Goal: Task Accomplishment & Management: Manage account settings

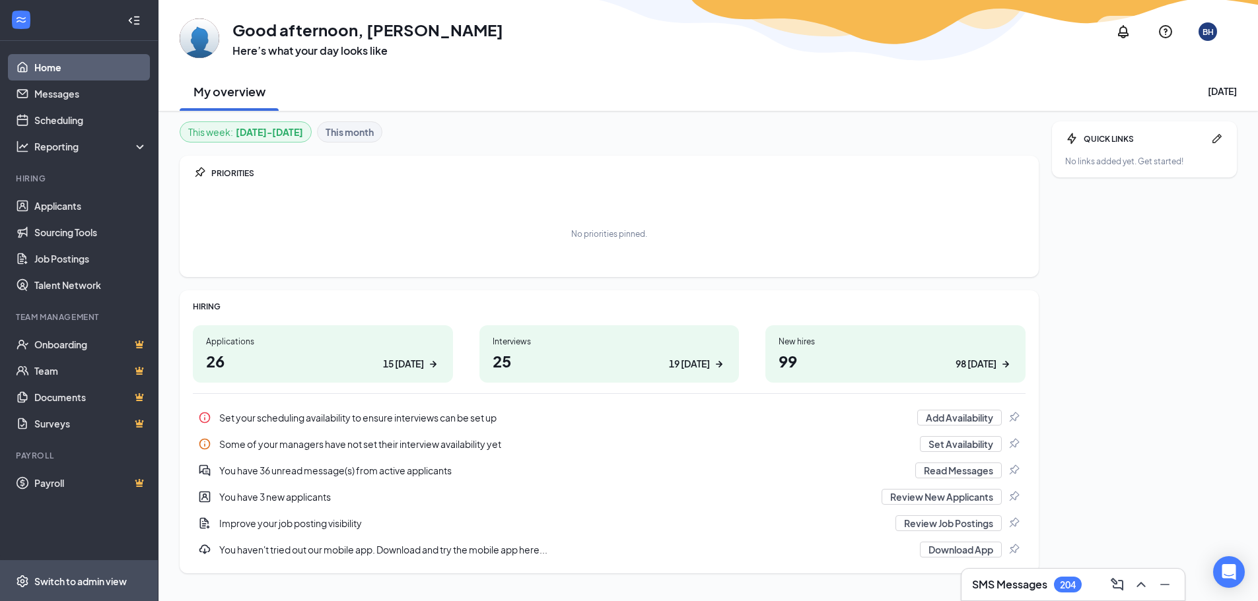
click at [68, 571] on span "Switch to admin view" at bounding box center [90, 581] width 113 height 40
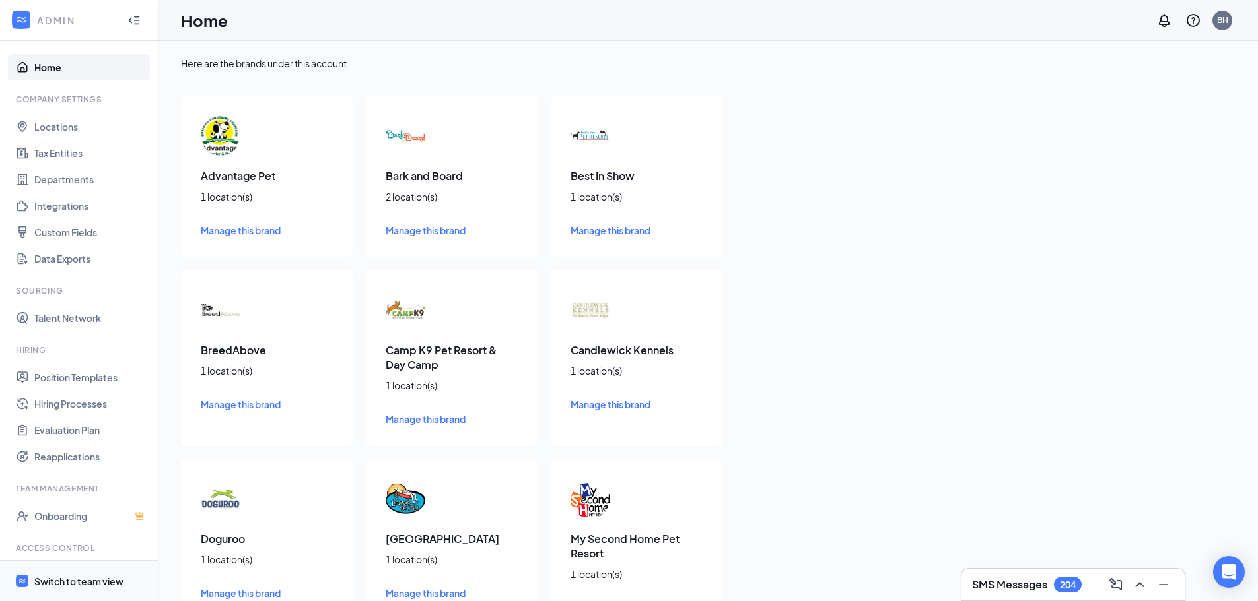
click at [61, 584] on div "Switch to team view" at bounding box center [78, 581] width 89 height 13
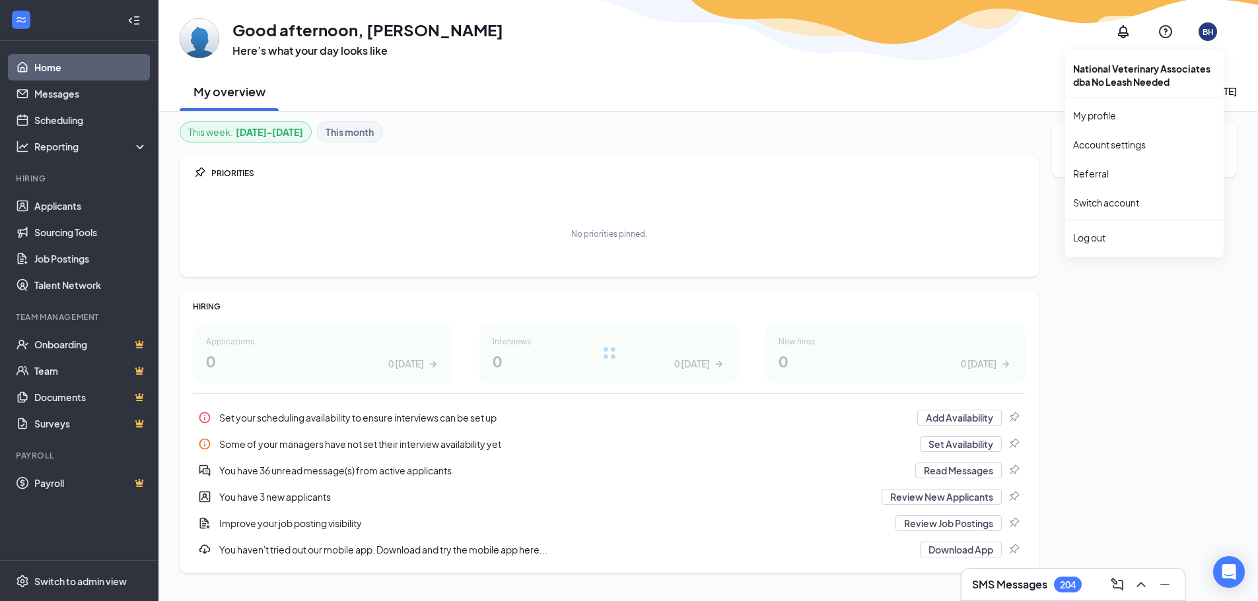
click at [1212, 30] on div "BH" at bounding box center [1207, 31] width 11 height 11
click at [1119, 197] on link "Switch account" at bounding box center [1106, 203] width 66 height 12
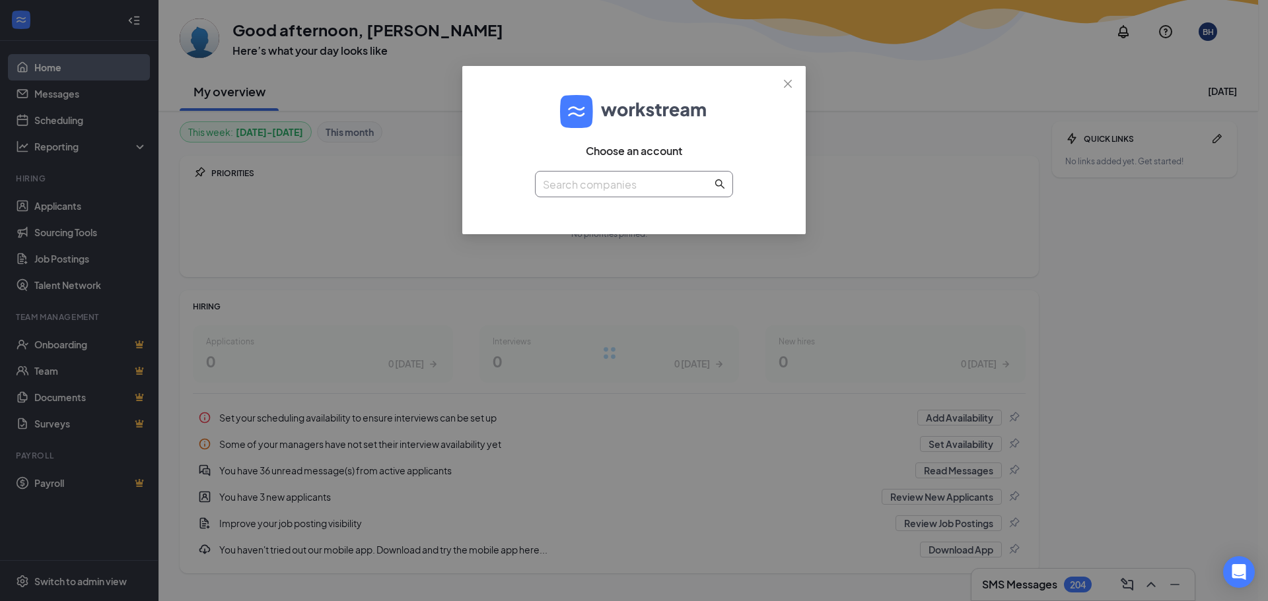
click at [615, 189] on input "text" at bounding box center [627, 184] width 169 height 17
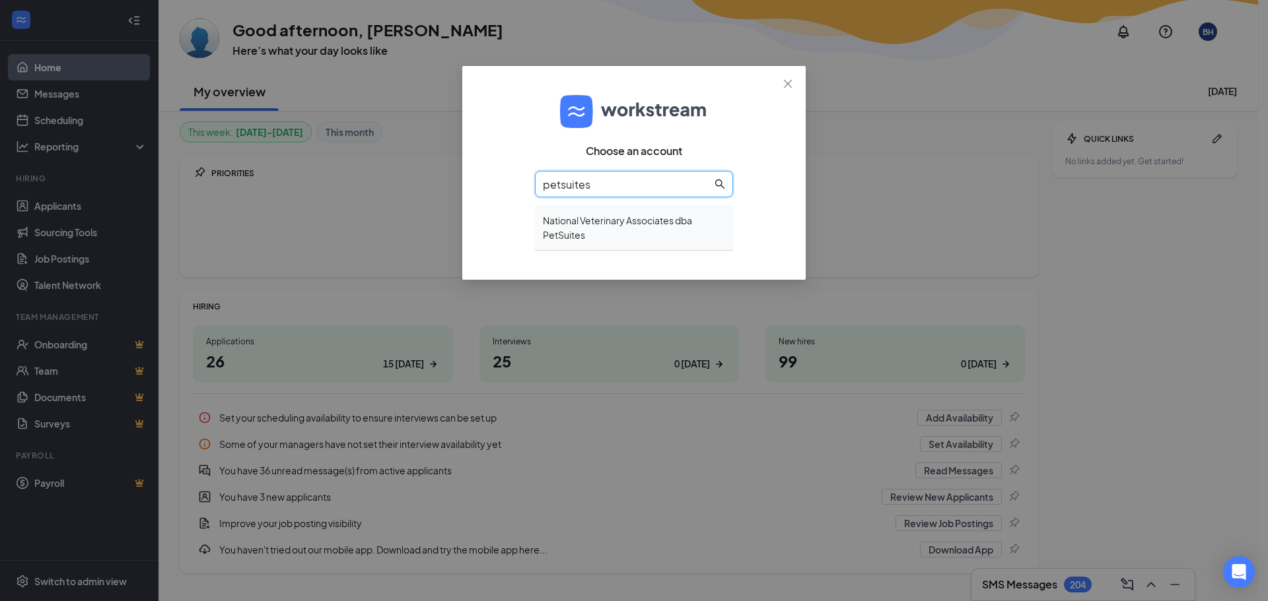
type input "petsuites"
click at [625, 228] on div "National Veterinary Associates dba PetSuites" at bounding box center [634, 228] width 198 height 46
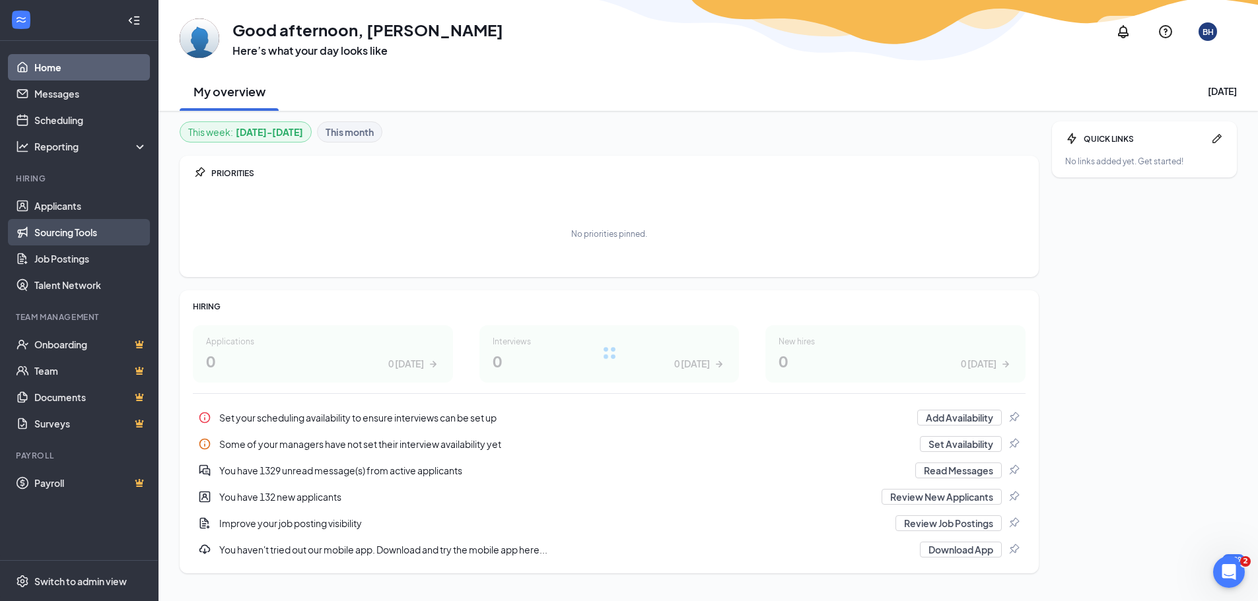
click at [65, 236] on link "Sourcing Tools" at bounding box center [90, 232] width 113 height 26
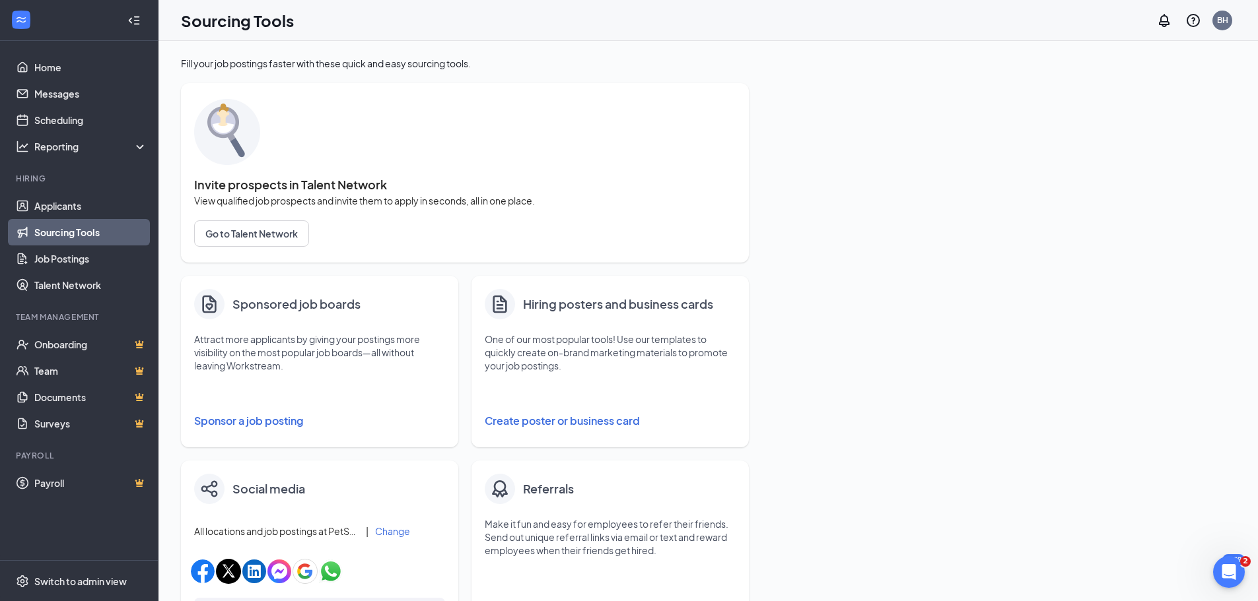
click at [275, 423] on button "Sponsor a job posting" at bounding box center [319, 421] width 251 height 26
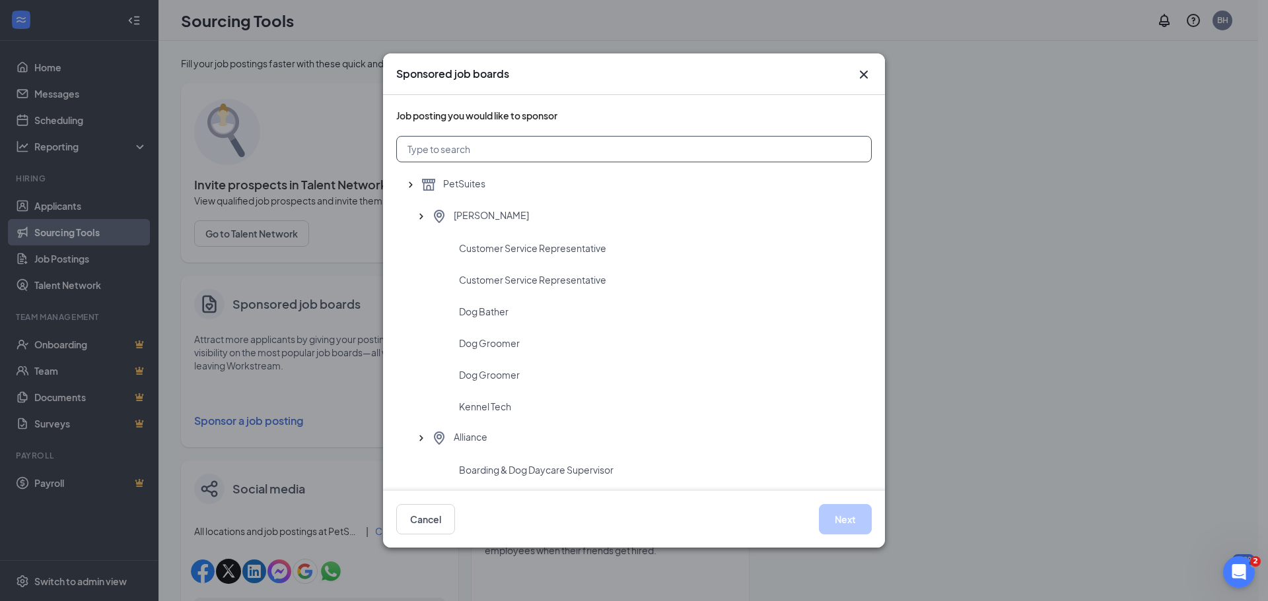
click at [531, 144] on input "text" at bounding box center [633, 149] width 475 height 26
type input "brook"
click at [522, 217] on div "Brookfield" at bounding box center [646, 217] width 430 height 16
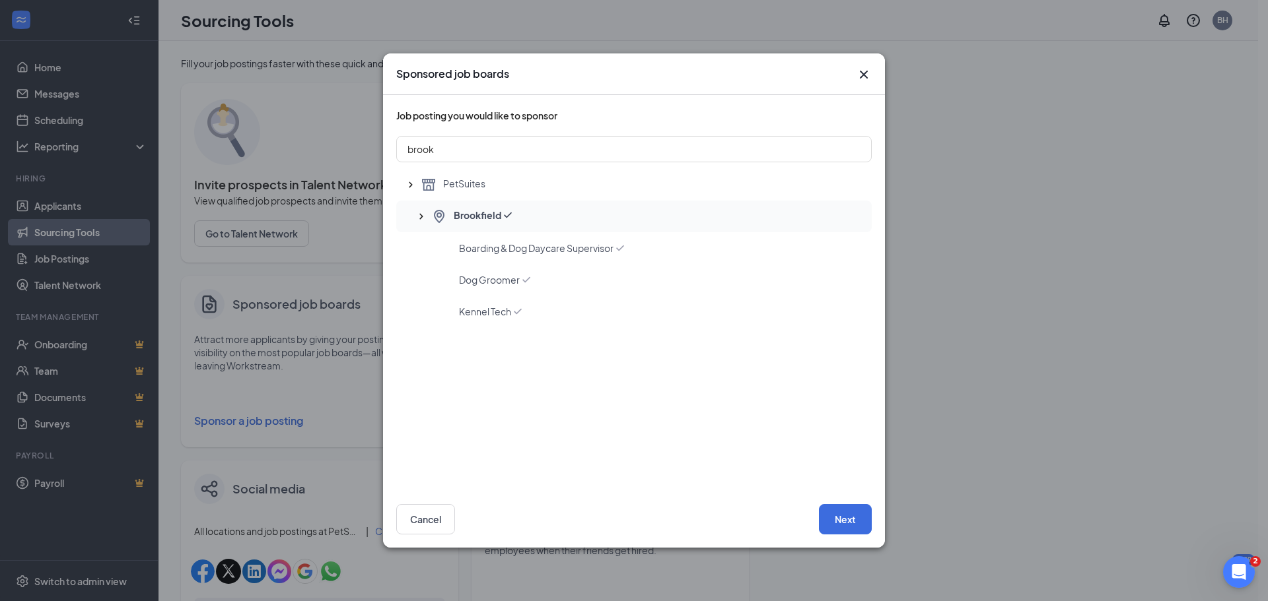
click at [522, 214] on div "Brookfield" at bounding box center [646, 217] width 430 height 16
click at [526, 256] on div "Boarding & Dog Daycare Supervisor" at bounding box center [633, 248] width 475 height 32
click at [854, 522] on button "Next" at bounding box center [845, 519] width 53 height 30
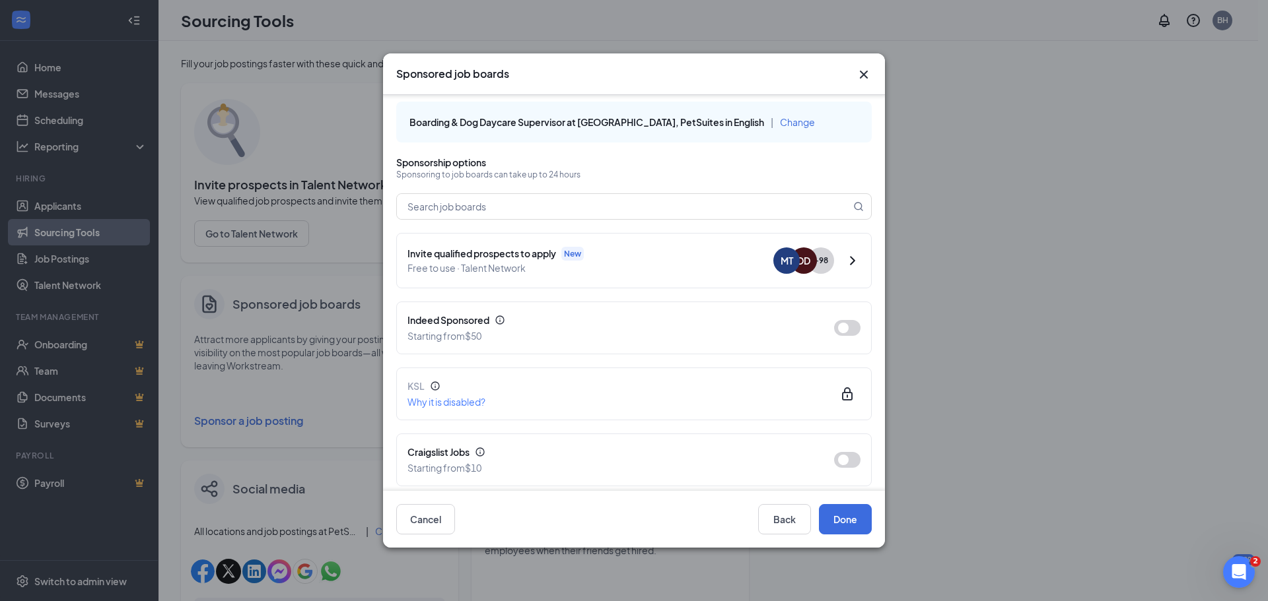
scroll to position [11, 0]
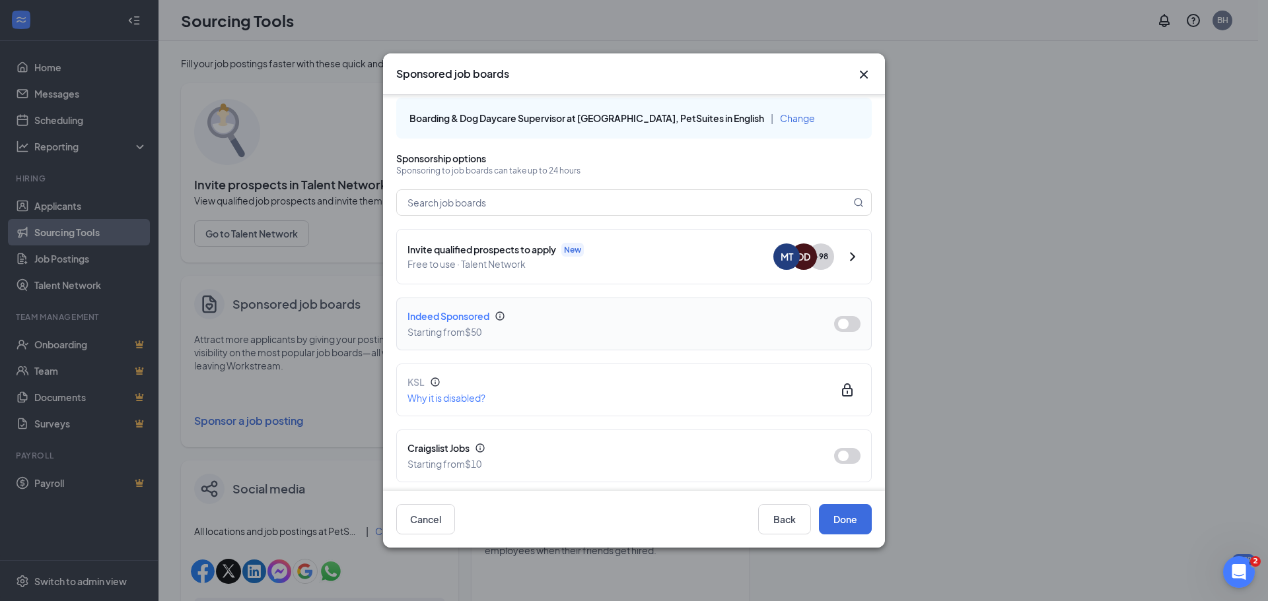
click at [834, 322] on button "button" at bounding box center [847, 324] width 26 height 16
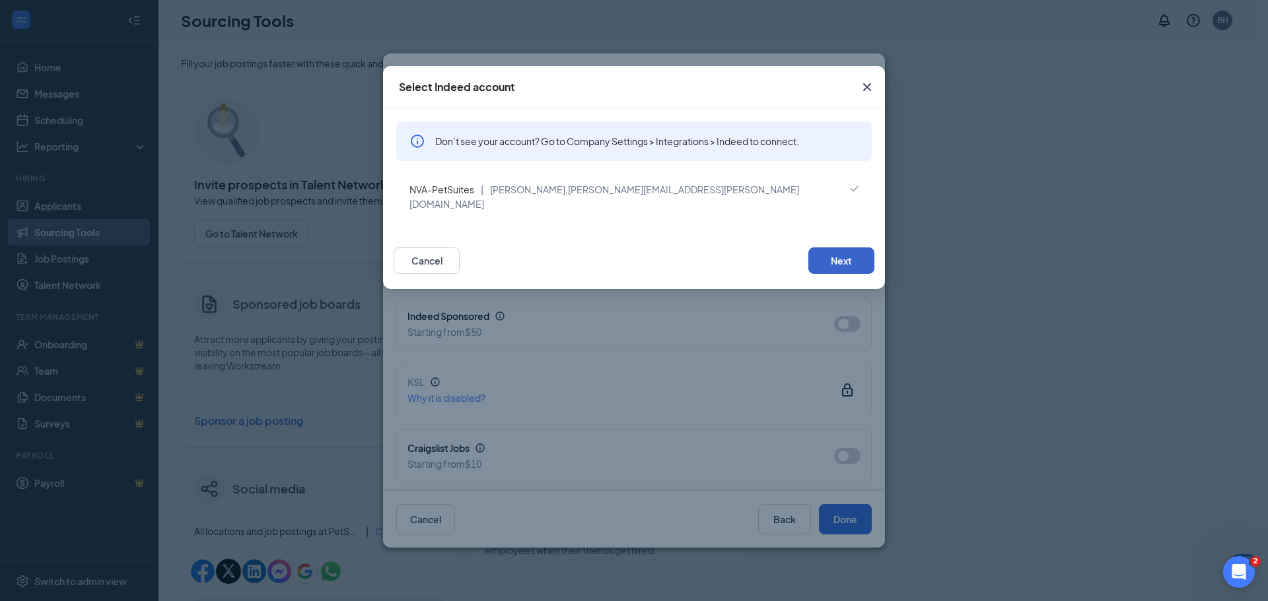
click at [843, 248] on button "Next" at bounding box center [841, 261] width 66 height 26
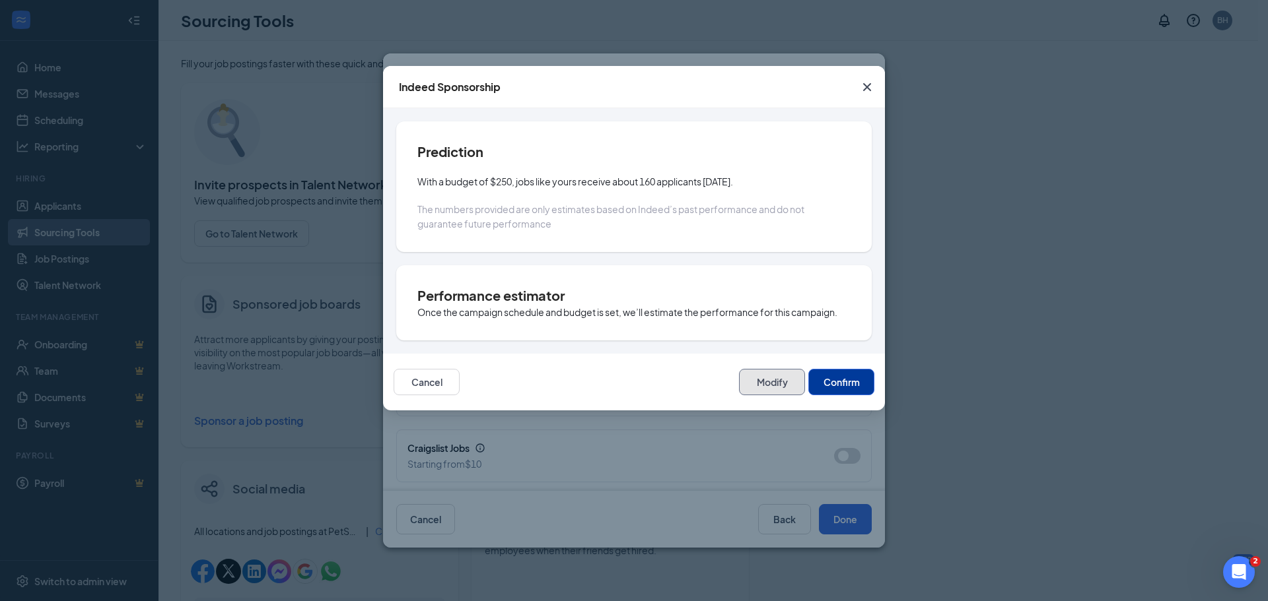
click at [784, 387] on button "Modify" at bounding box center [772, 382] width 66 height 26
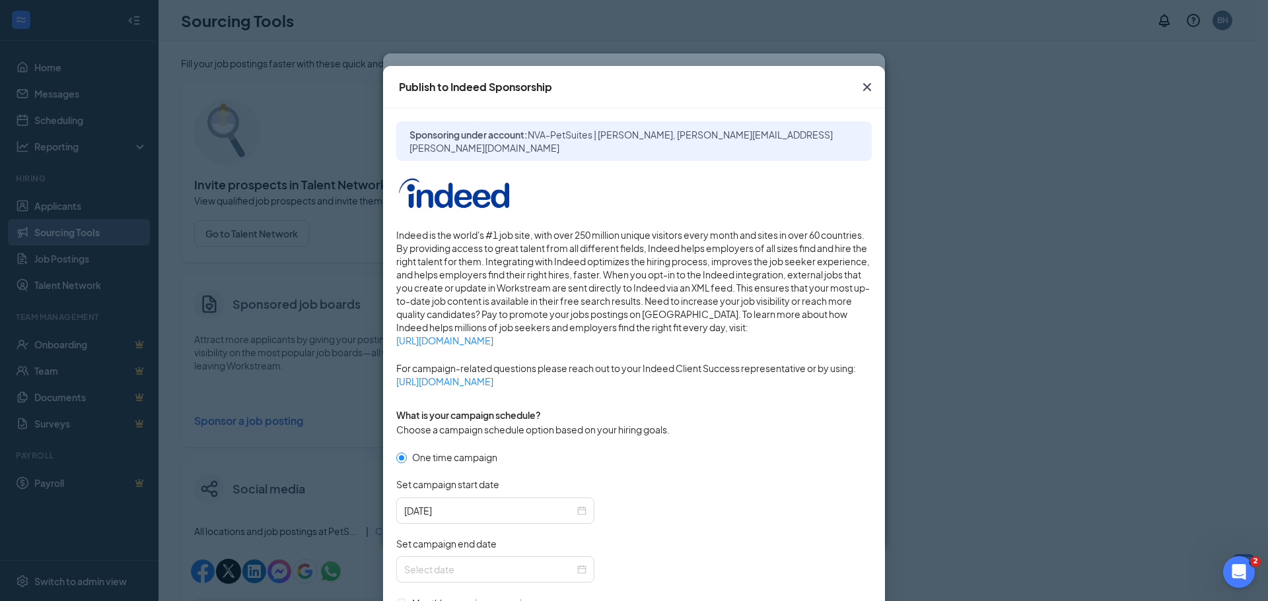
click at [864, 86] on icon "Cross" at bounding box center [867, 87] width 16 height 16
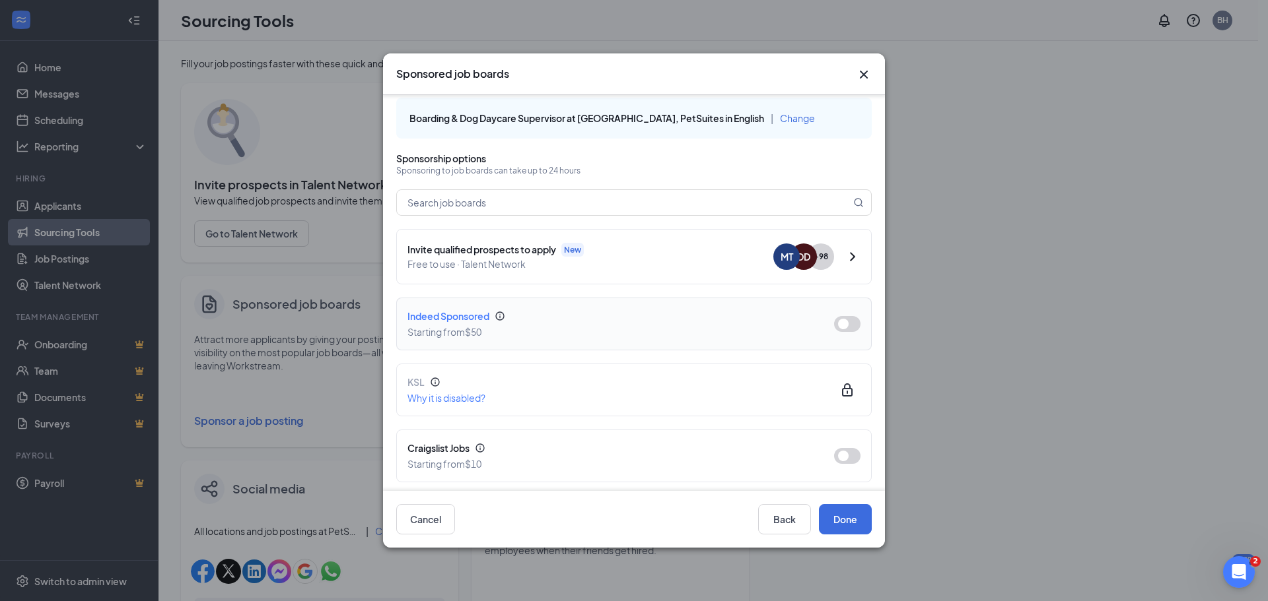
click at [845, 326] on button "button" at bounding box center [847, 324] width 26 height 16
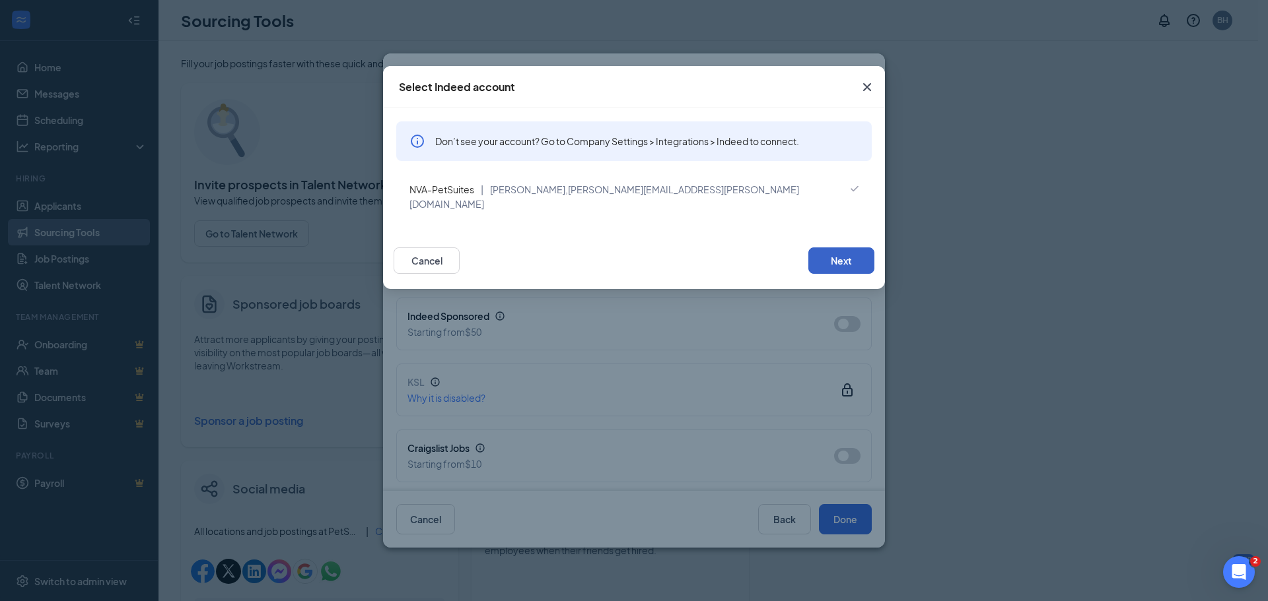
click at [844, 252] on button "Next" at bounding box center [841, 261] width 66 height 26
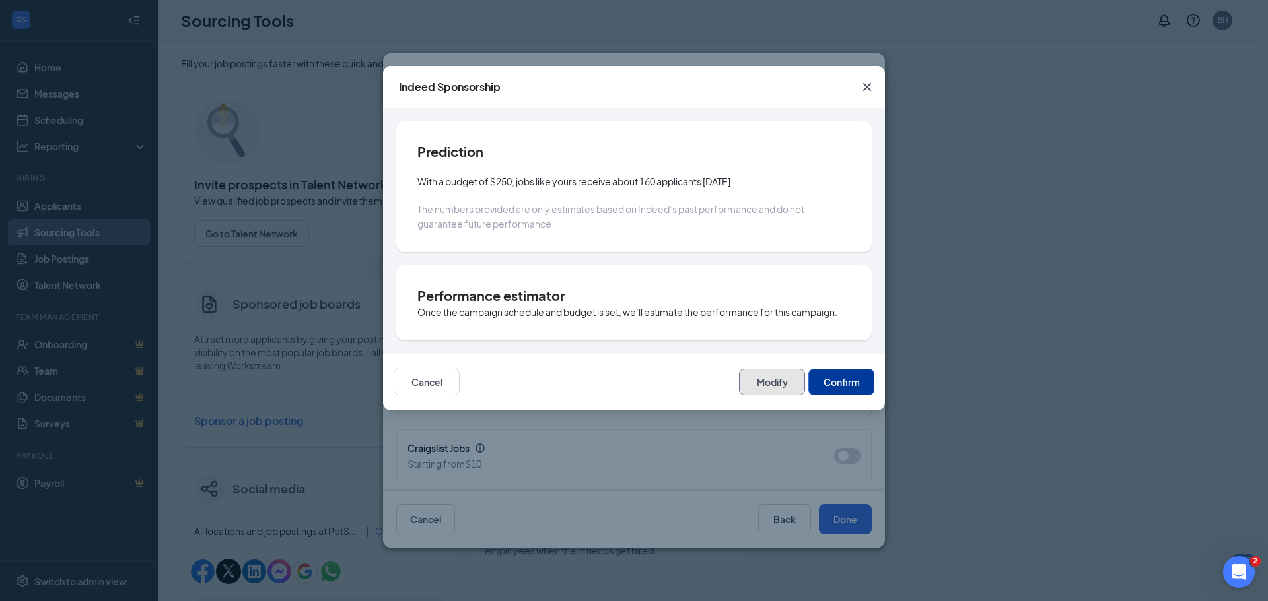
click at [772, 389] on button "Modify" at bounding box center [772, 382] width 66 height 26
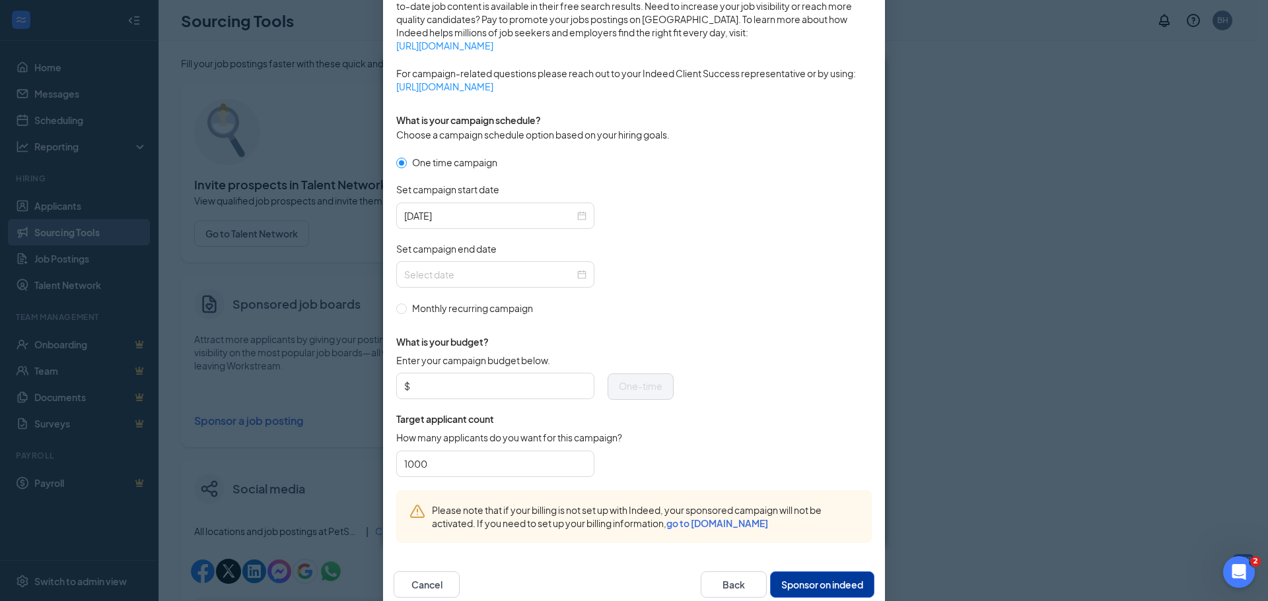
scroll to position [323, 0]
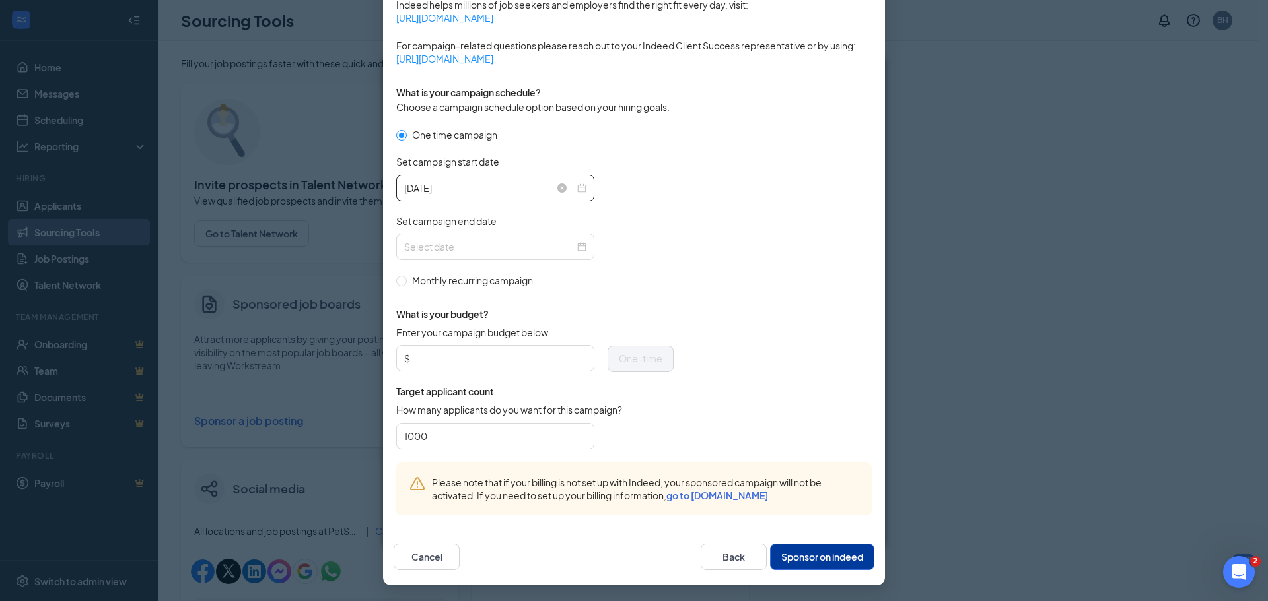
click at [469, 186] on input "2025-10-15" at bounding box center [489, 188] width 170 height 15
click at [505, 163] on div "Set campaign start date" at bounding box center [534, 164] width 277 height 19
click at [440, 557] on button "Cancel" at bounding box center [427, 557] width 66 height 26
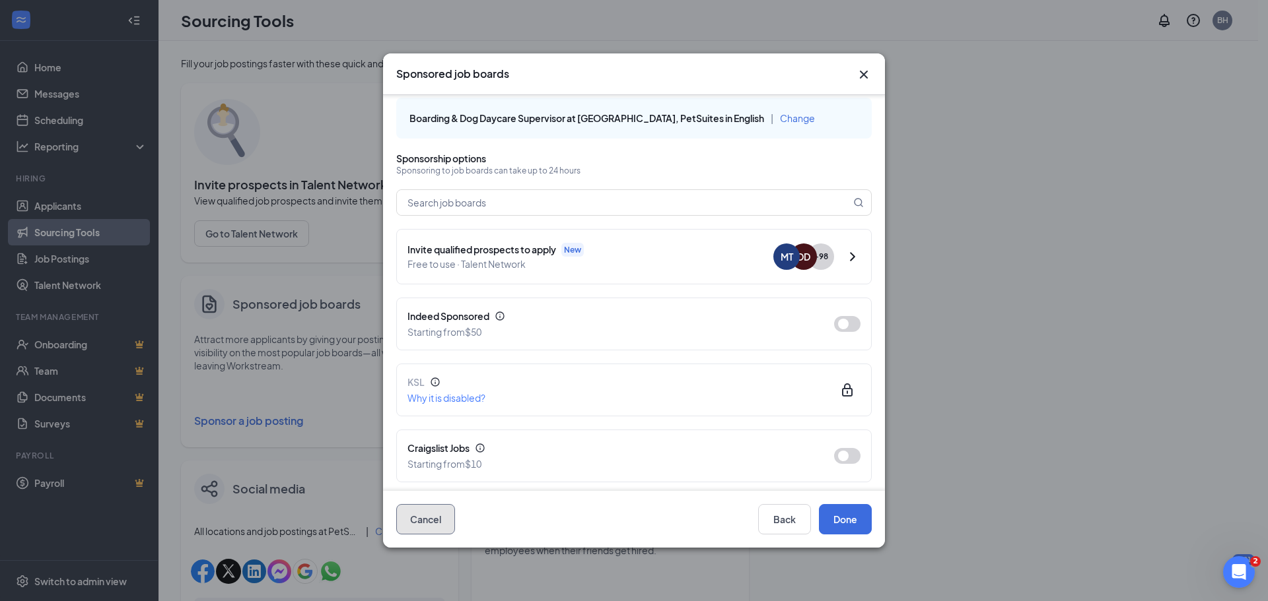
click at [436, 525] on button "Cancel" at bounding box center [425, 519] width 59 height 30
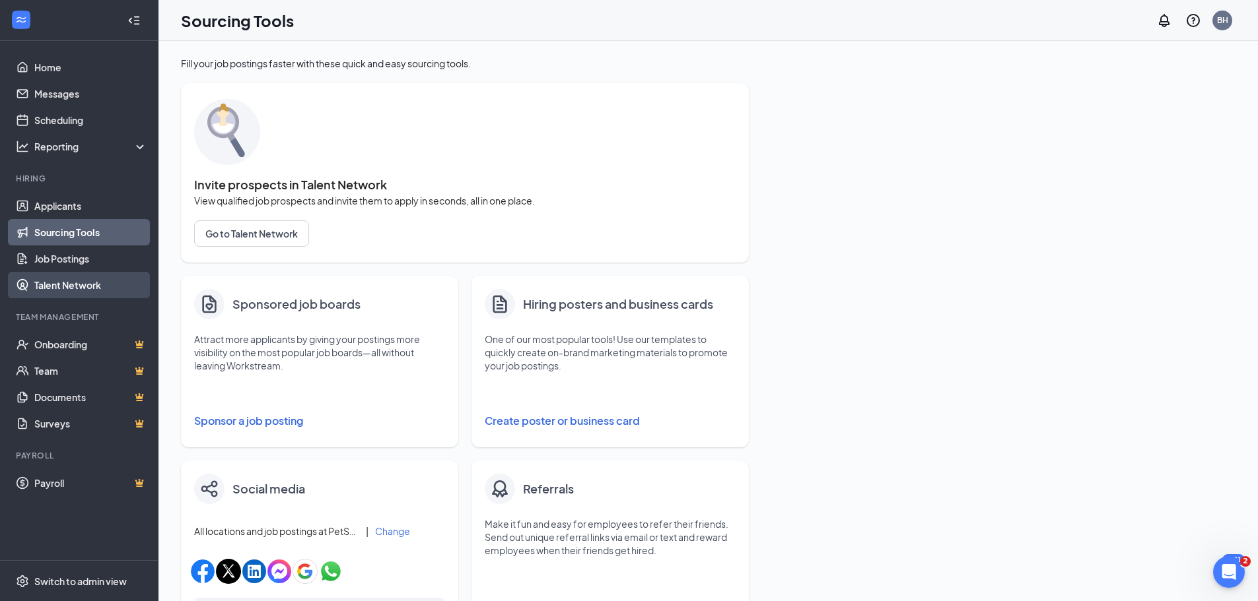
click at [57, 285] on link "Talent Network" at bounding box center [90, 285] width 113 height 26
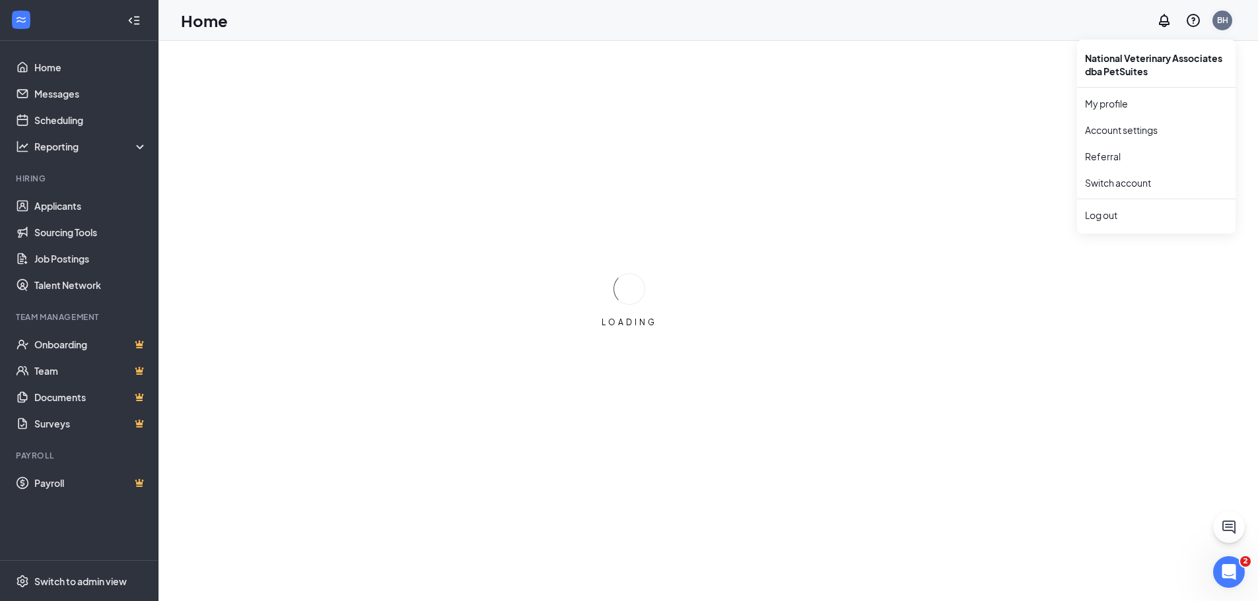
click at [1229, 22] on div "BH" at bounding box center [1222, 21] width 20 height 20
click at [1119, 178] on link "Switch account" at bounding box center [1118, 183] width 66 height 12
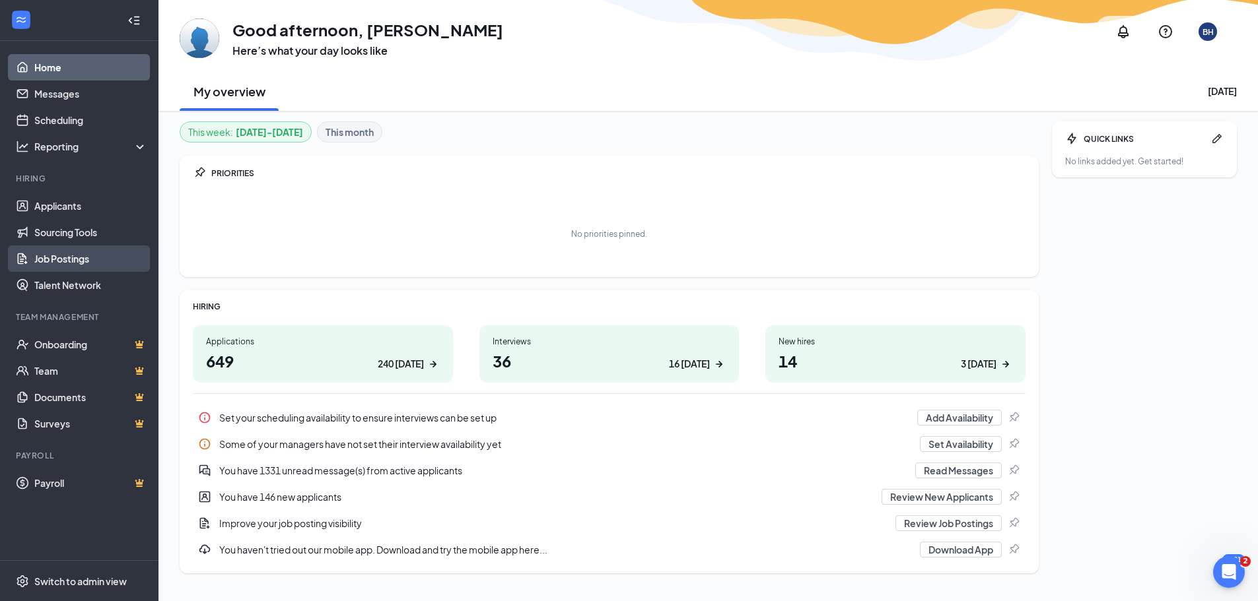
click at [74, 261] on link "Job Postings" at bounding box center [90, 259] width 113 height 26
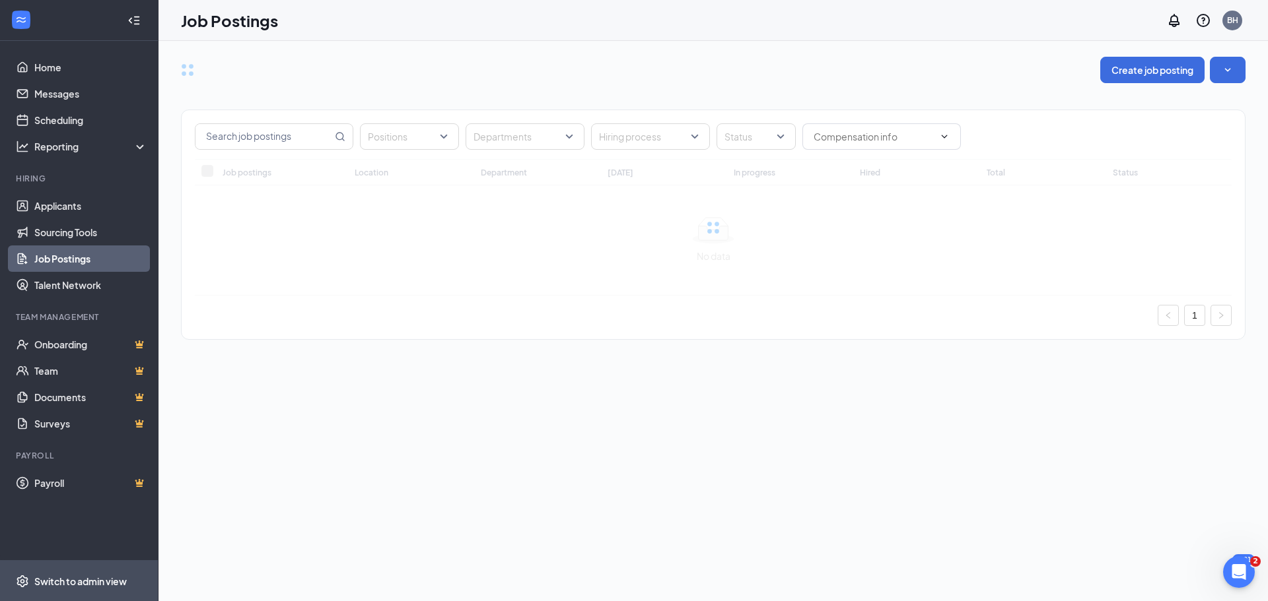
click at [103, 572] on span "Switch to admin view" at bounding box center [90, 581] width 113 height 40
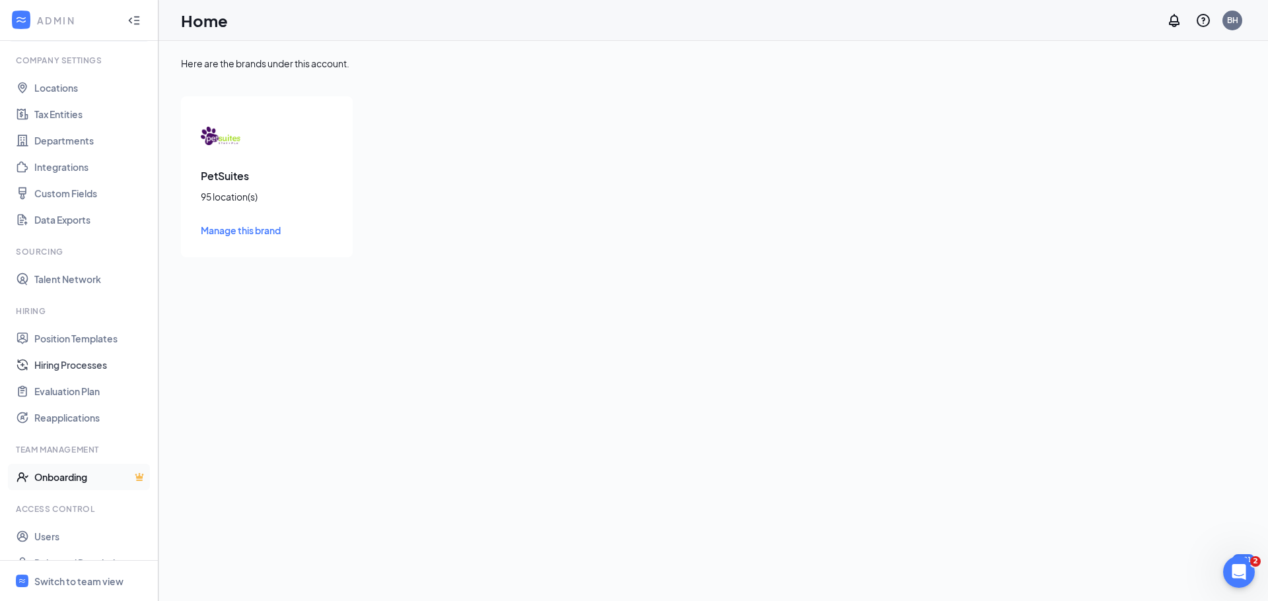
scroll to position [60, 0]
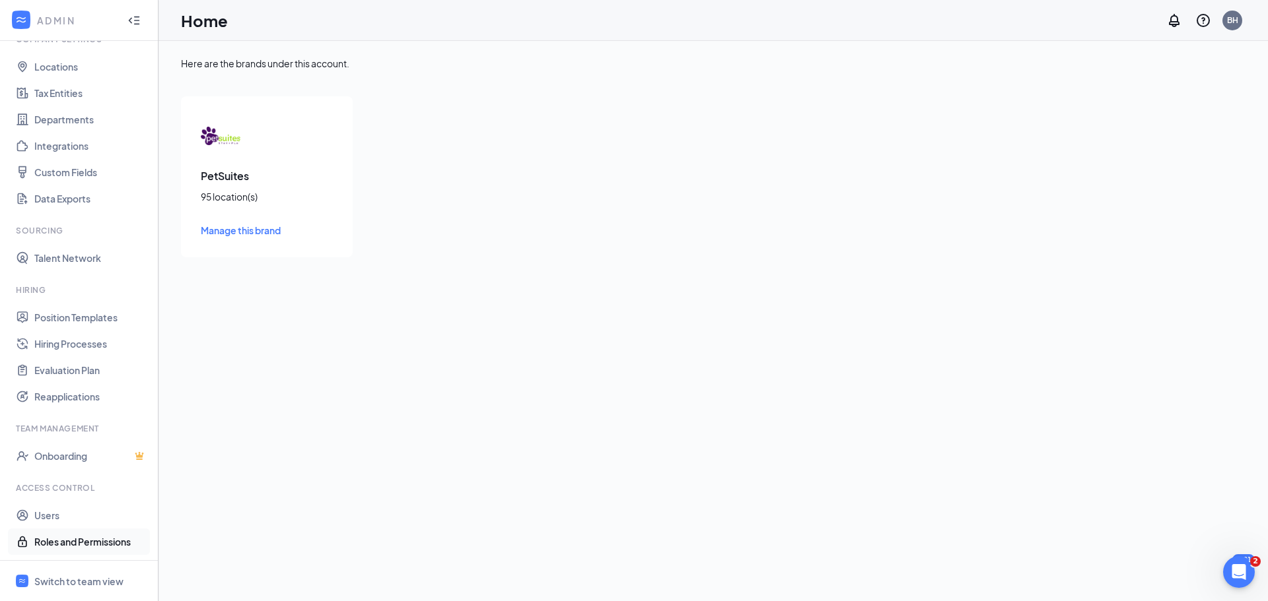
click at [48, 539] on link "Roles and Permissions" at bounding box center [90, 542] width 113 height 26
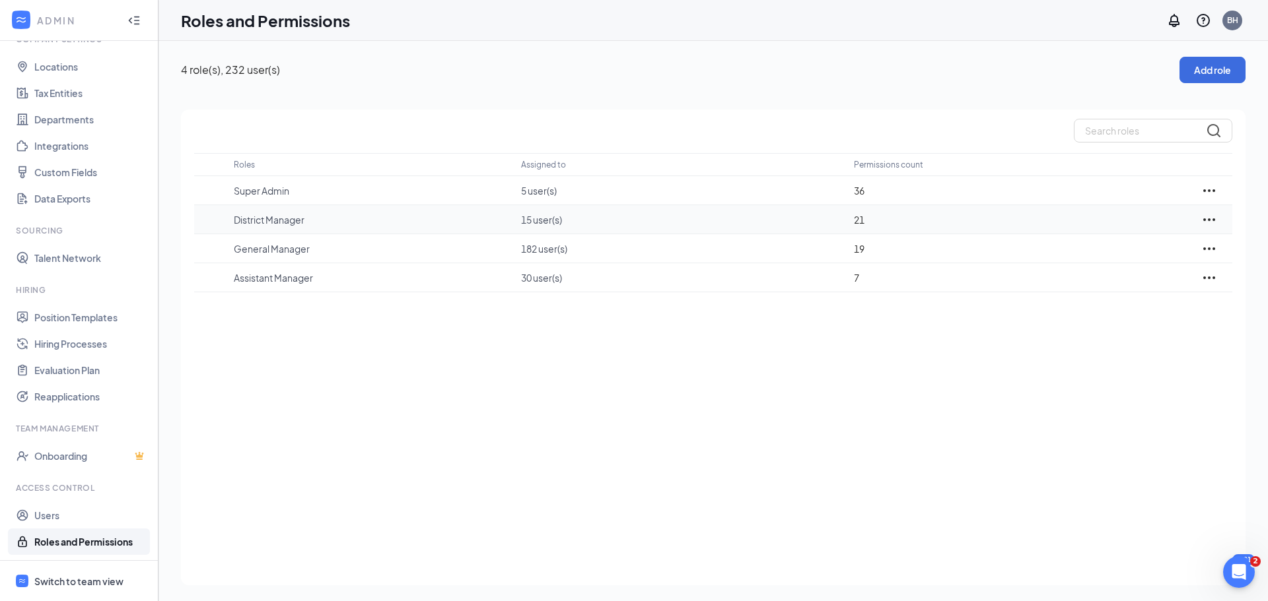
click at [1211, 221] on icon "Ellipses" at bounding box center [1209, 220] width 16 height 16
click at [1172, 250] on div "Edit" at bounding box center [1151, 259] width 132 height 29
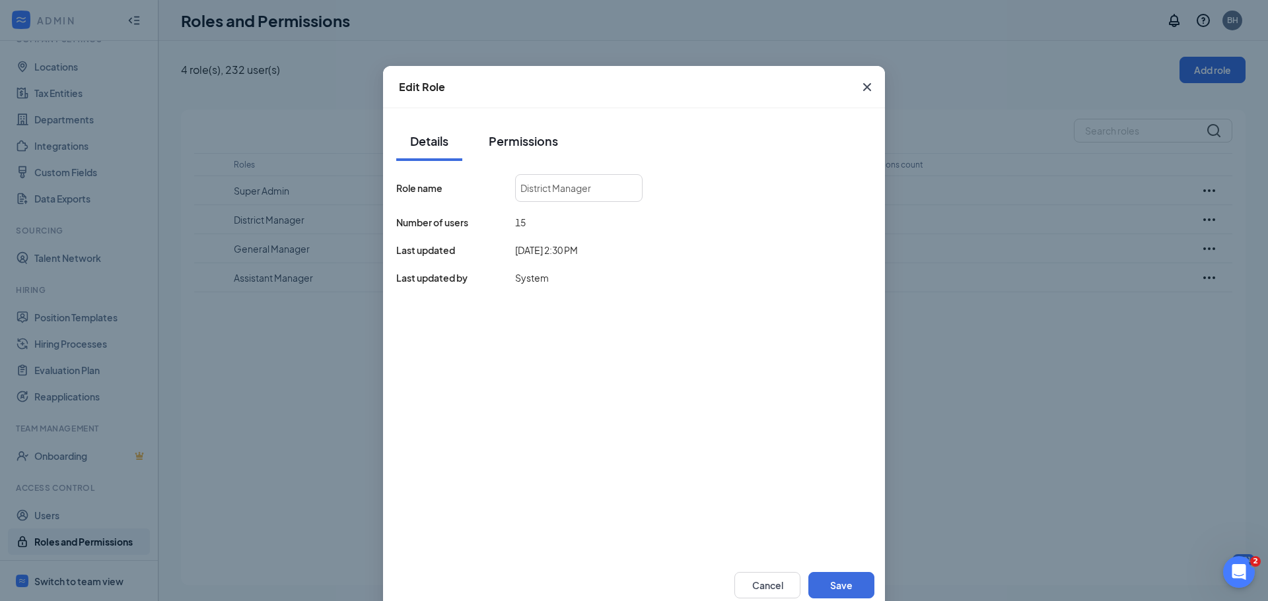
click at [534, 136] on div "Permissions" at bounding box center [523, 141] width 69 height 17
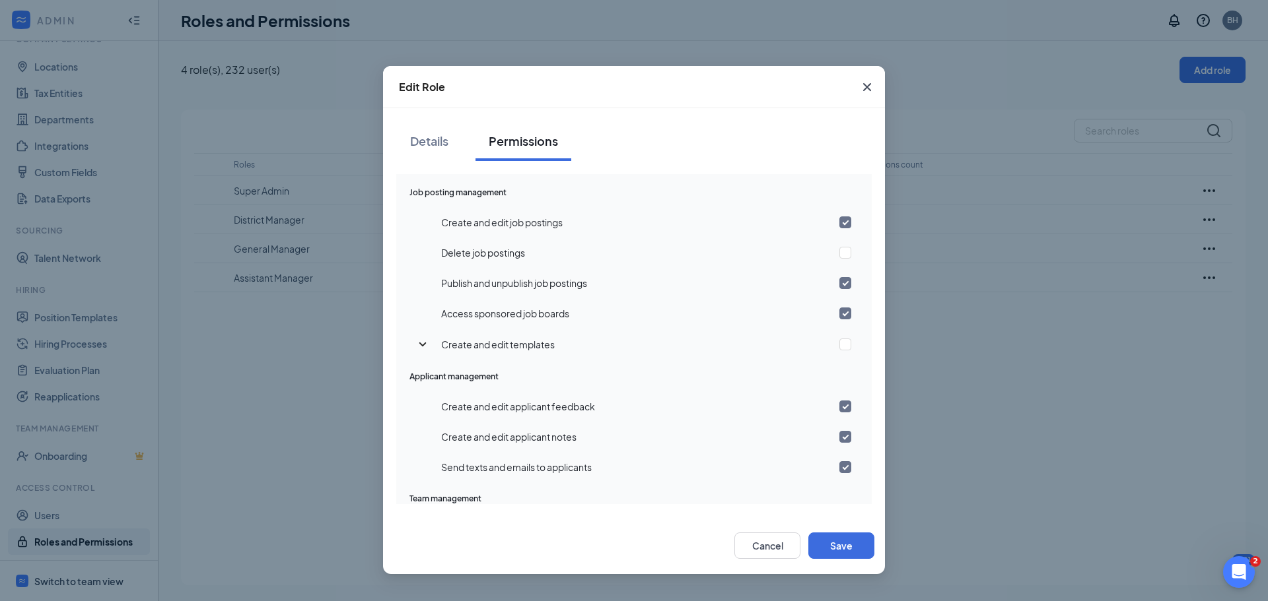
scroll to position [463, 0]
click at [776, 537] on button "Cancel" at bounding box center [767, 546] width 66 height 26
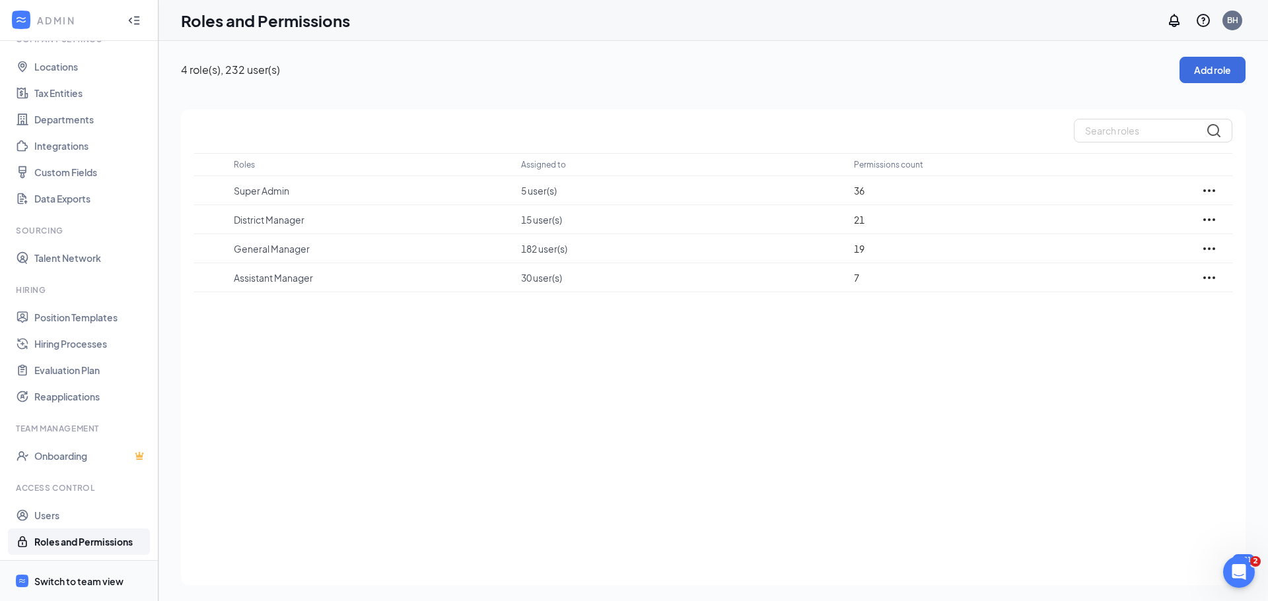
click at [110, 578] on div "Switch to team view" at bounding box center [78, 581] width 89 height 13
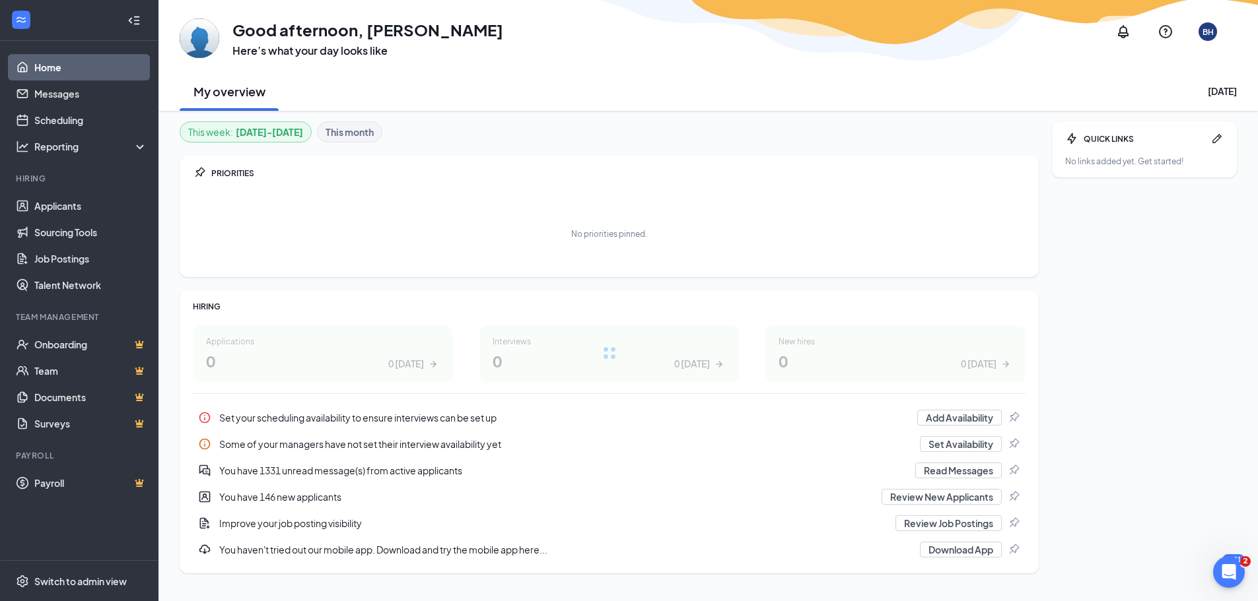
click at [1209, 37] on div "BH" at bounding box center [1207, 31] width 11 height 11
click at [1126, 200] on div "QUICK LINKS No links added yet. Get started!" at bounding box center [1144, 347] width 185 height 452
click at [1206, 26] on div "BH" at bounding box center [1207, 31] width 11 height 11
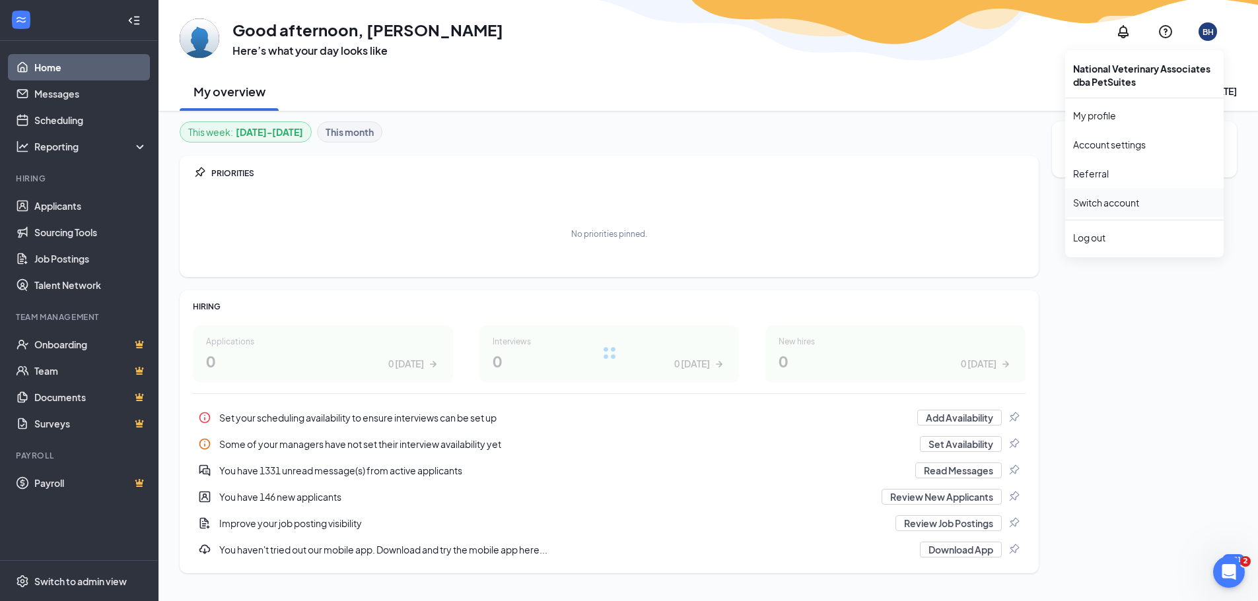
click at [1126, 201] on link "Switch account" at bounding box center [1106, 203] width 66 height 12
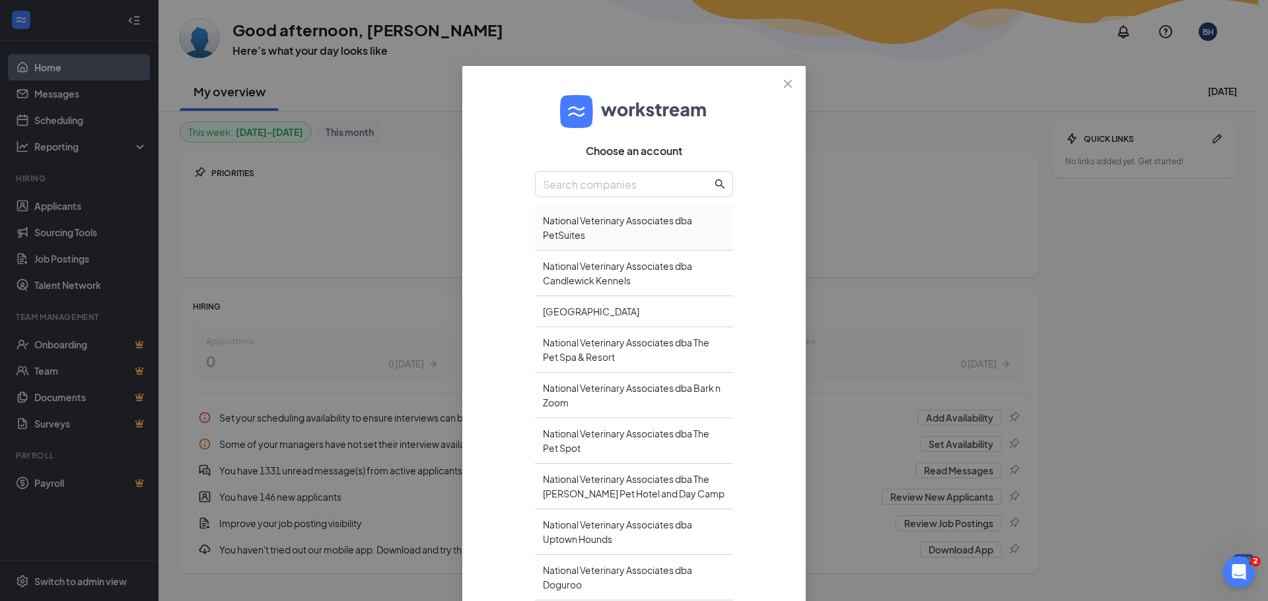
click at [629, 222] on div "National Veterinary Associates dba PetSuites" at bounding box center [634, 228] width 198 height 46
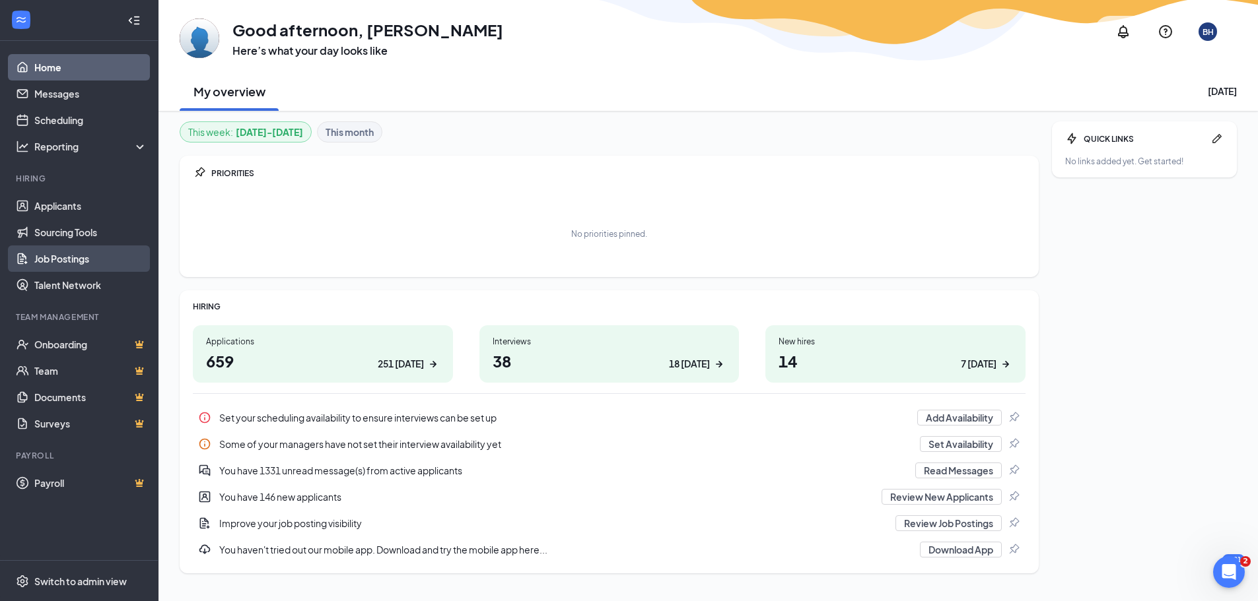
click at [64, 252] on link "Job Postings" at bounding box center [90, 259] width 113 height 26
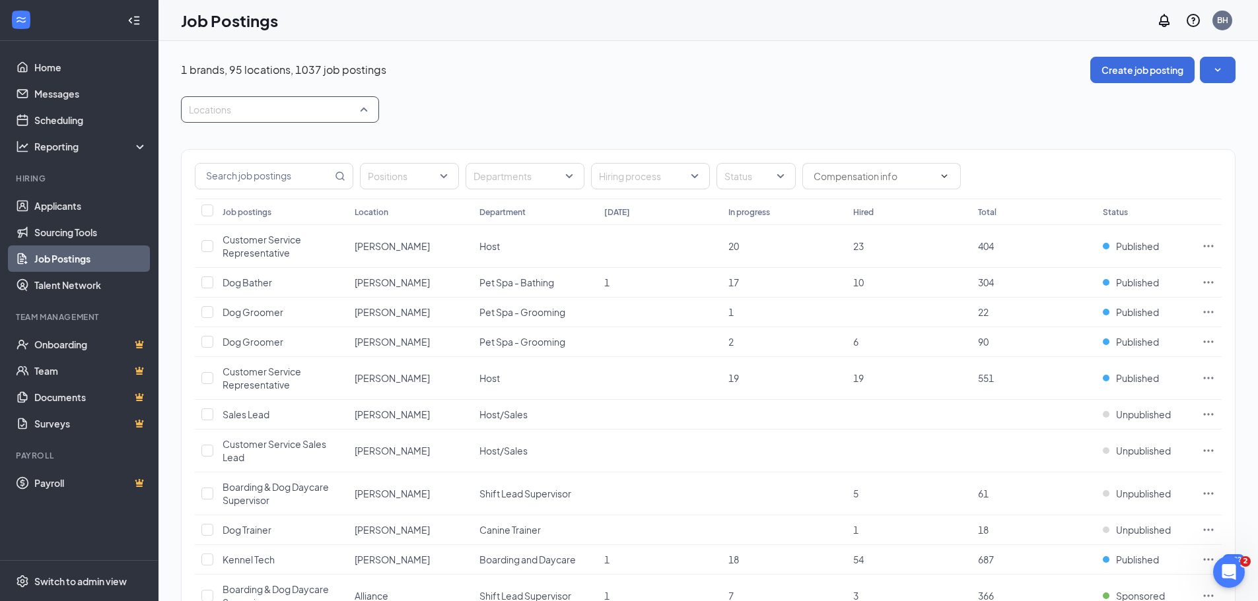
click at [215, 103] on div at bounding box center [273, 109] width 178 height 21
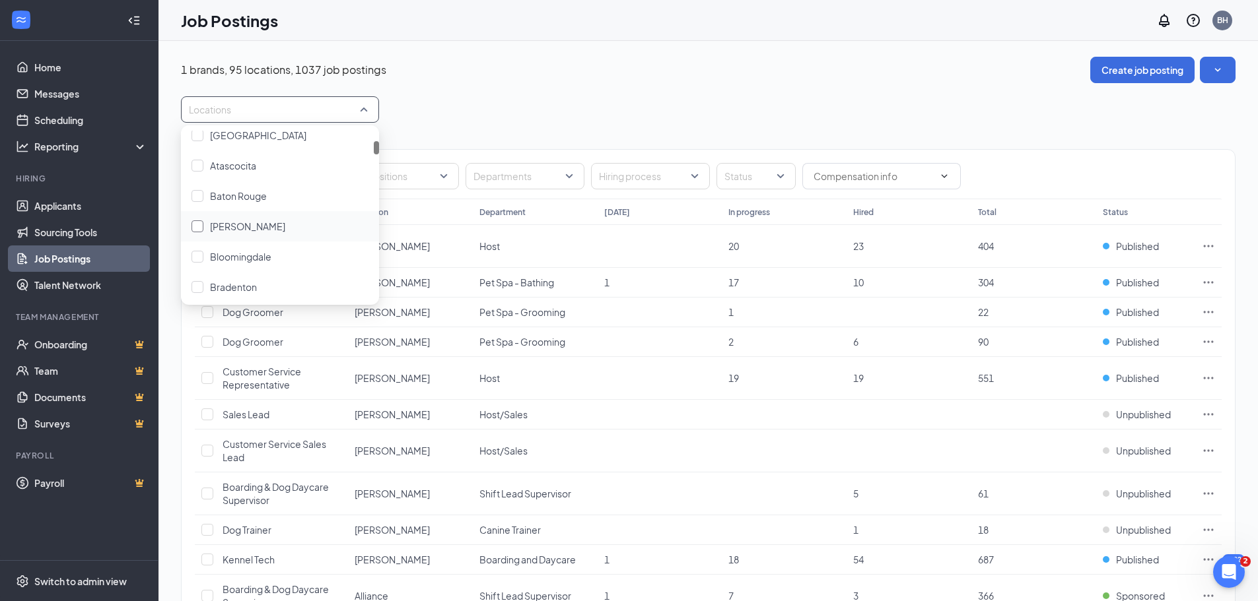
click at [198, 230] on div at bounding box center [197, 227] width 12 height 12
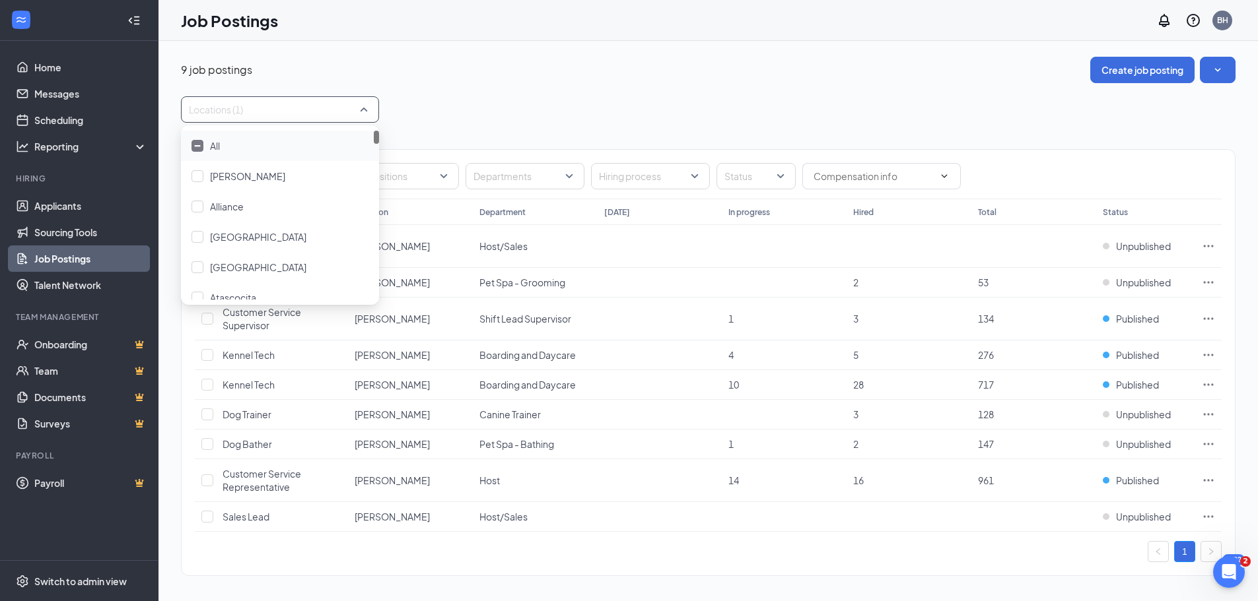
click at [458, 58] on div "9 job postings Create job posting" at bounding box center [708, 70] width 1054 height 26
click at [1212, 319] on icon "Ellipses" at bounding box center [1209, 319] width 10 height 2
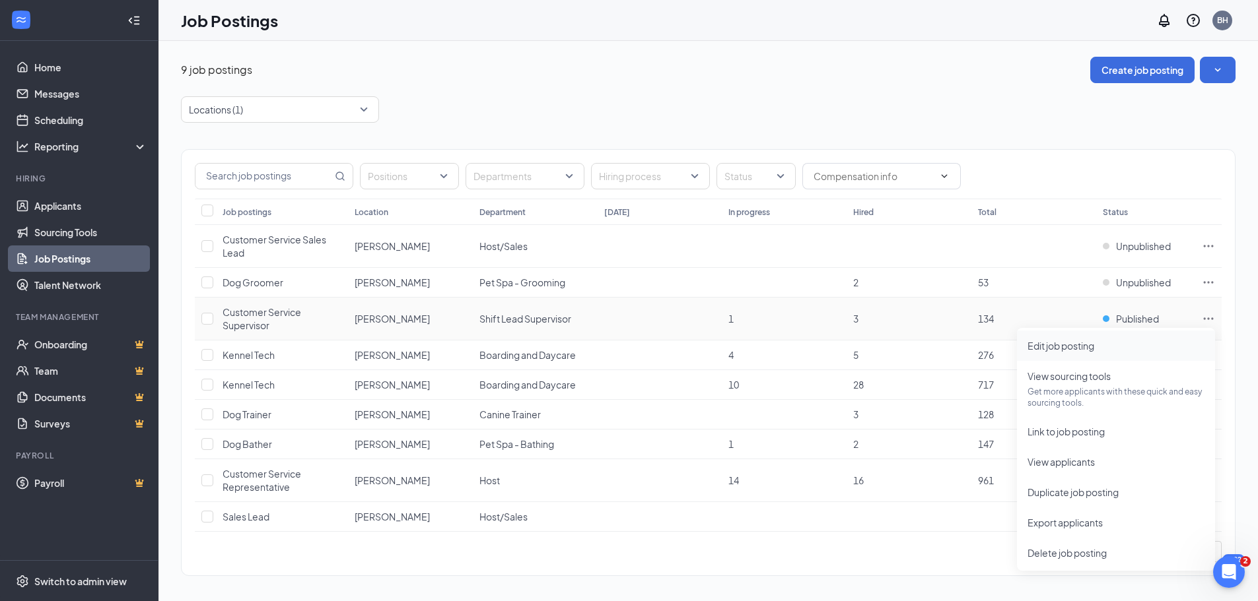
click at [1083, 341] on span "Edit job posting" at bounding box center [1060, 346] width 67 height 12
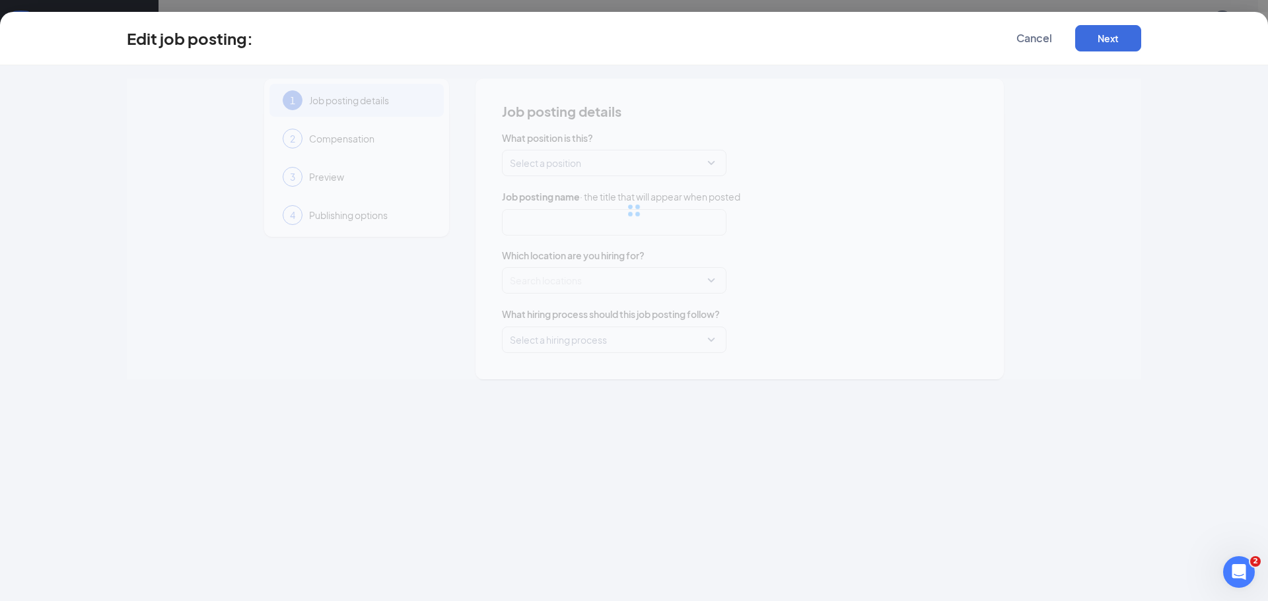
type input "Customer Service Supervisor"
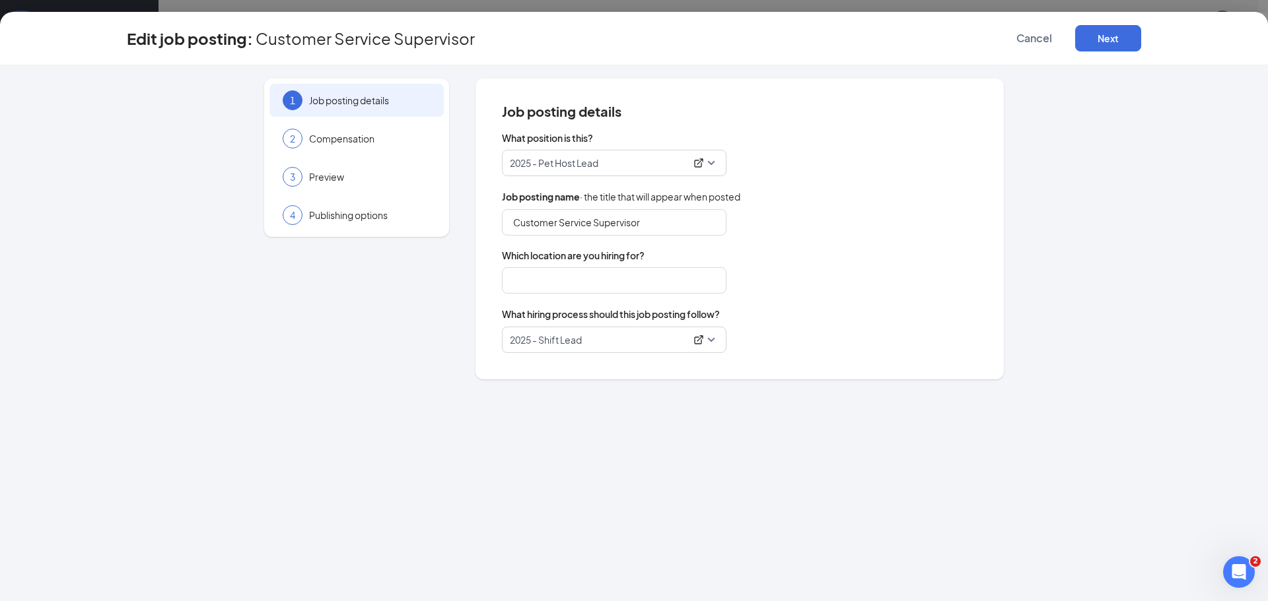
type input "[PERSON_NAME]"
click at [339, 126] on div "2 Compensation" at bounding box center [356, 138] width 174 height 33
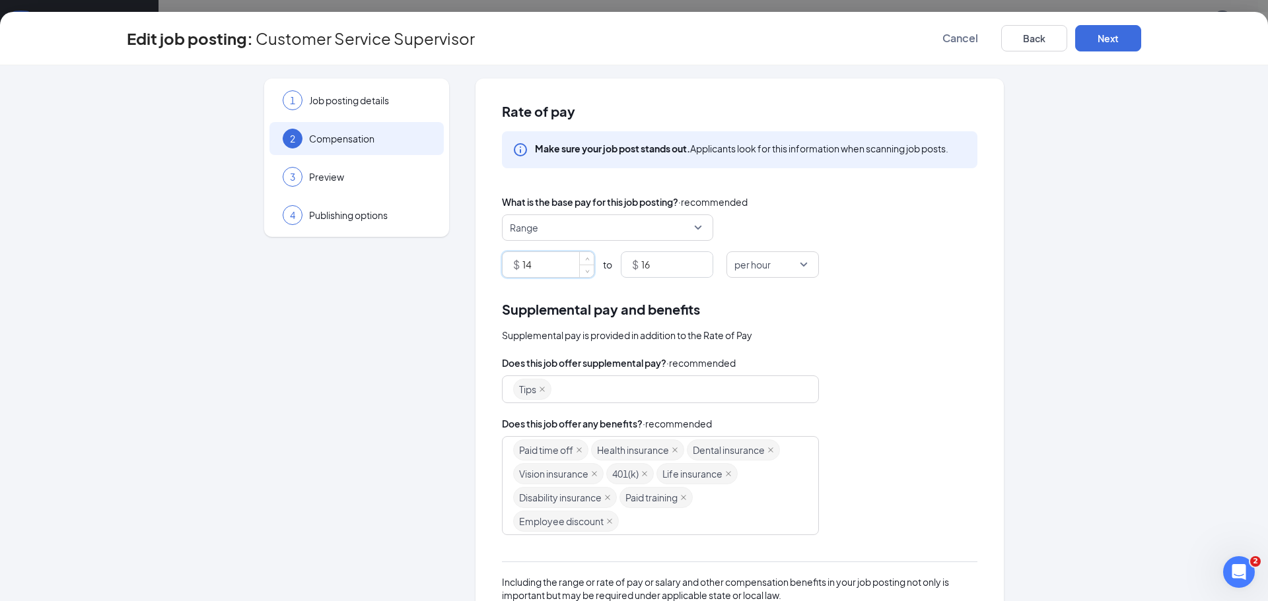
drag, startPoint x: 545, startPoint y: 257, endPoint x: 493, endPoint y: 257, distance: 51.5
click at [493, 257] on div "Rate of pay Make sure your job post stands out. Applicants look for this inform…" at bounding box center [739, 413] width 528 height 668
drag, startPoint x: 653, startPoint y: 263, endPoint x: 588, endPoint y: 262, distance: 65.4
click at [588, 262] on div "$ 14 to $ 16" at bounding box center [607, 265] width 211 height 26
click at [604, 256] on div "$ 14 to $ 16" at bounding box center [607, 265] width 211 height 26
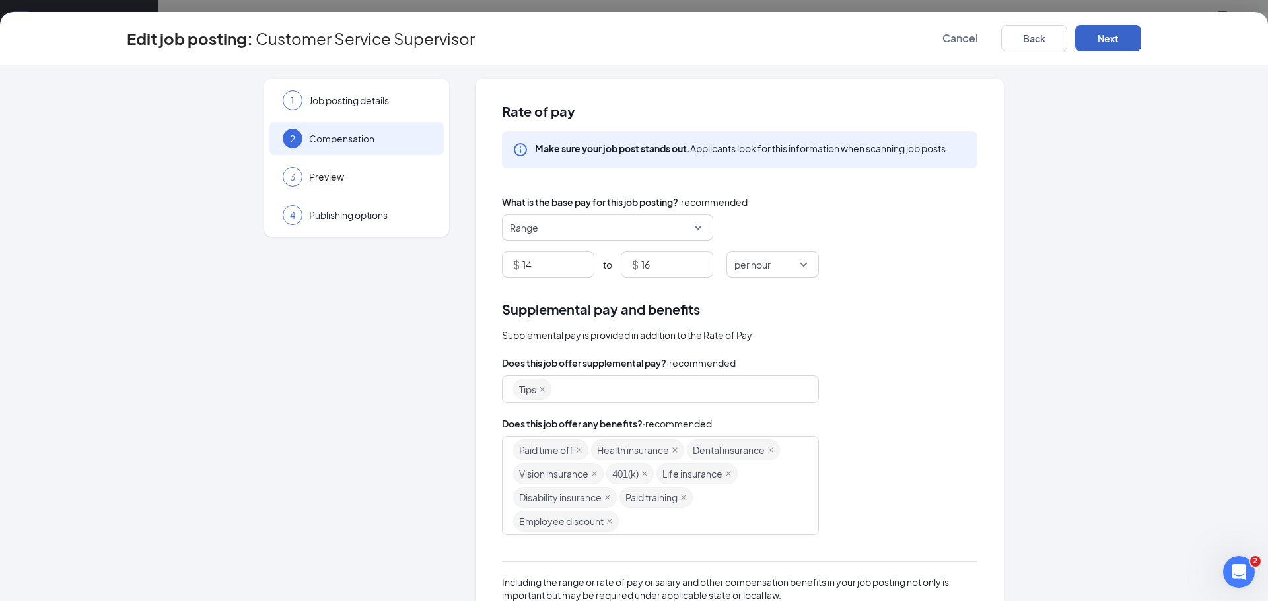
click at [1091, 32] on button "Next" at bounding box center [1108, 38] width 66 height 26
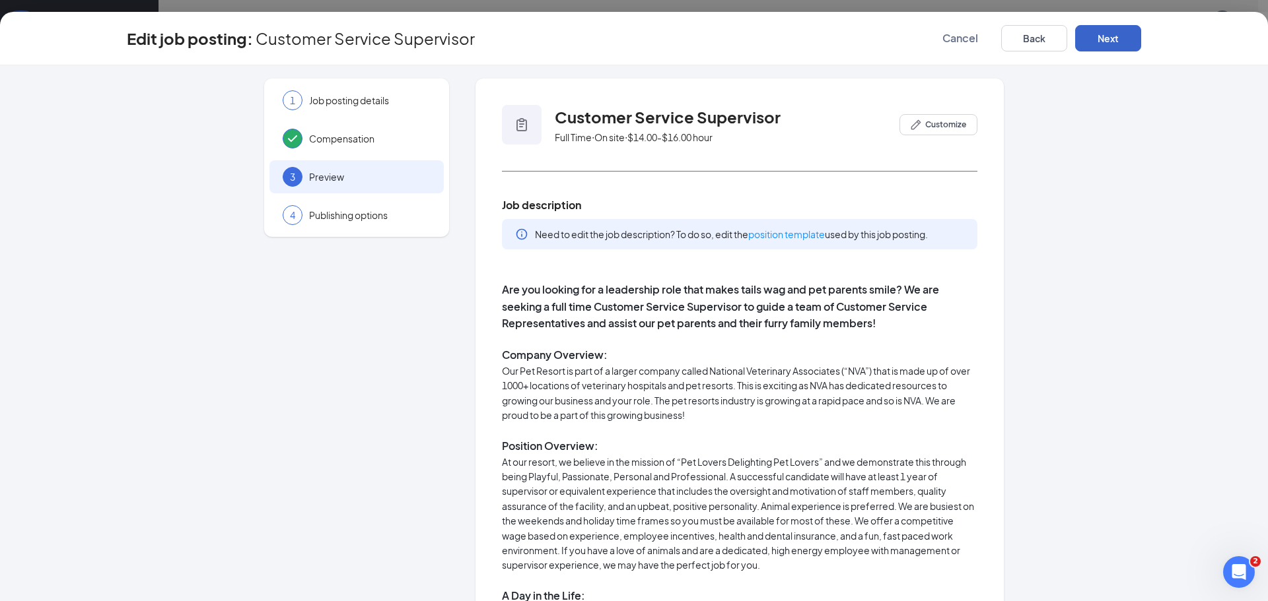
click at [1091, 32] on button "Next" at bounding box center [1108, 38] width 66 height 26
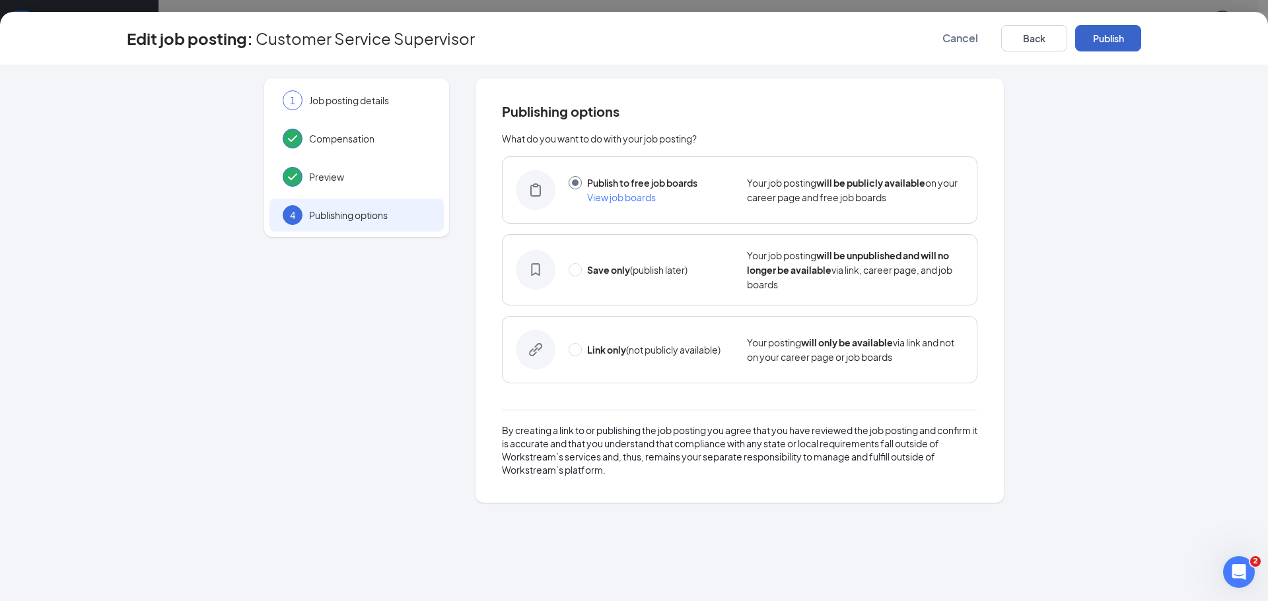
click at [1091, 32] on button "Publish" at bounding box center [1108, 38] width 66 height 26
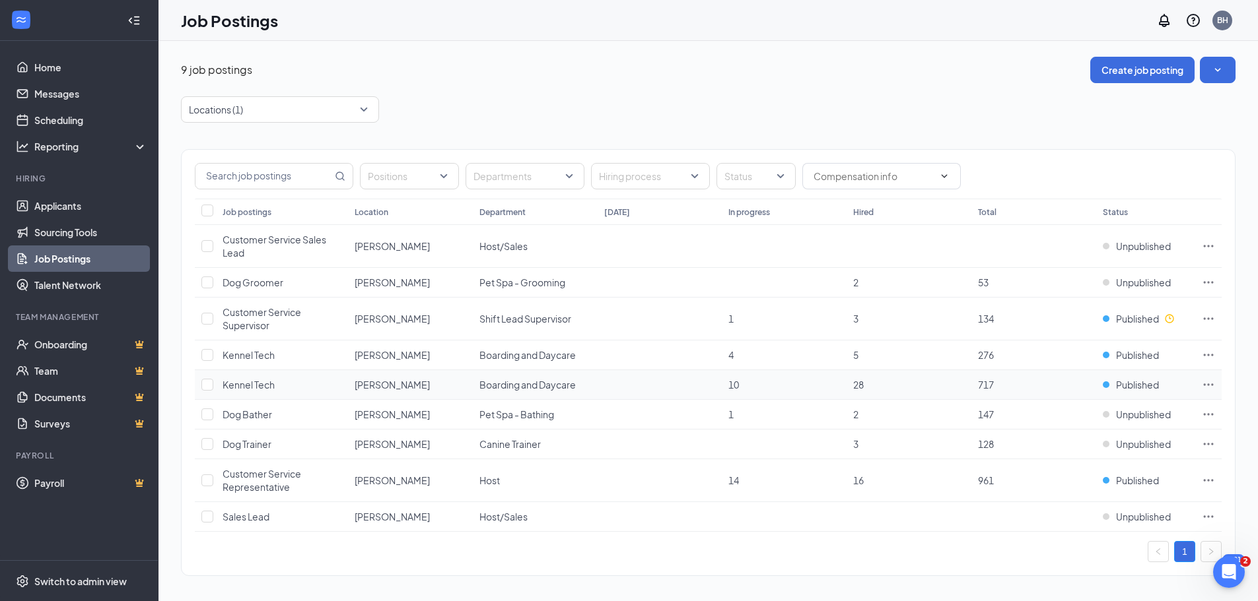
click at [1207, 383] on icon "Ellipses" at bounding box center [1208, 384] width 13 height 13
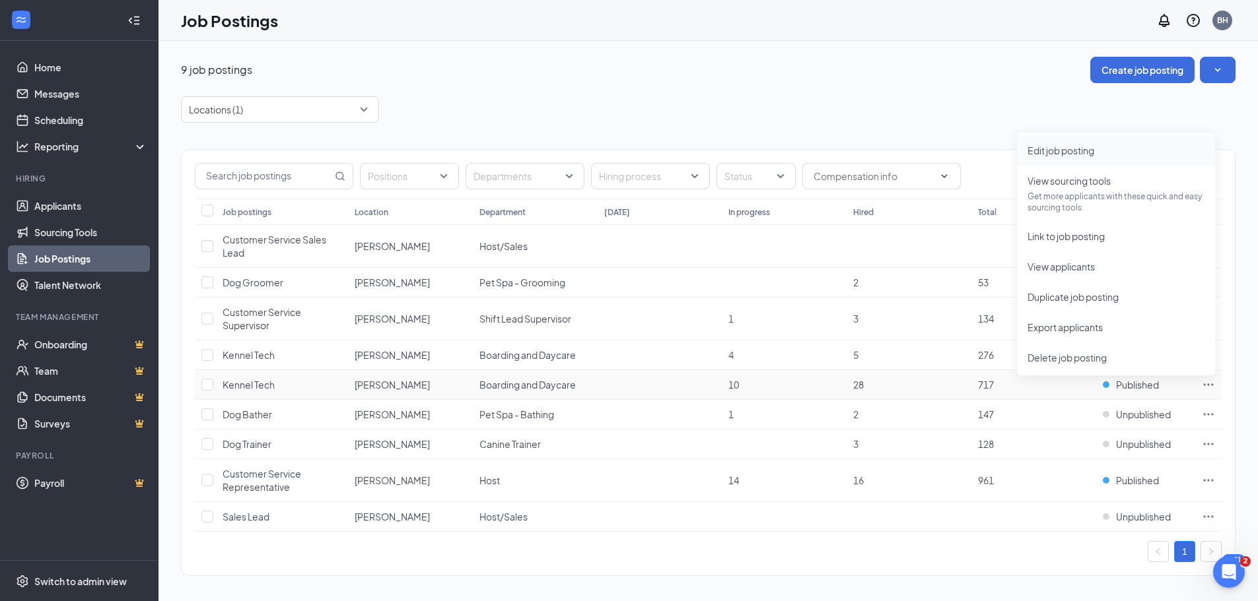
click at [1058, 149] on span "Edit job posting" at bounding box center [1060, 151] width 67 height 12
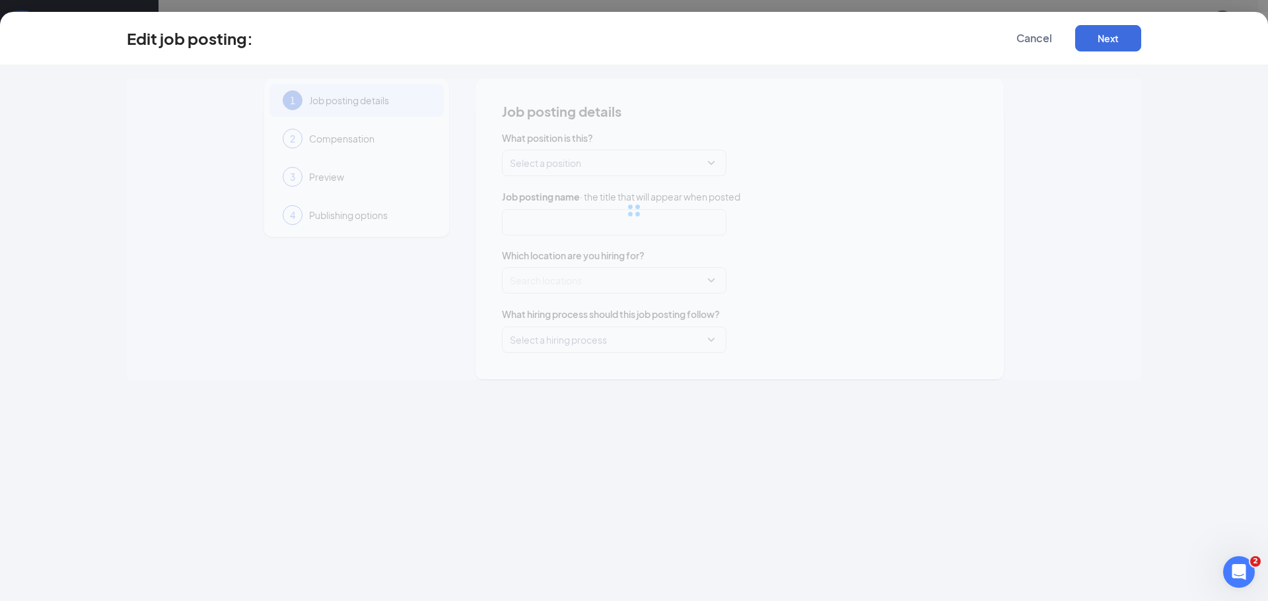
type input "Kennel Tech"
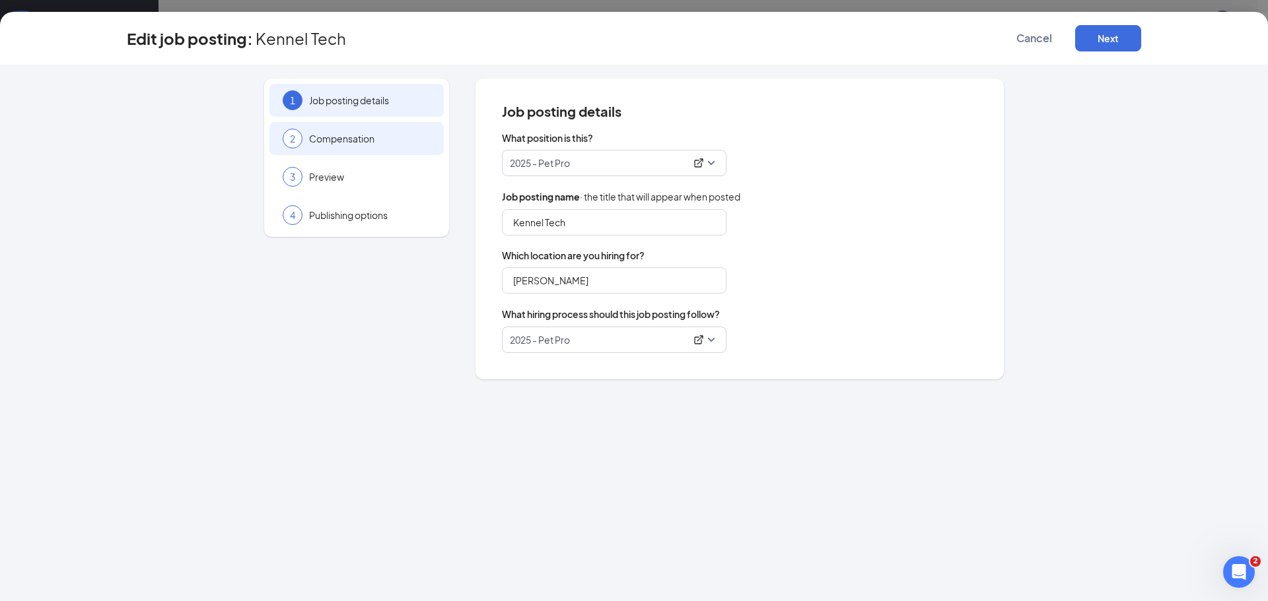
click at [352, 147] on div "2 Compensation" at bounding box center [356, 138] width 174 height 33
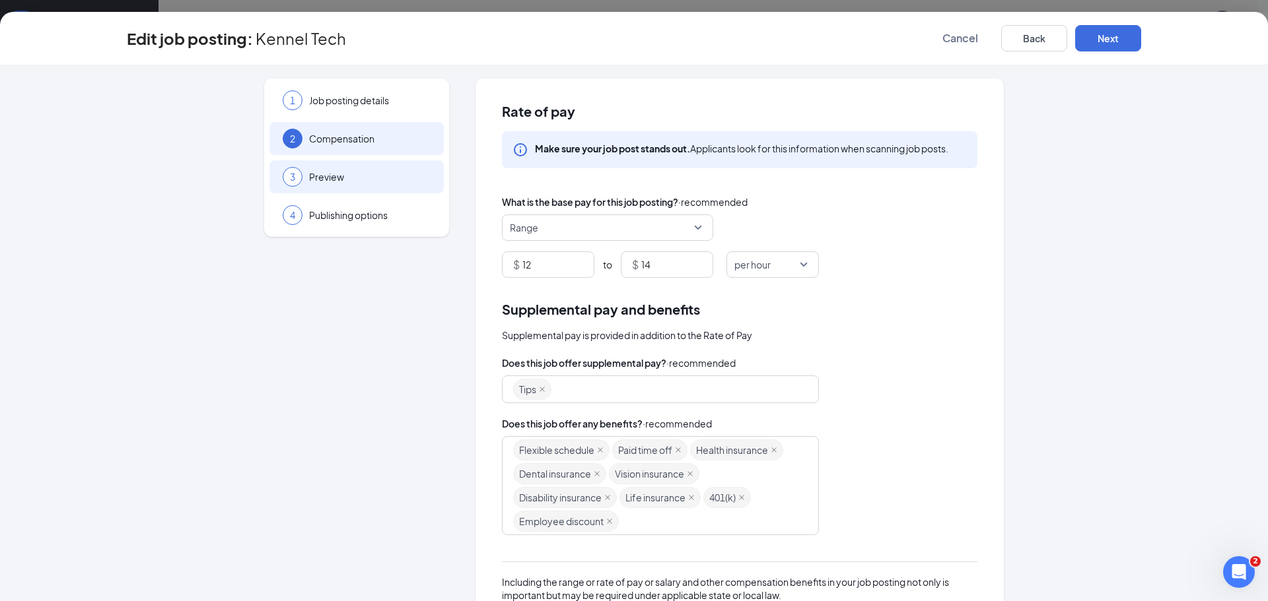
click at [347, 180] on span "Preview" at bounding box center [369, 176] width 121 height 13
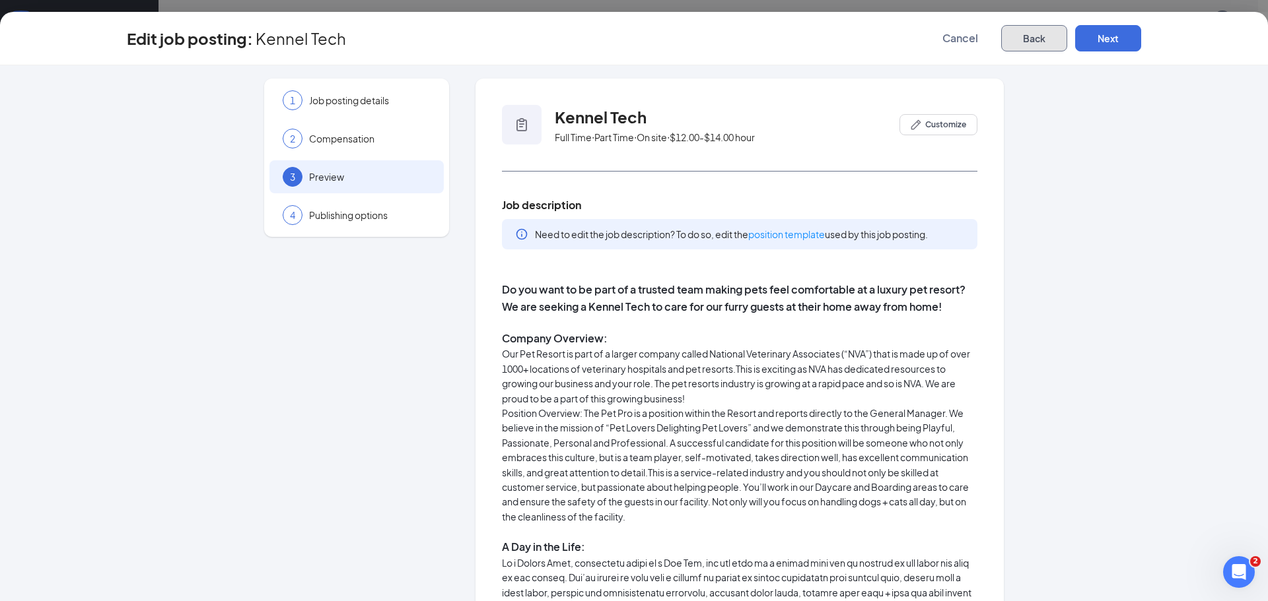
click at [1003, 38] on button "Back" at bounding box center [1034, 38] width 66 height 26
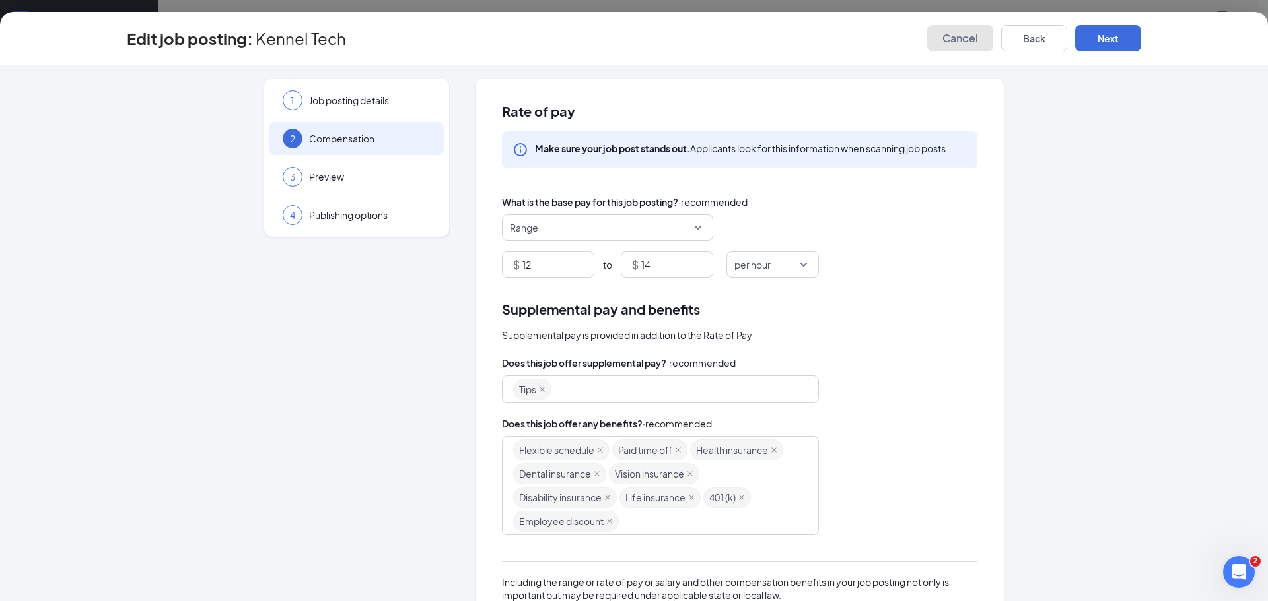
click at [930, 38] on button "Cancel" at bounding box center [960, 38] width 66 height 26
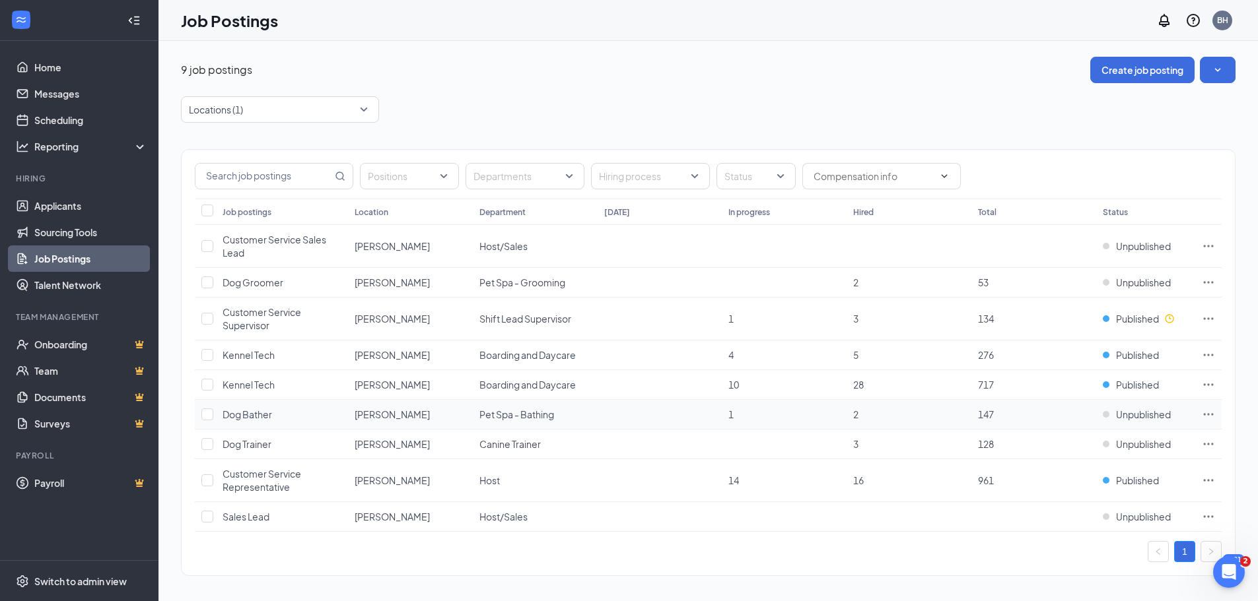
scroll to position [4, 0]
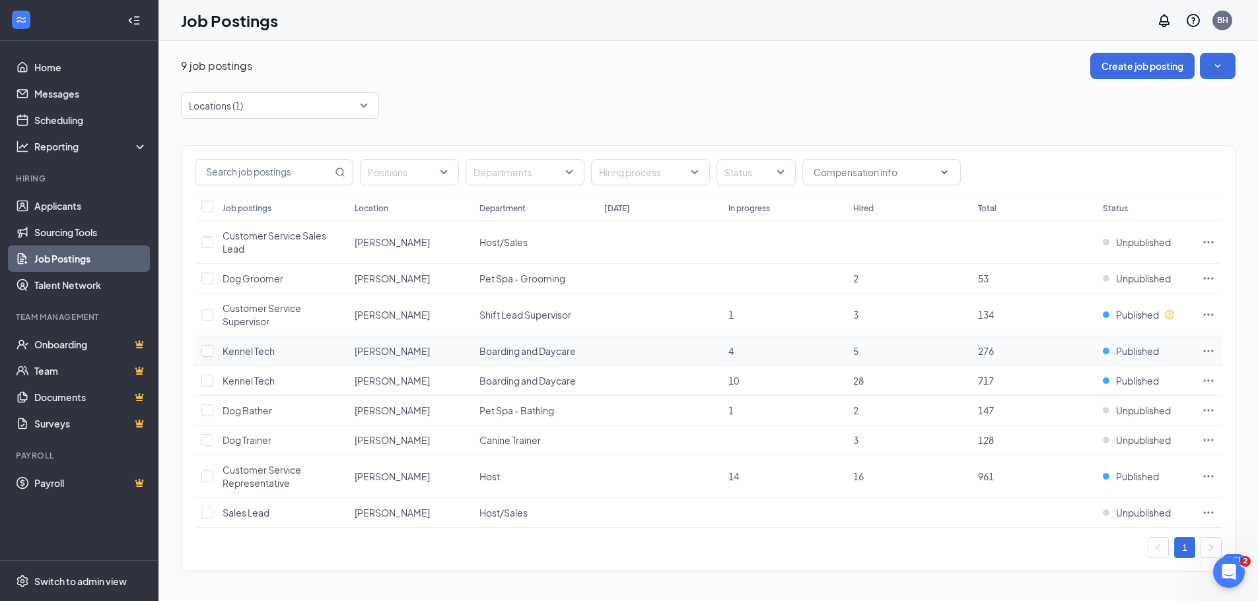
click at [1210, 350] on icon "Ellipses" at bounding box center [1208, 351] width 13 height 13
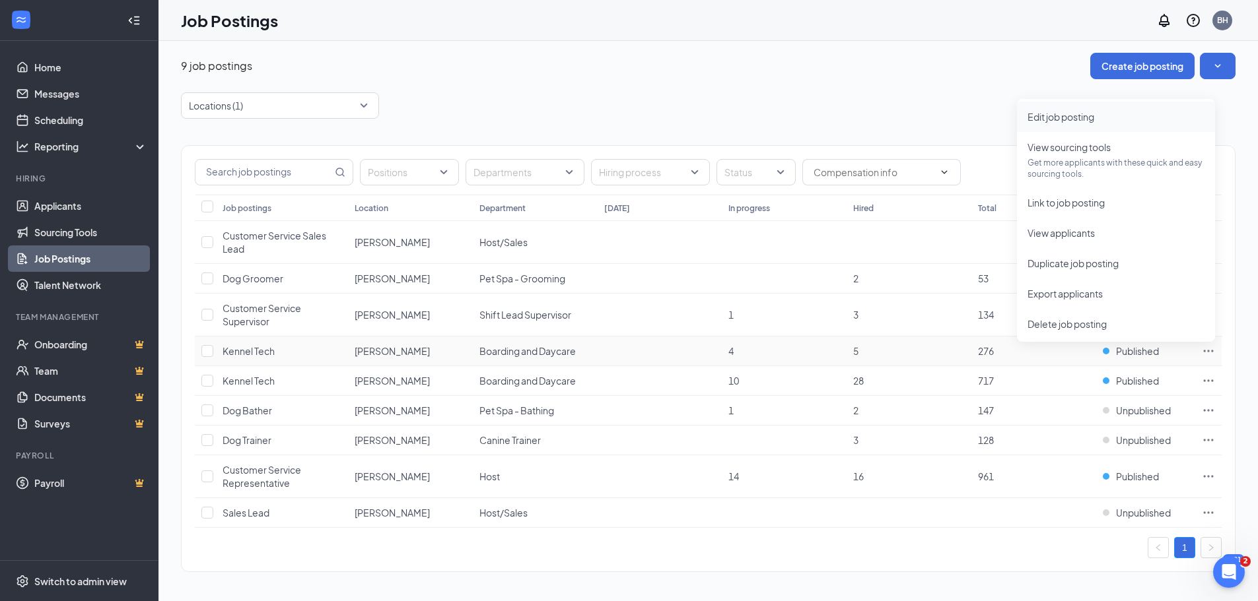
click at [1081, 123] on span "Edit job posting" at bounding box center [1115, 117] width 177 height 15
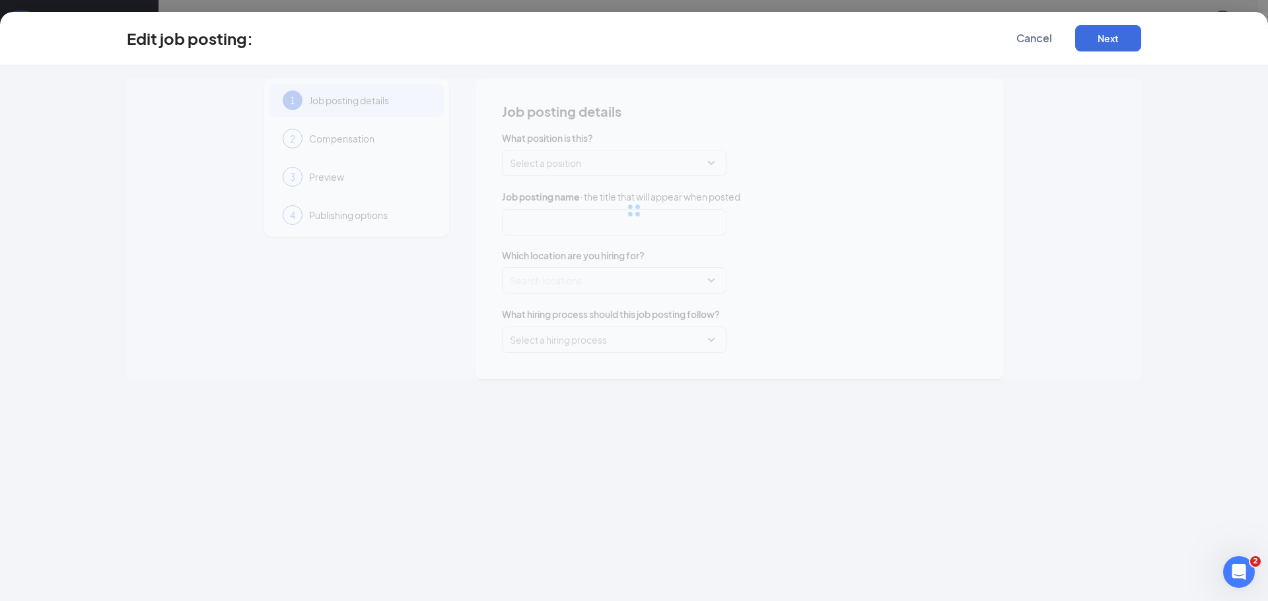
type input "Kennel Tech"
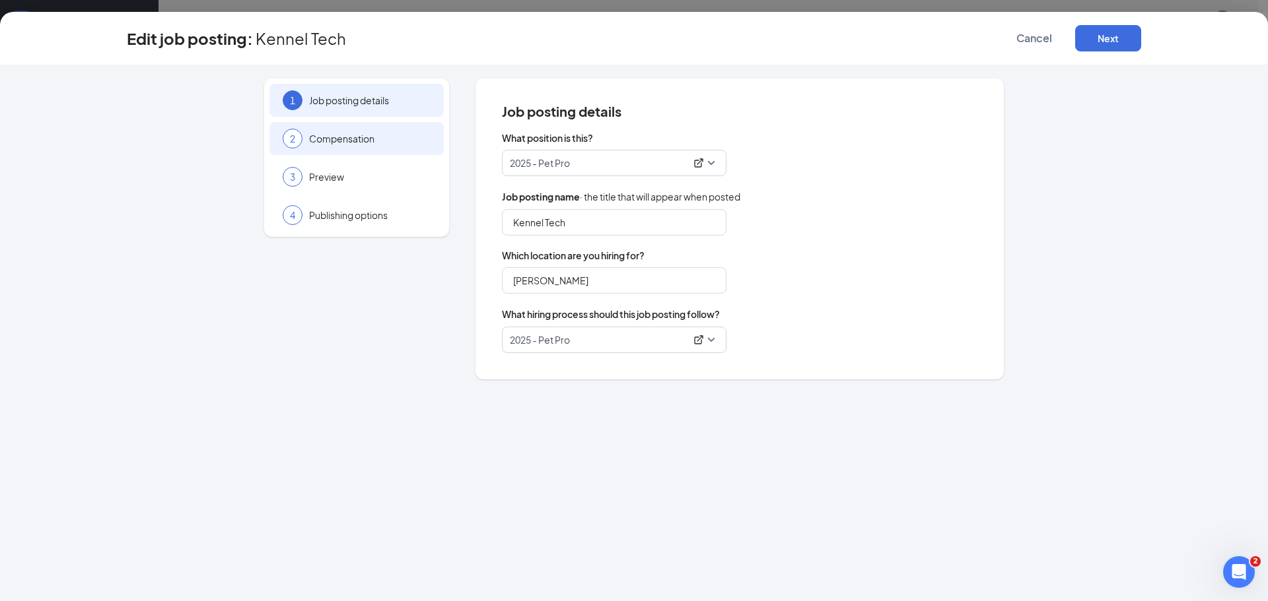
click at [336, 145] on span "Compensation" at bounding box center [369, 138] width 121 height 13
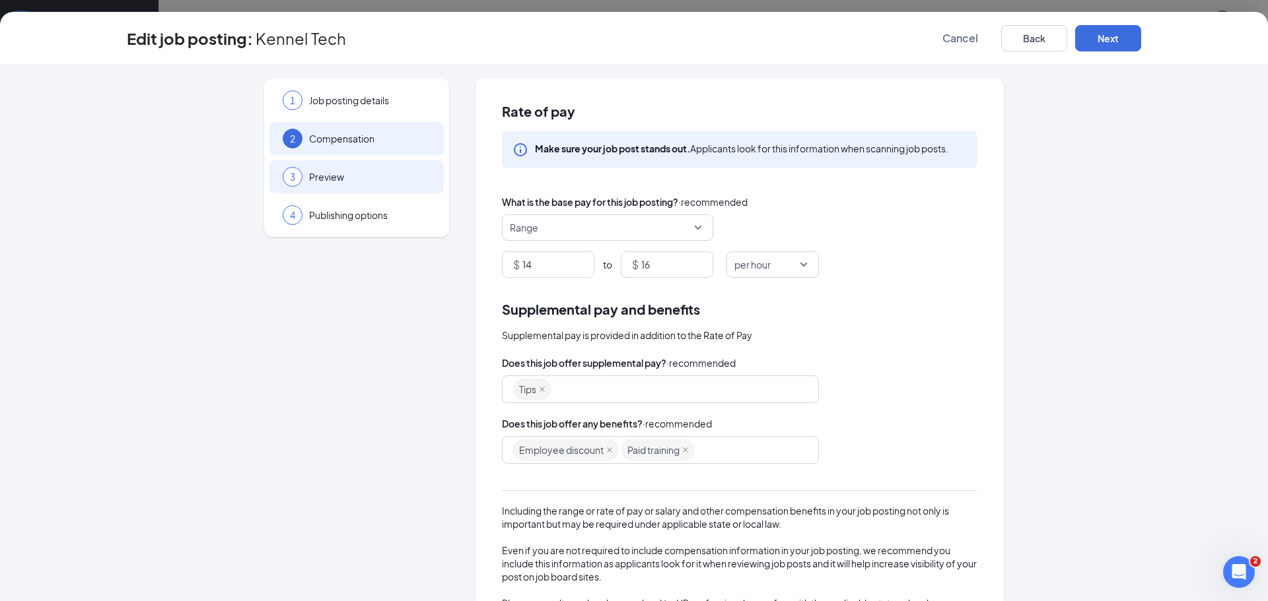
click at [357, 188] on div "3 Preview" at bounding box center [356, 176] width 174 height 33
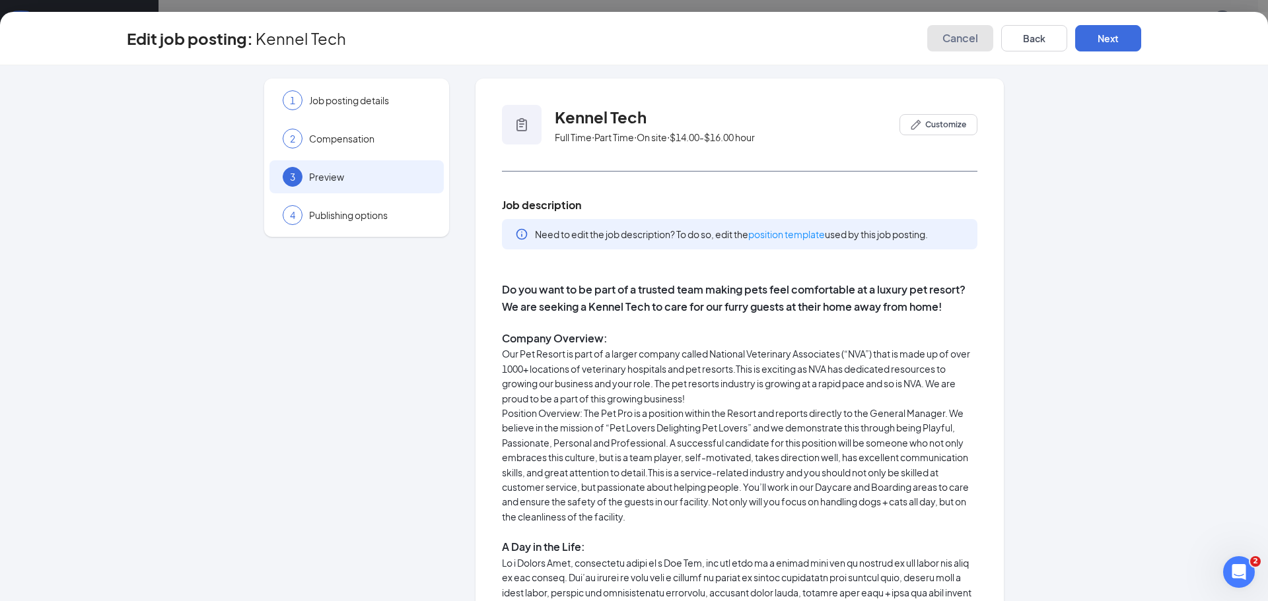
click at [977, 39] on span "Cancel" at bounding box center [960, 38] width 36 height 13
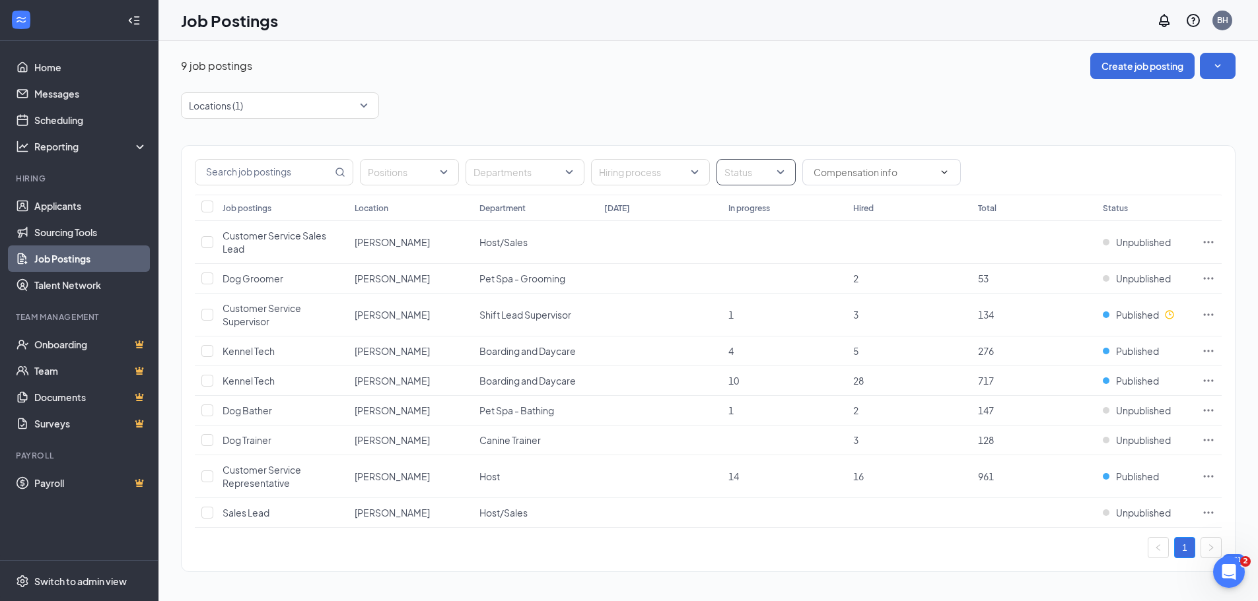
click at [763, 173] on div at bounding box center [749, 172] width 59 height 21
click at [734, 261] on div "Unpublished" at bounding box center [763, 269] width 94 height 30
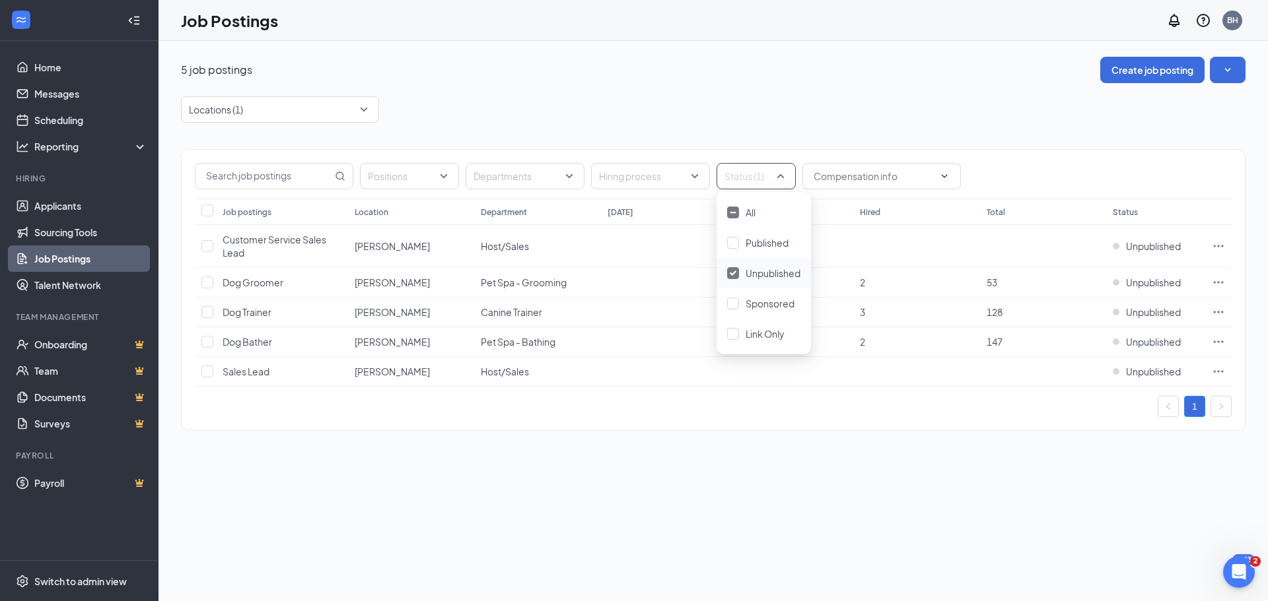
click at [639, 98] on div "Locations (1)" at bounding box center [713, 109] width 1064 height 26
click at [777, 179] on div at bounding box center [749, 176] width 59 height 21
click at [733, 243] on div at bounding box center [733, 243] width 12 height 12
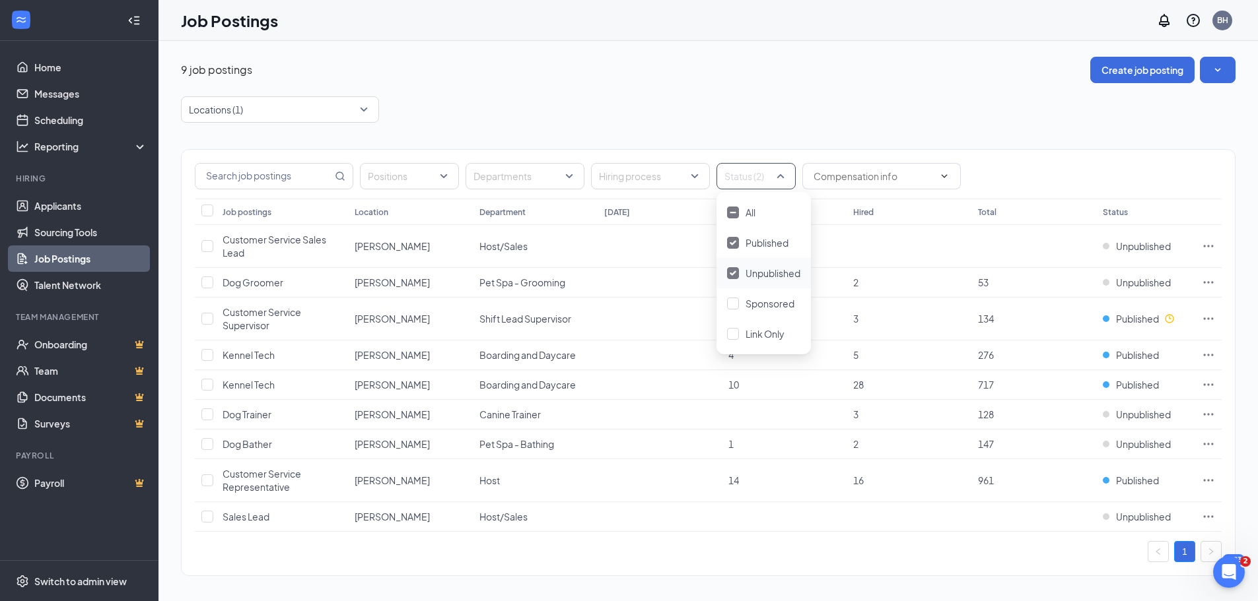
click at [734, 274] on img at bounding box center [733, 273] width 7 height 5
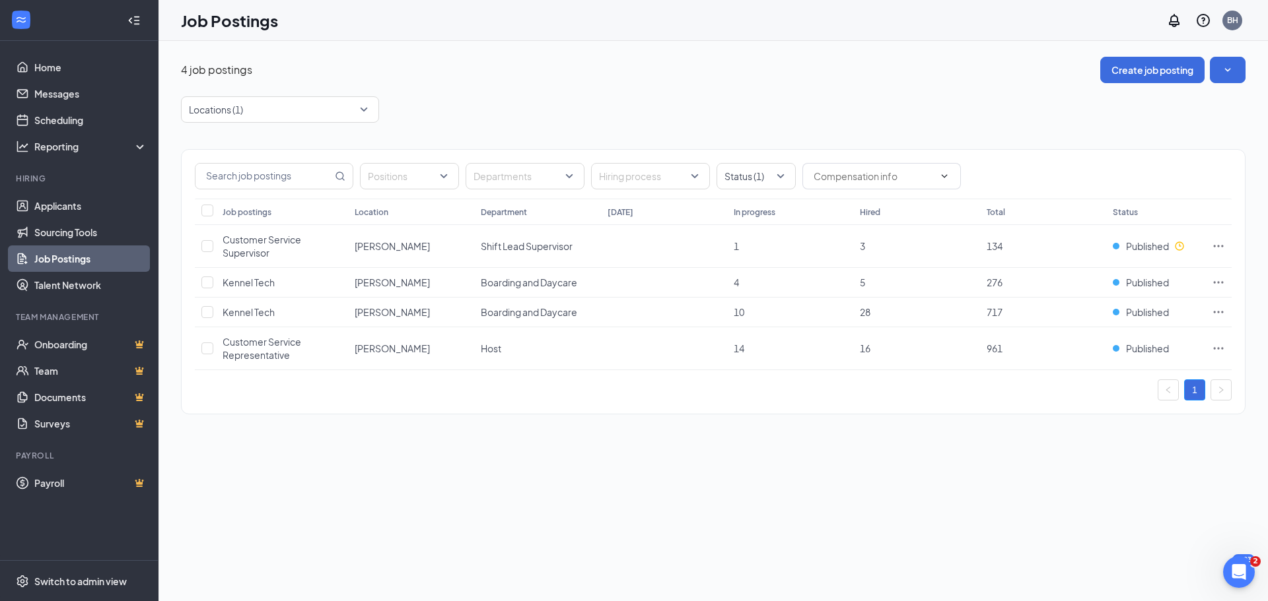
click at [823, 129] on div "Positions Departments Hiring process Status (1) Job postings Location Departmen…" at bounding box center [713, 275] width 1064 height 305
click at [228, 281] on span "Kennel Tech" at bounding box center [248, 283] width 52 height 12
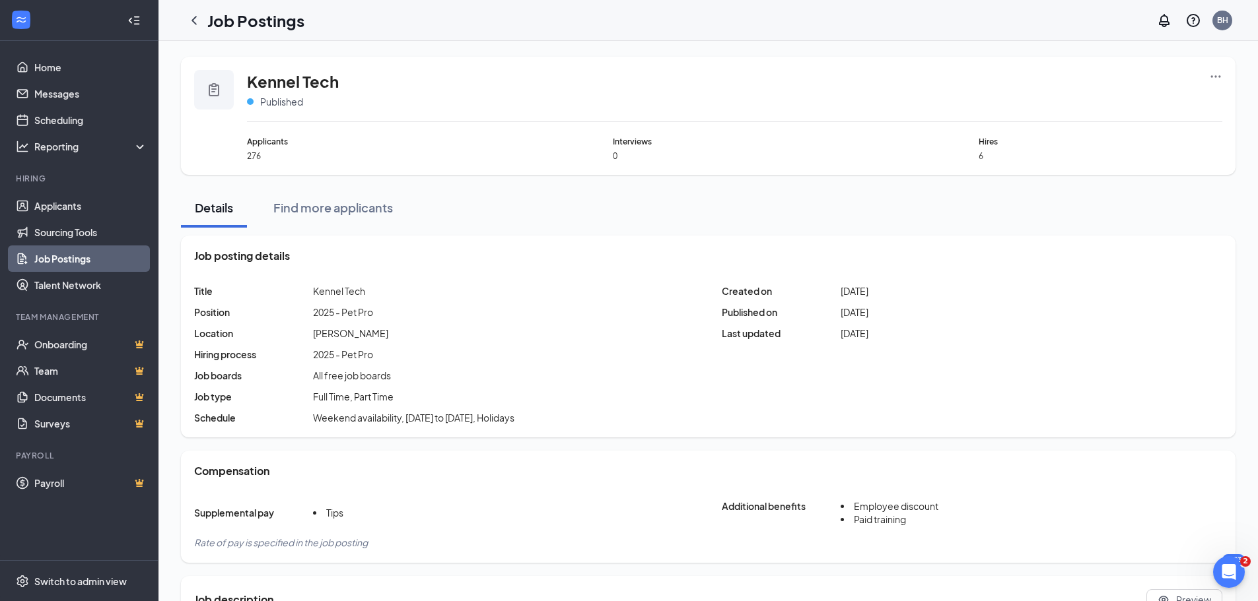
scroll to position [198, 0]
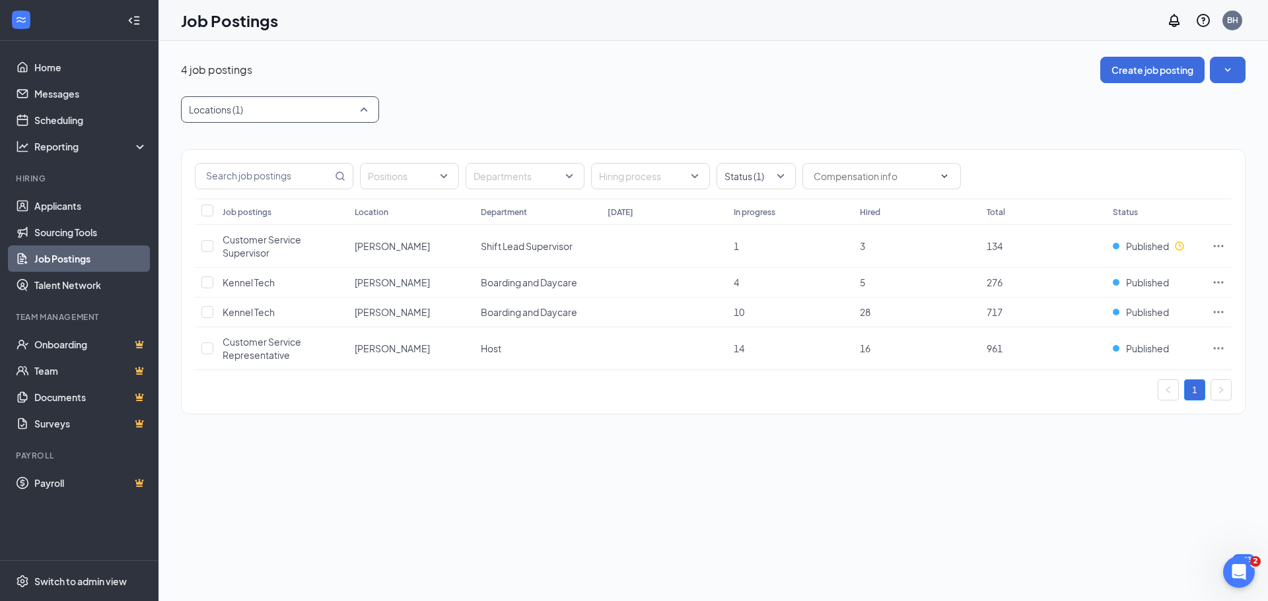
click at [207, 114] on div at bounding box center [273, 109] width 178 height 21
click at [203, 150] on div "All" at bounding box center [279, 146] width 177 height 15
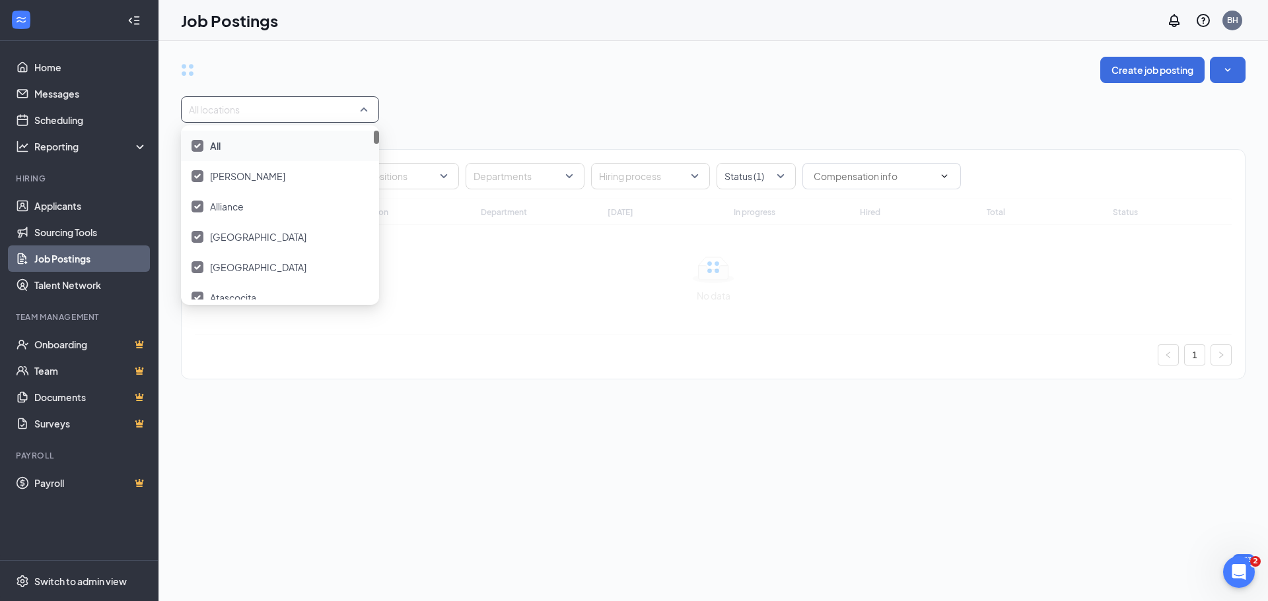
click at [203, 149] on div "All" at bounding box center [279, 146] width 177 height 15
click at [348, 34] on div "Job Postings BH" at bounding box center [712, 20] width 1109 height 41
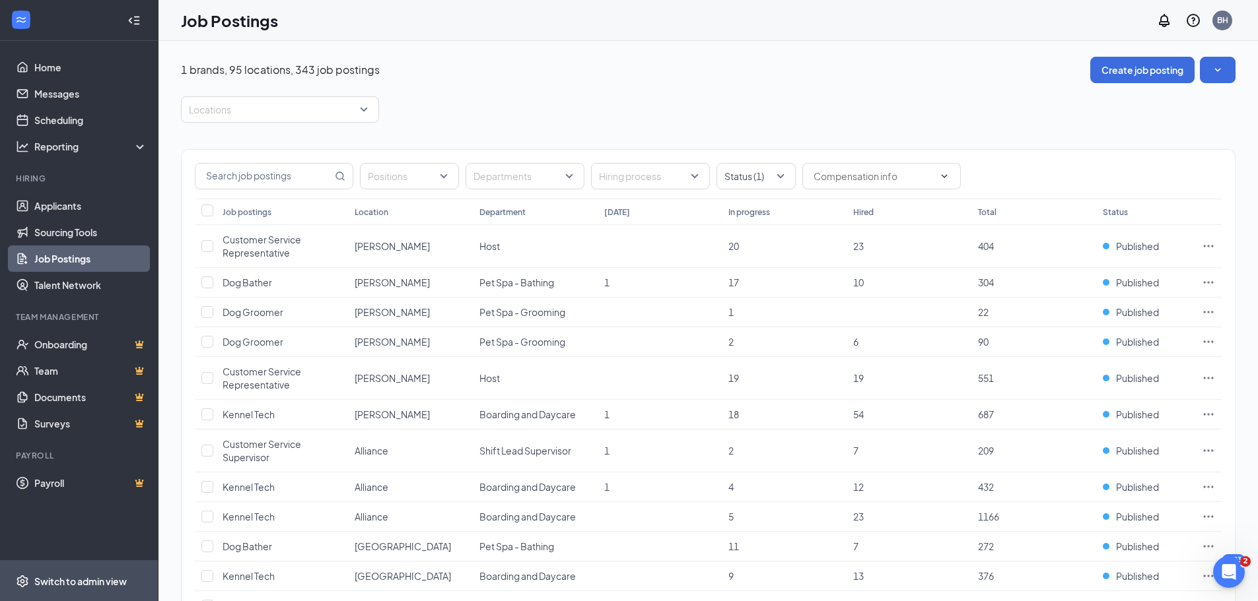
click at [35, 576] on div "Switch to admin view" at bounding box center [80, 581] width 92 height 13
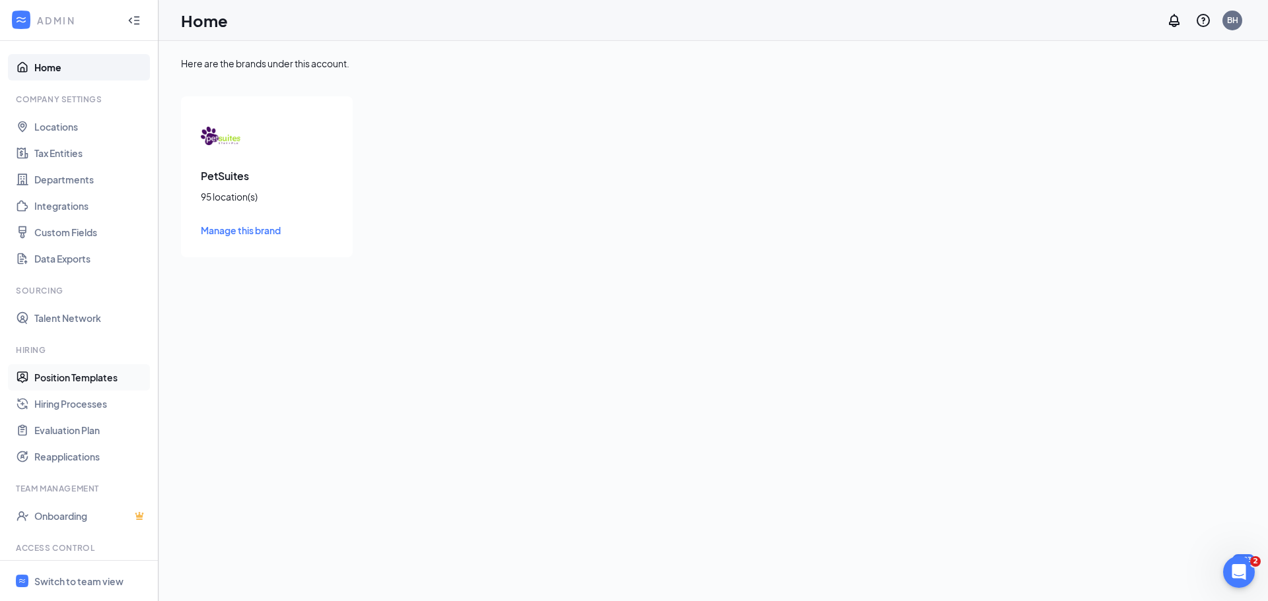
click at [88, 374] on link "Position Templates" at bounding box center [90, 377] width 113 height 26
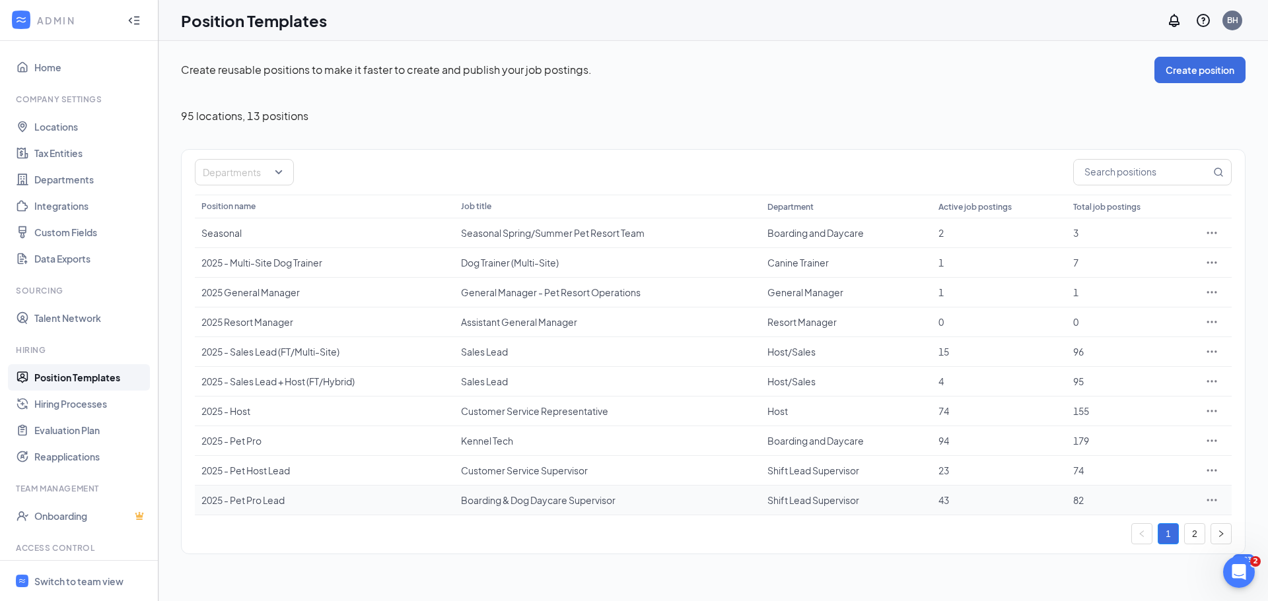
click at [1210, 503] on icon "Ellipses" at bounding box center [1211, 500] width 13 height 13
click at [1148, 450] on span "View job postings" at bounding box center [1151, 443] width 114 height 15
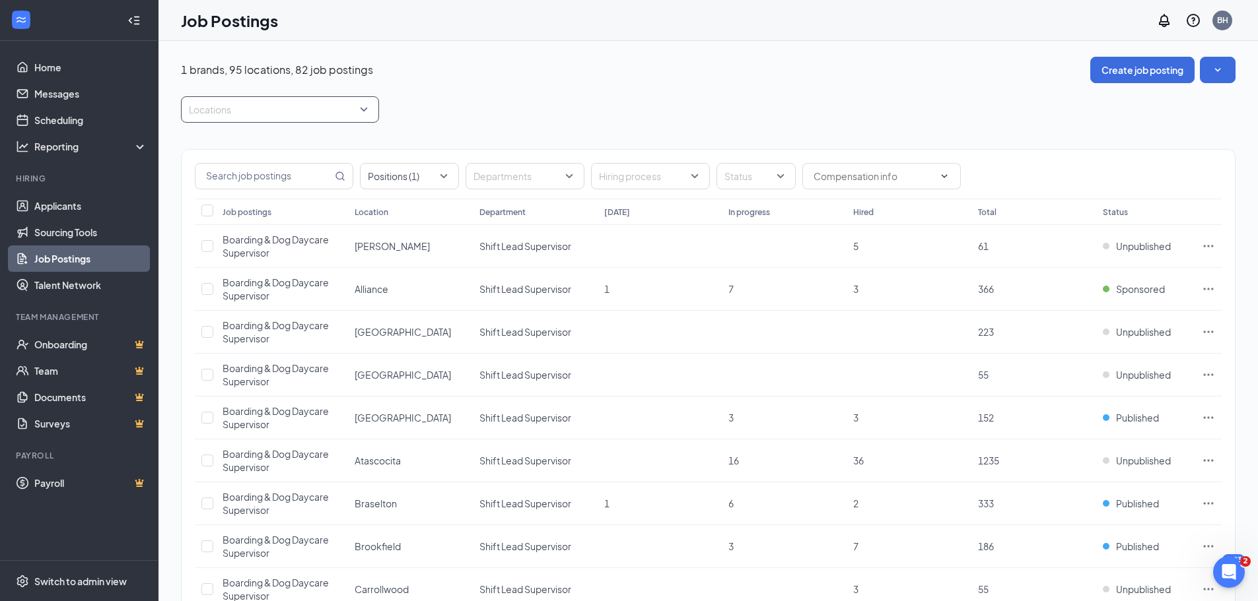
click at [295, 106] on div at bounding box center [273, 109] width 178 height 21
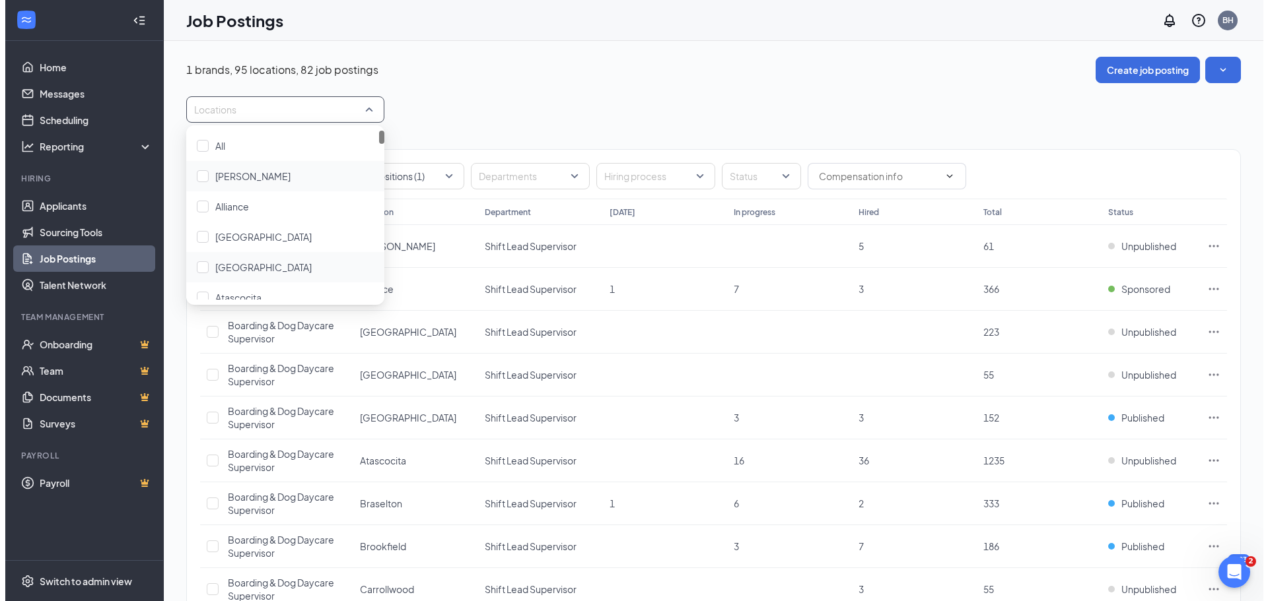
scroll to position [198, 0]
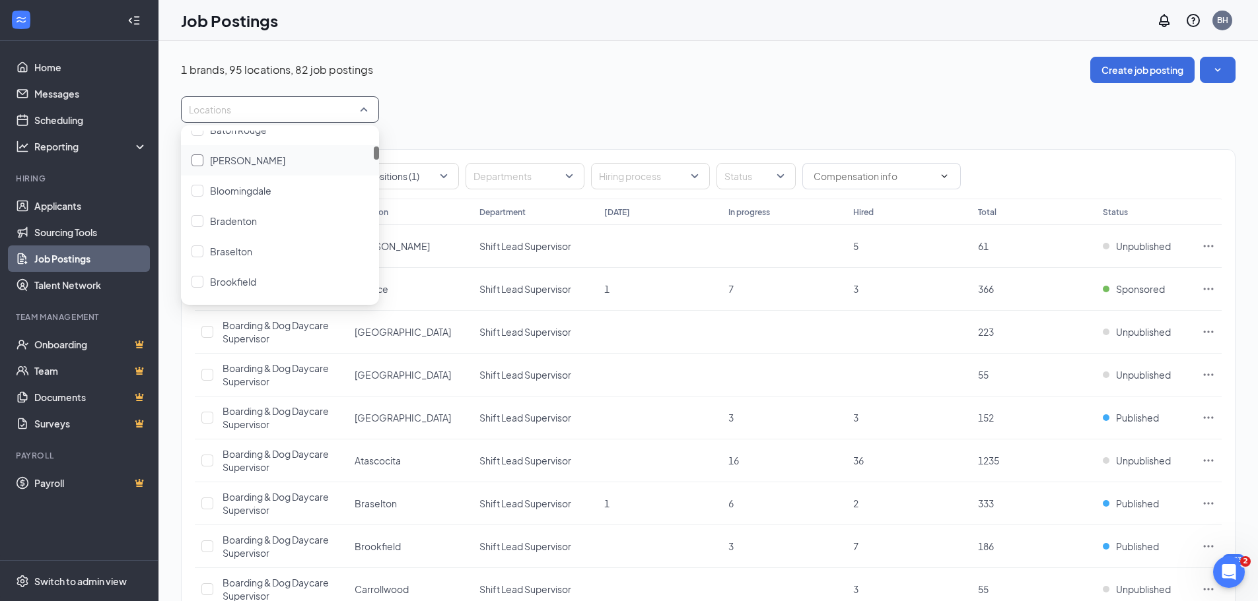
click at [197, 162] on div at bounding box center [197, 160] width 12 height 12
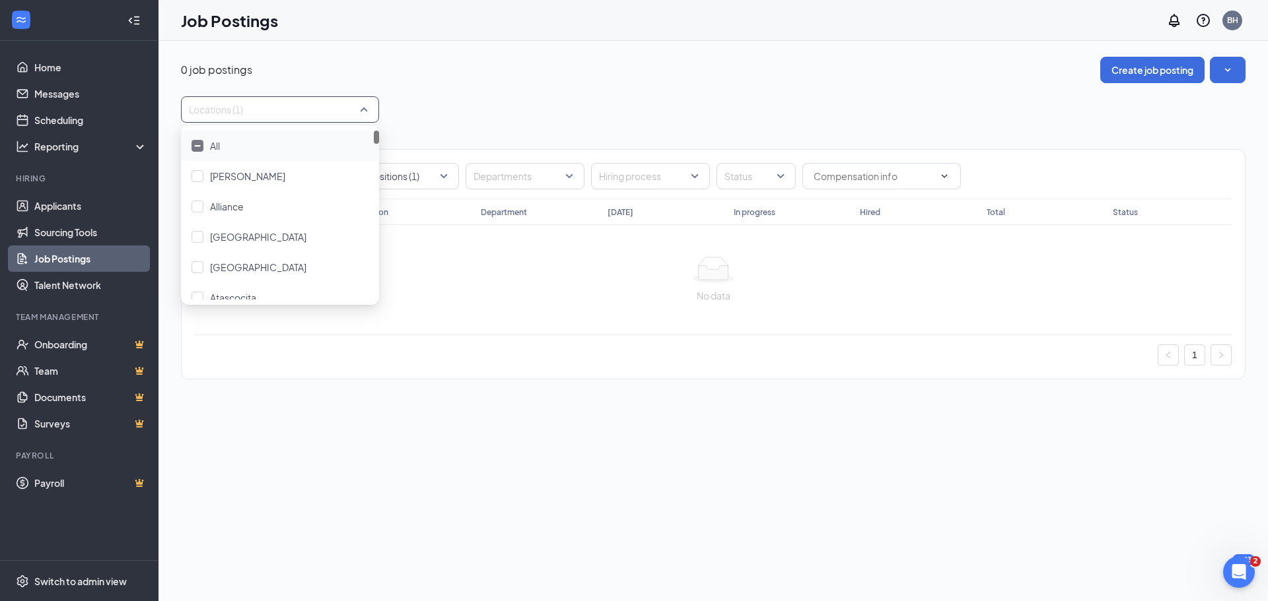
click at [593, 77] on div "0 job postings Create job posting" at bounding box center [713, 70] width 1064 height 26
click at [69, 252] on link "Job Postings" at bounding box center [90, 259] width 113 height 26
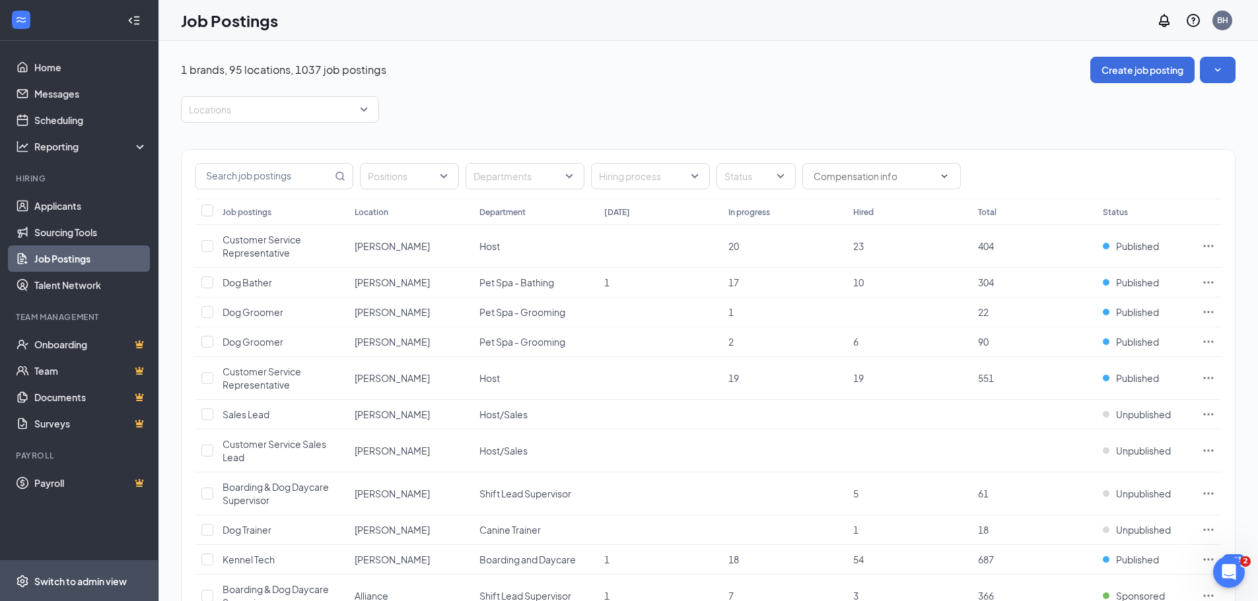
click at [130, 571] on span "Switch to admin view" at bounding box center [90, 581] width 113 height 40
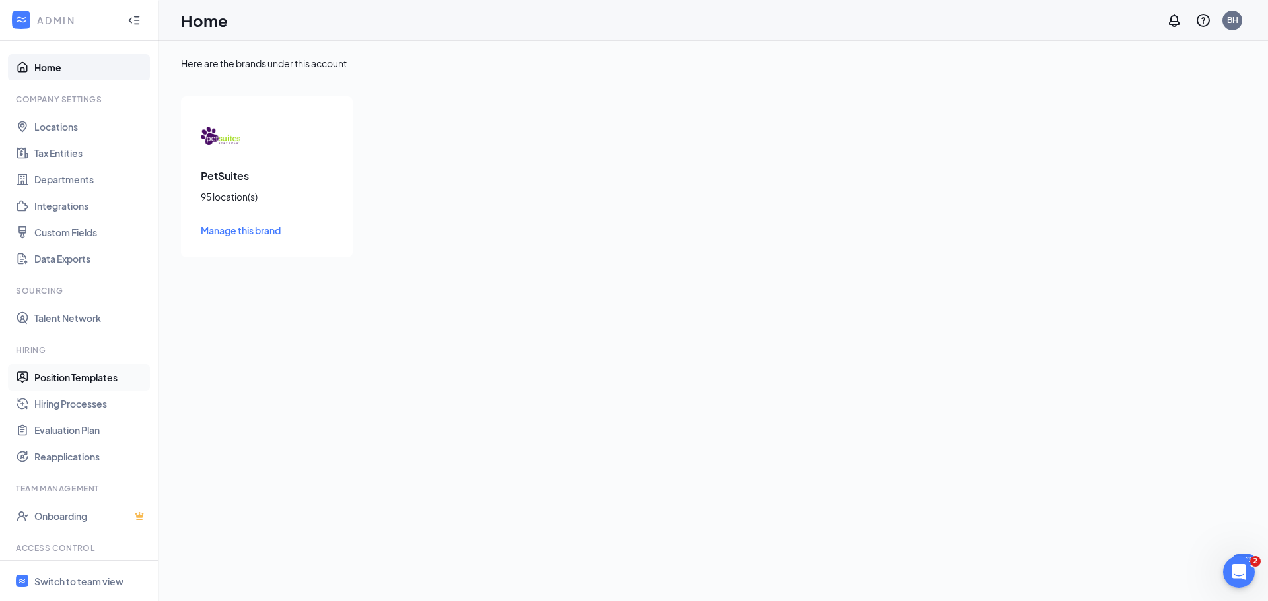
click at [93, 379] on link "Position Templates" at bounding box center [90, 377] width 113 height 26
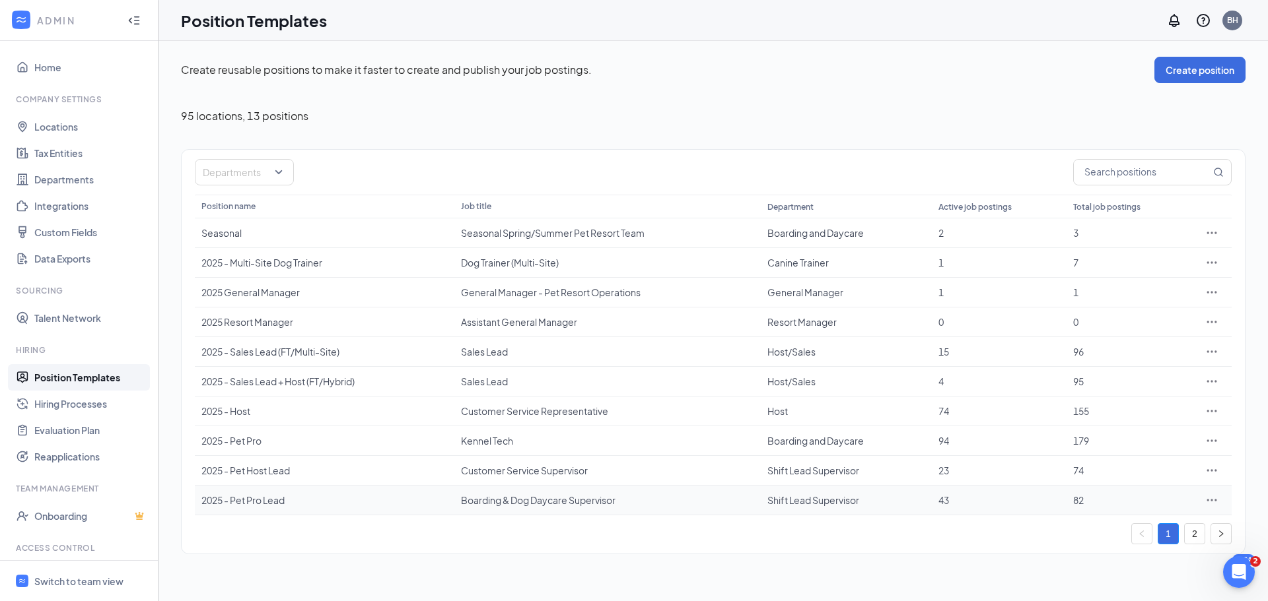
click at [1219, 502] on div at bounding box center [1211, 500] width 26 height 13
click at [1214, 502] on icon "Ellipses" at bounding box center [1211, 500] width 13 height 13
click at [1122, 382] on span "Edit" at bounding box center [1151, 382] width 114 height 15
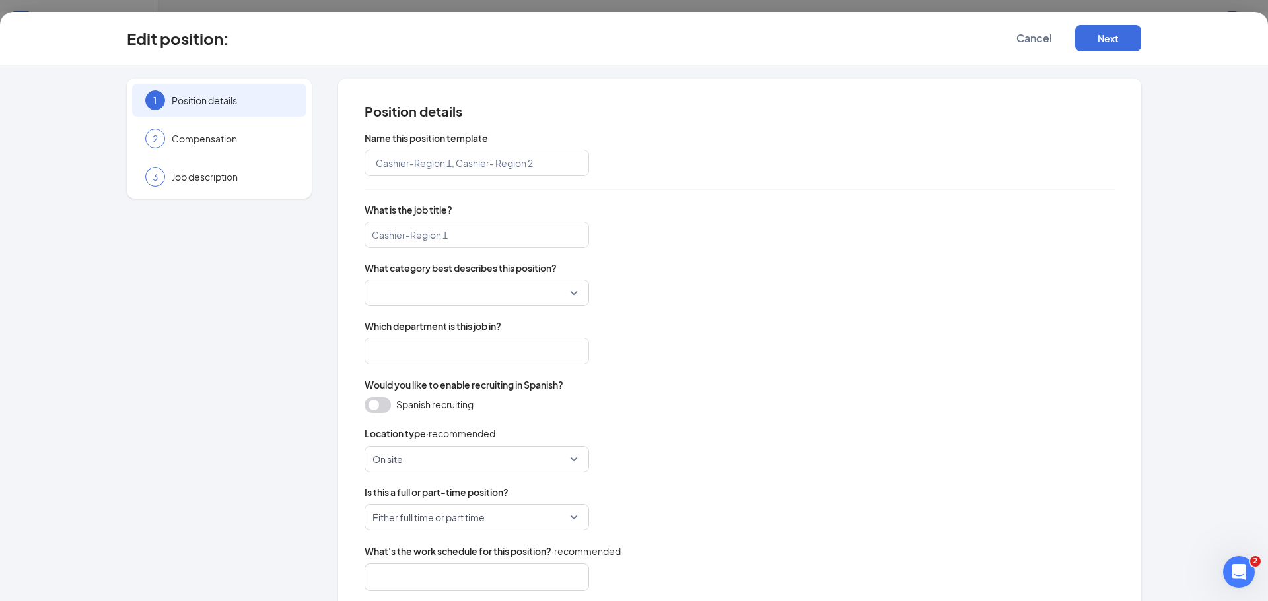
type input "2025 - Pet Pro Lead"
type input "Boarding & Dog Daycare Supervisor"
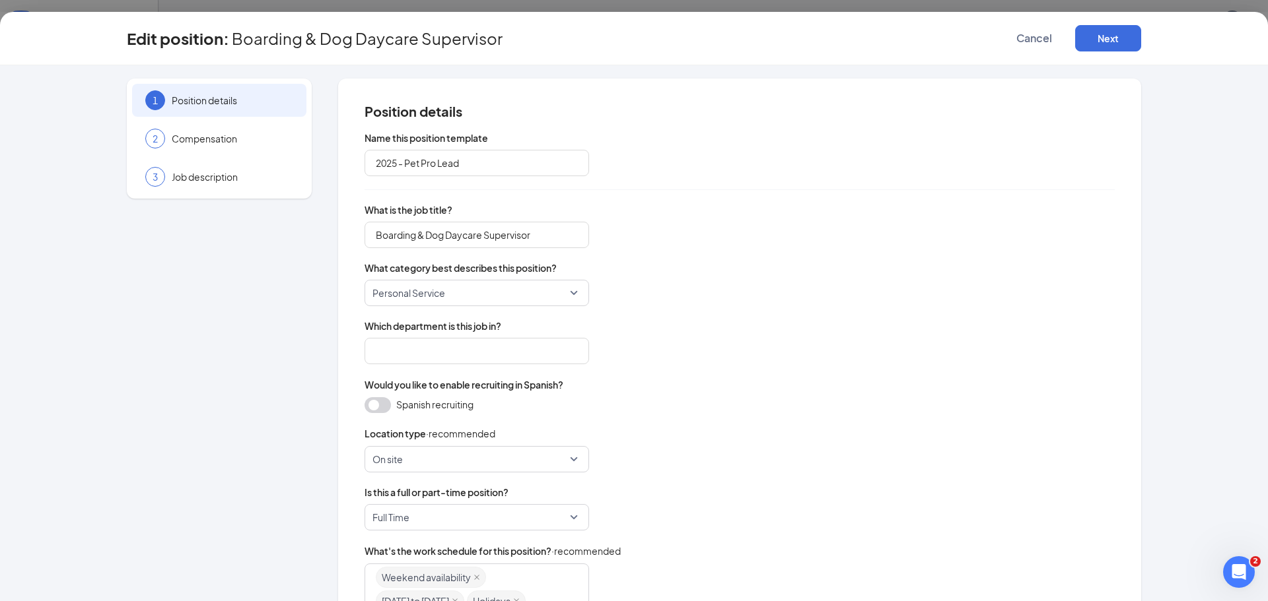
type input "Shift Lead Supervisor"
click at [1057, 40] on button "Cancel" at bounding box center [1034, 38] width 66 height 26
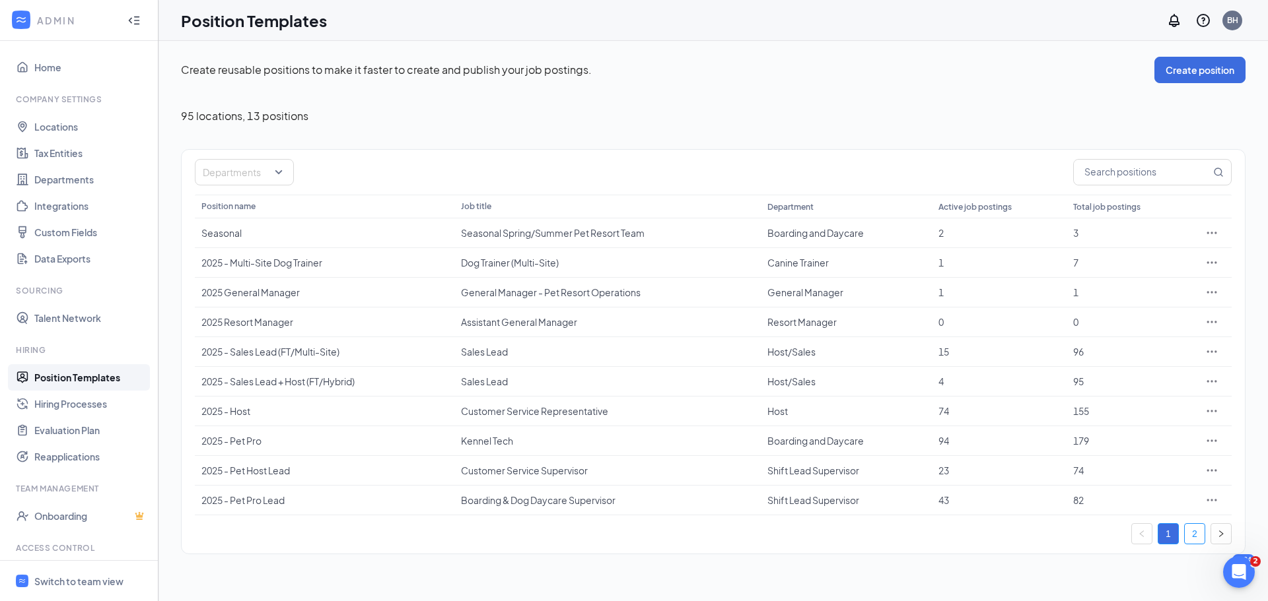
click at [1194, 540] on link "2" at bounding box center [1194, 534] width 20 height 20
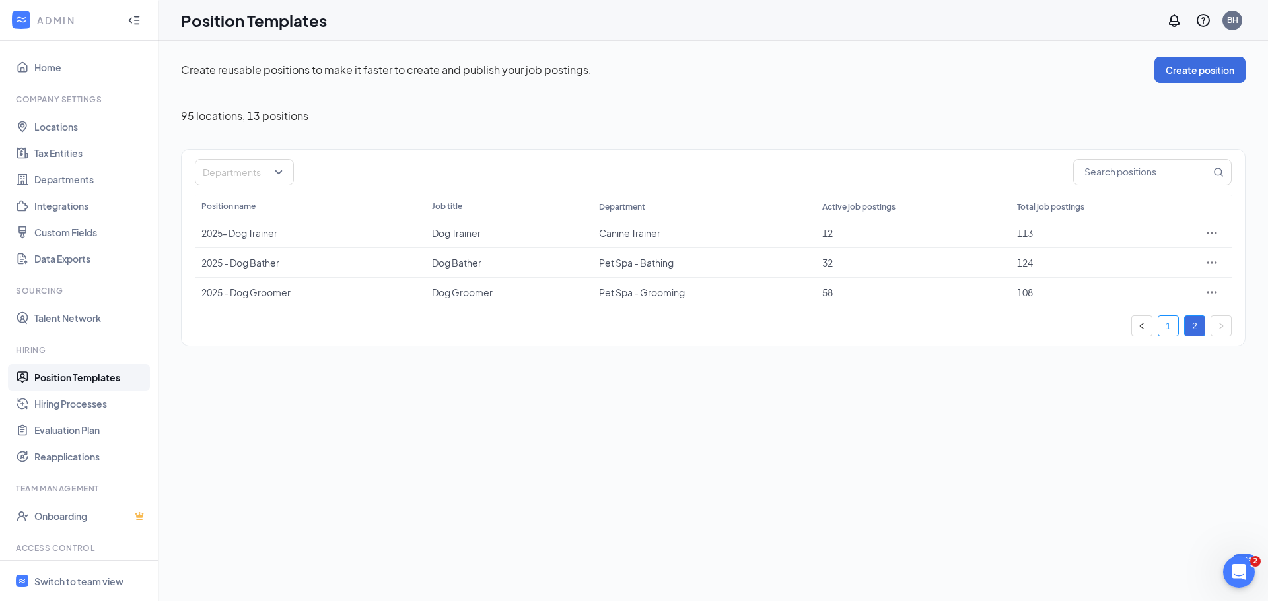
click at [1175, 324] on link "1" at bounding box center [1168, 326] width 20 height 20
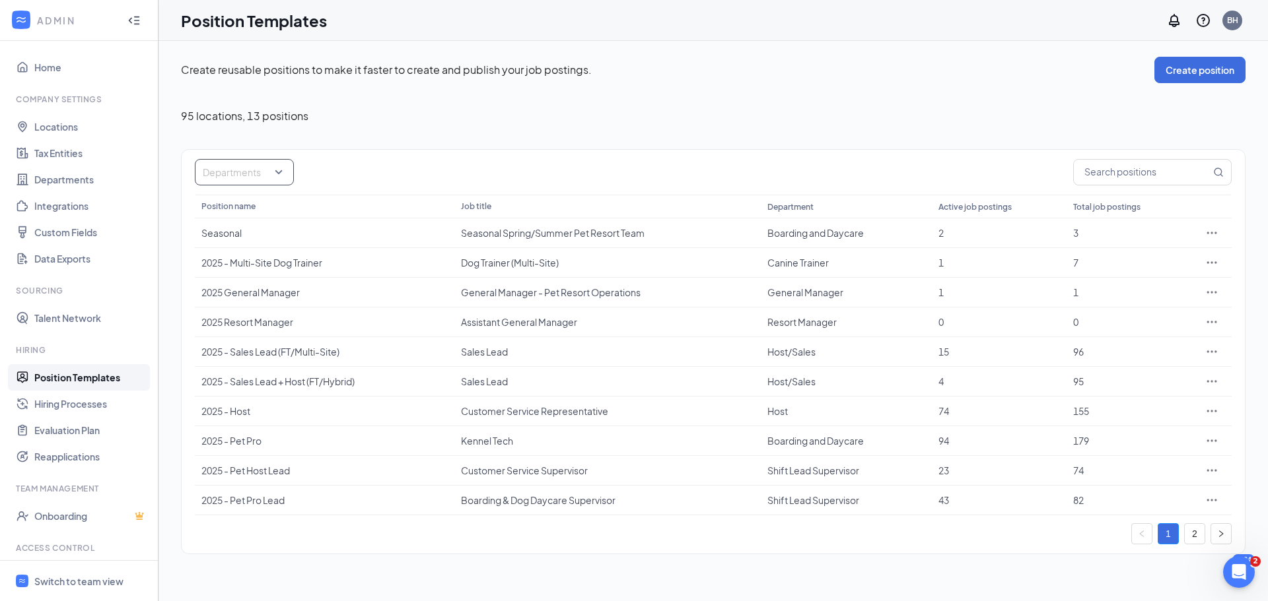
click at [249, 171] on div at bounding box center [237, 172] width 79 height 21
click at [334, 133] on div "Create reusable positions to make it faster to create and publish your job post…" at bounding box center [713, 306] width 1064 height 498
click at [61, 575] on div "Switch to team view" at bounding box center [78, 581] width 89 height 13
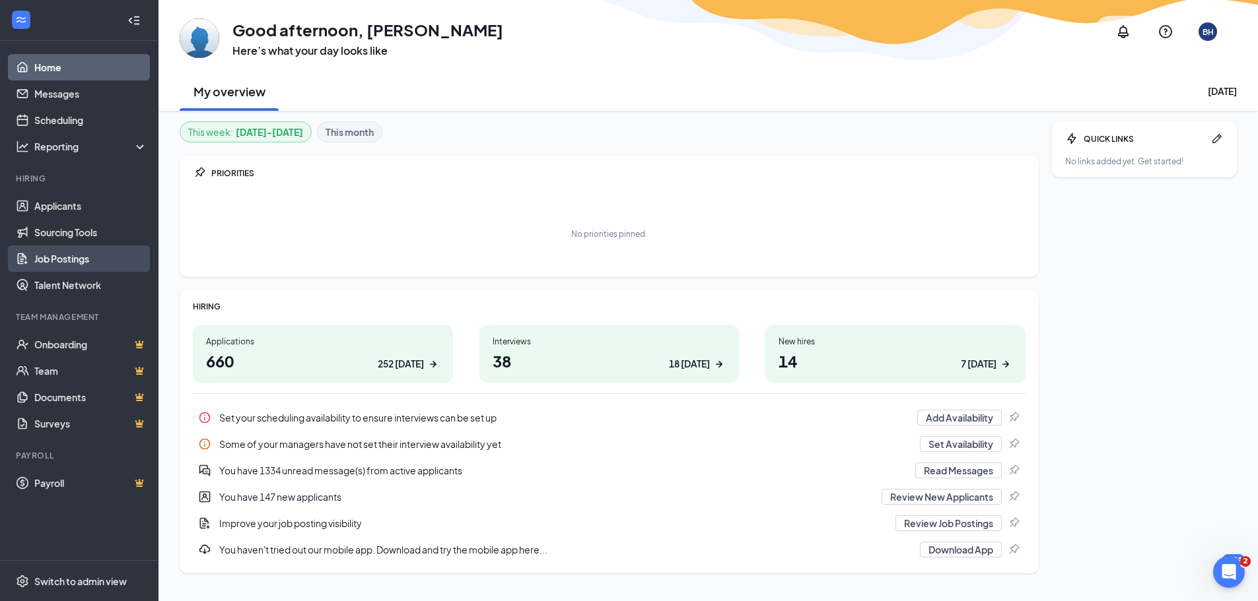
click at [45, 256] on link "Job Postings" at bounding box center [90, 259] width 113 height 26
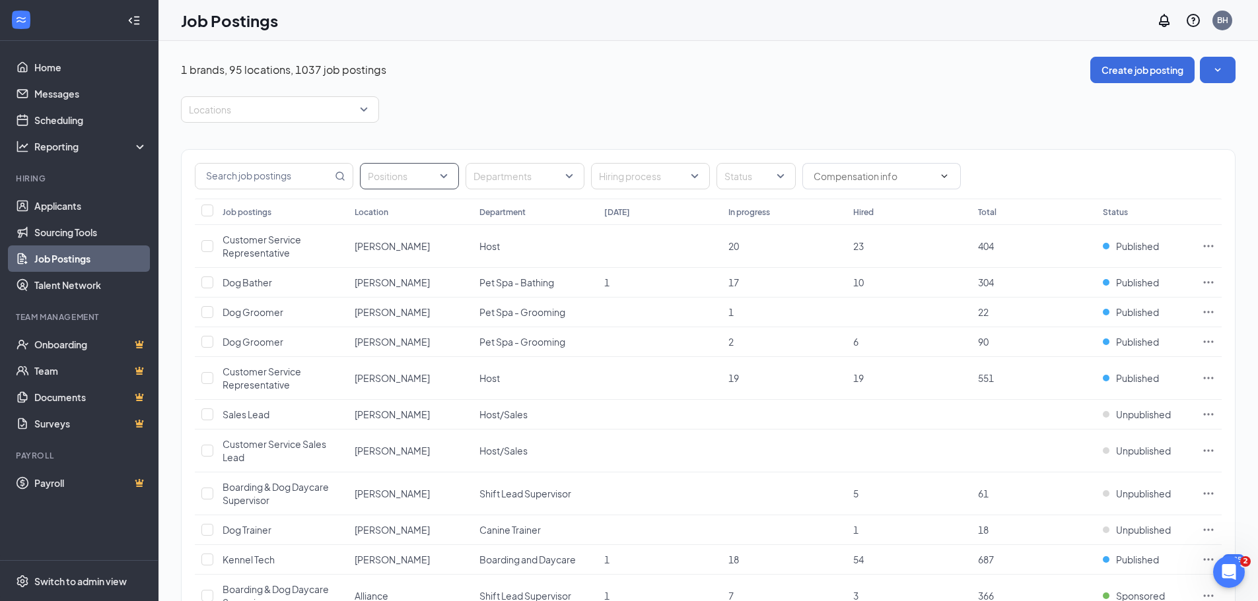
click at [440, 174] on div at bounding box center [402, 176] width 79 height 21
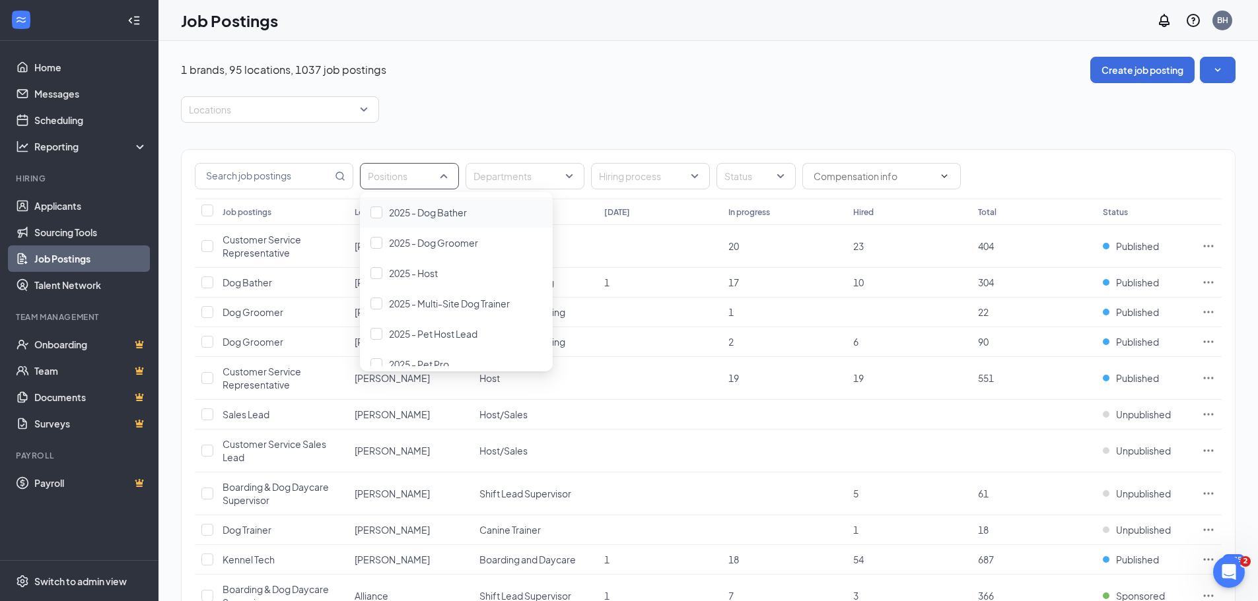
click at [470, 121] on div "Locations" at bounding box center [708, 109] width 1054 height 26
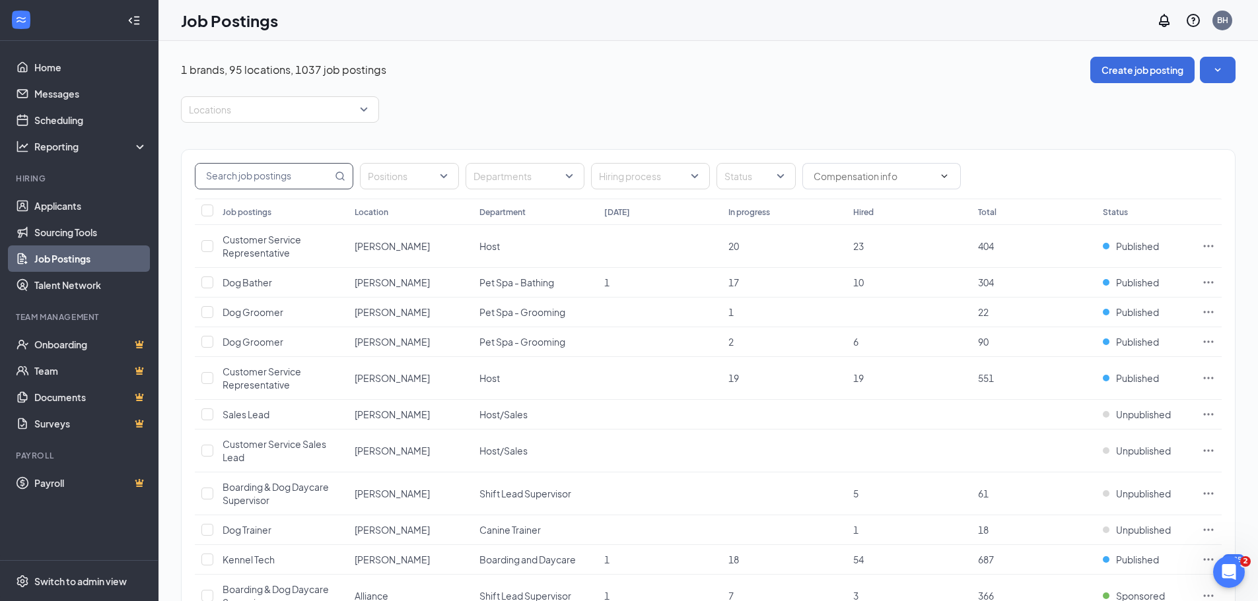
click at [274, 181] on input "text" at bounding box center [263, 176] width 137 height 25
click at [273, 98] on div "Locations" at bounding box center [280, 109] width 198 height 26
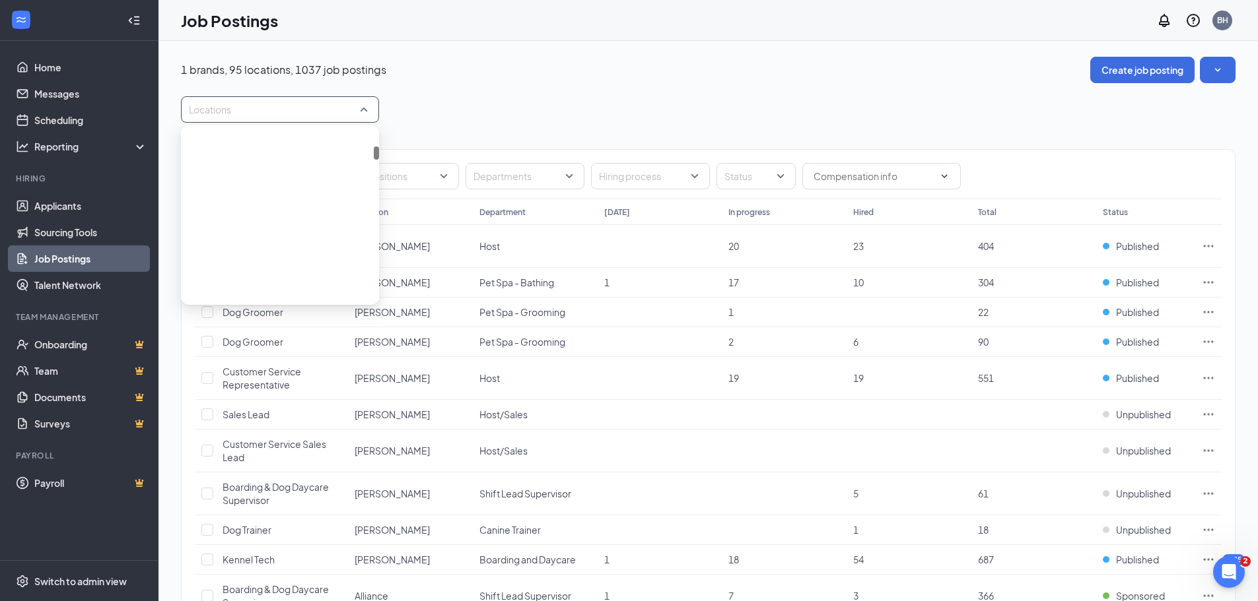
scroll to position [198, 0]
click at [207, 163] on div "[PERSON_NAME]" at bounding box center [279, 160] width 177 height 15
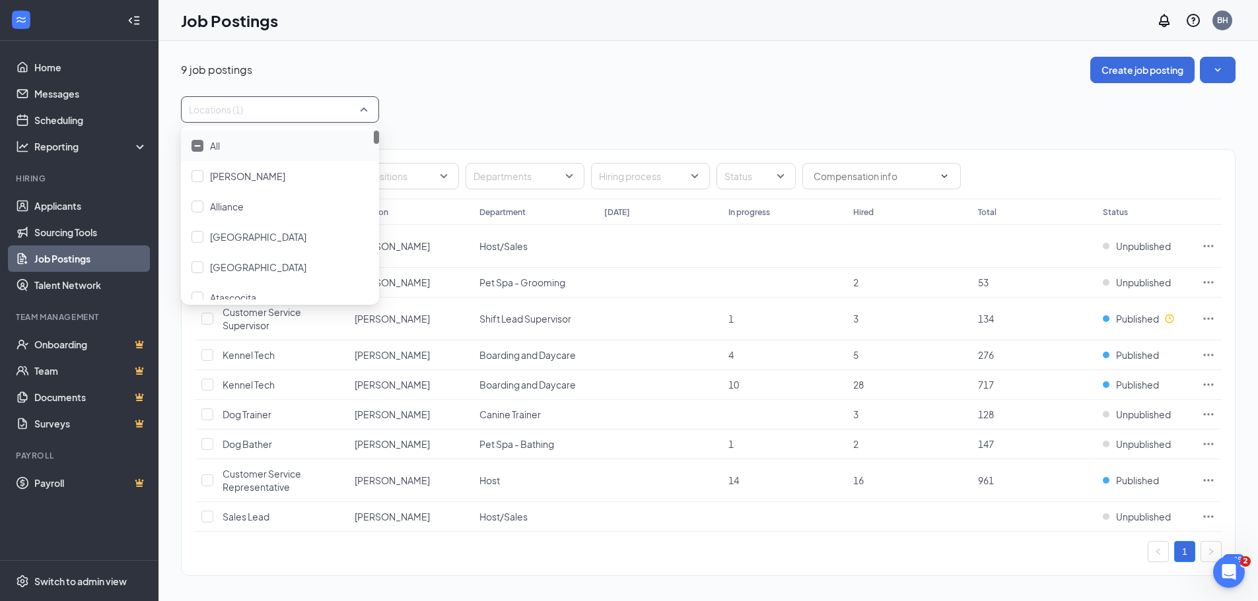
click at [462, 115] on div "Locations (1)" at bounding box center [708, 109] width 1054 height 26
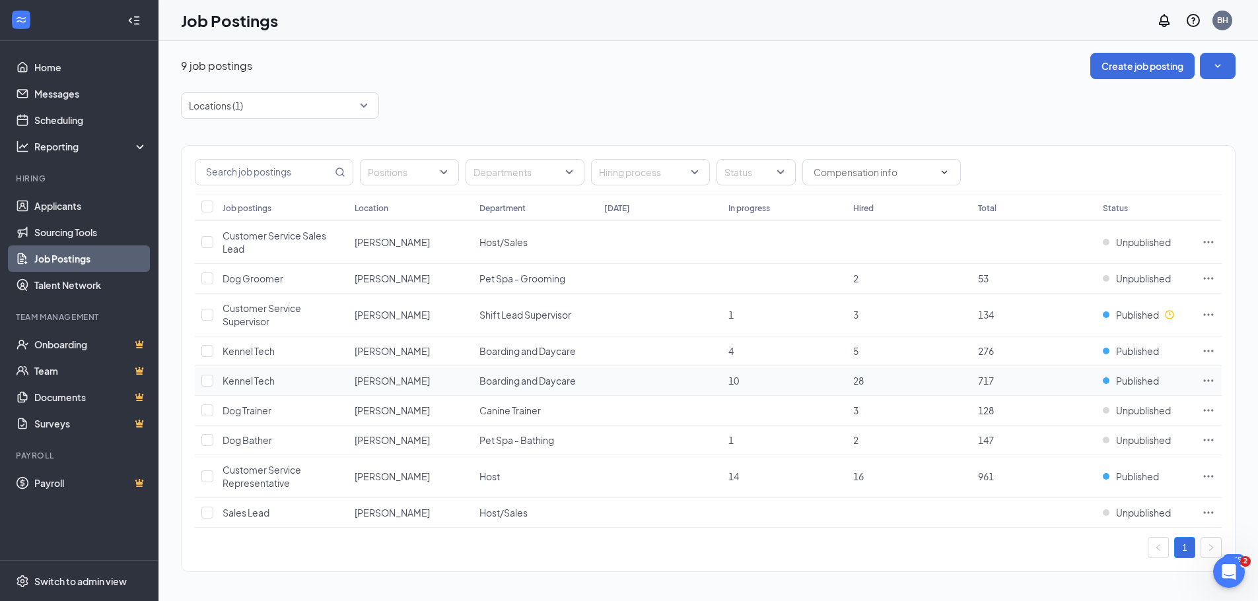
click at [1214, 382] on icon "Ellipses" at bounding box center [1208, 380] width 13 height 13
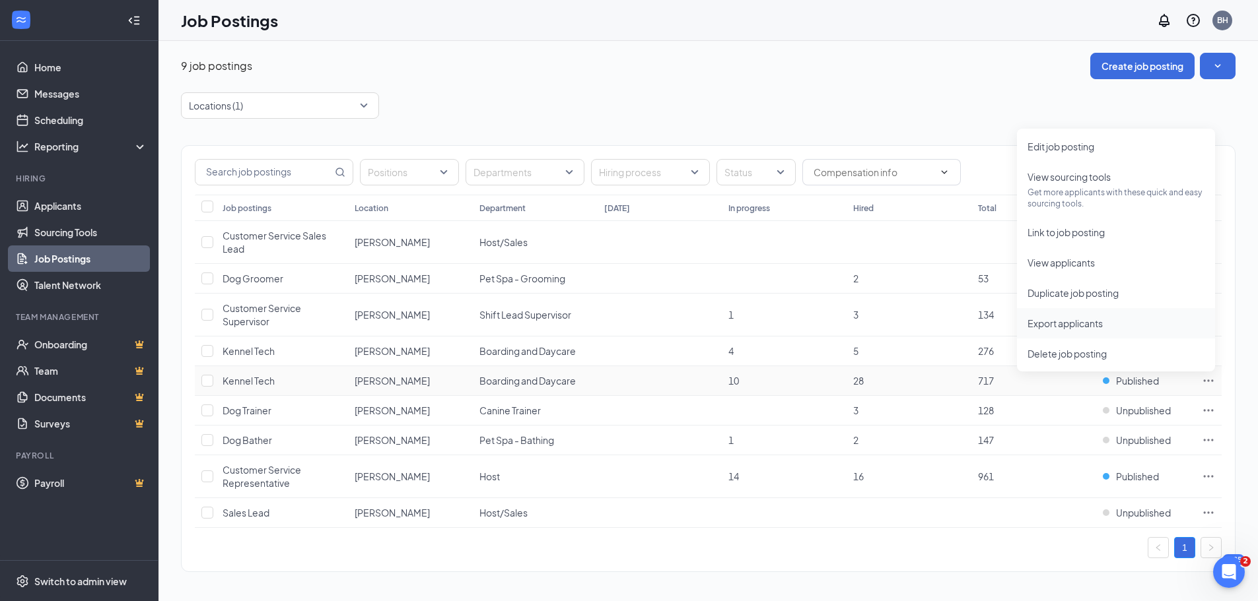
click at [1039, 333] on li "Export applicants" at bounding box center [1116, 323] width 198 height 30
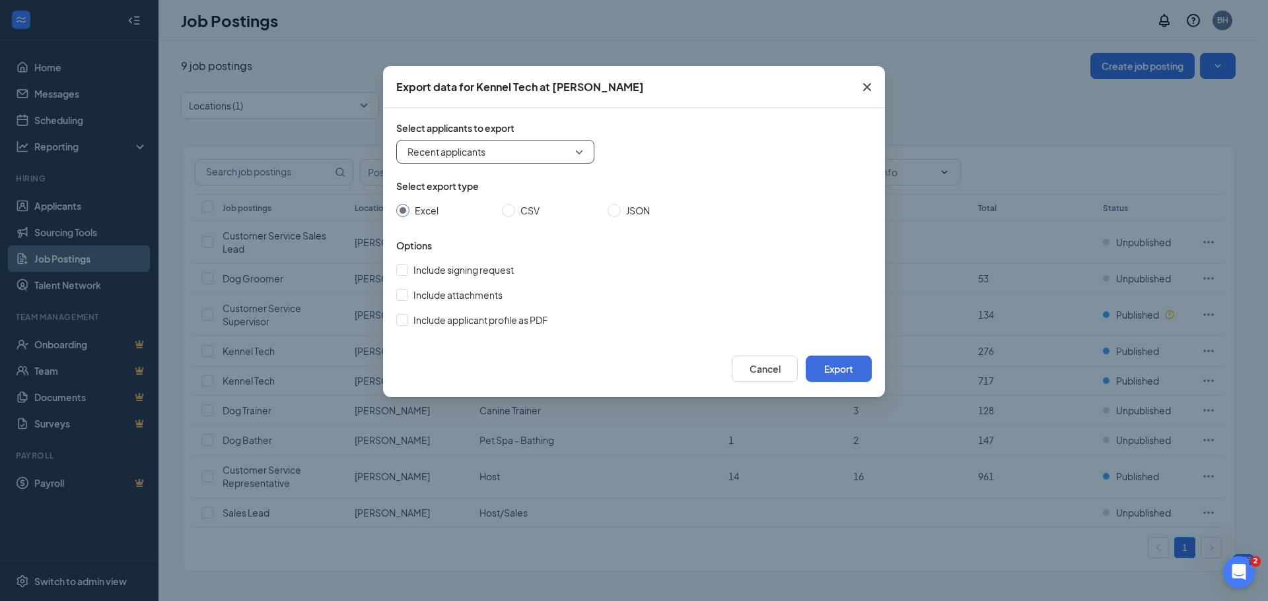
click at [434, 150] on span "Recent applicants" at bounding box center [495, 152] width 176 height 20
click at [721, 133] on span "Select applicants to export" at bounding box center [633, 127] width 475 height 13
click at [758, 369] on button "Cancel" at bounding box center [765, 369] width 66 height 26
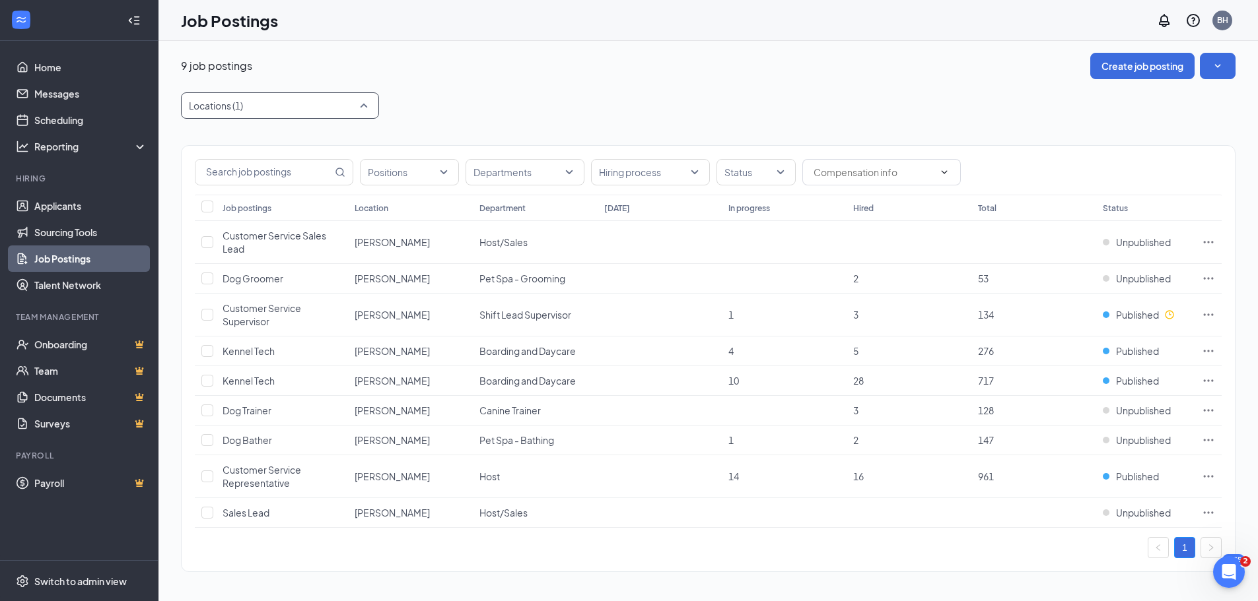
click at [354, 106] on div at bounding box center [273, 105] width 178 height 21
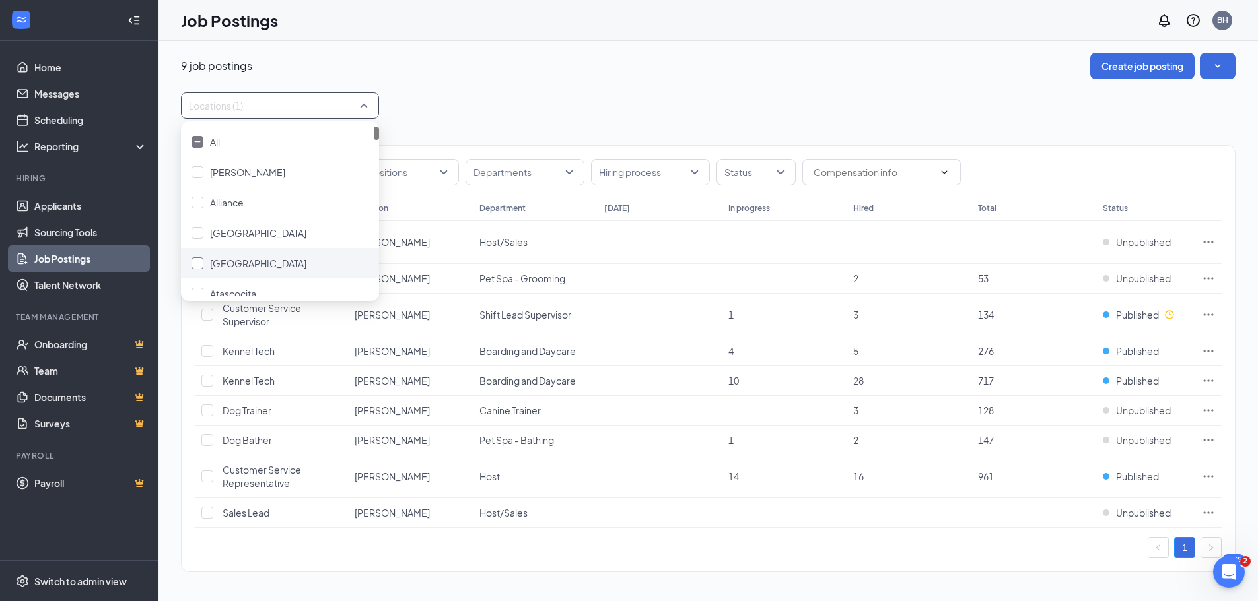
click at [194, 266] on div at bounding box center [197, 263] width 12 height 12
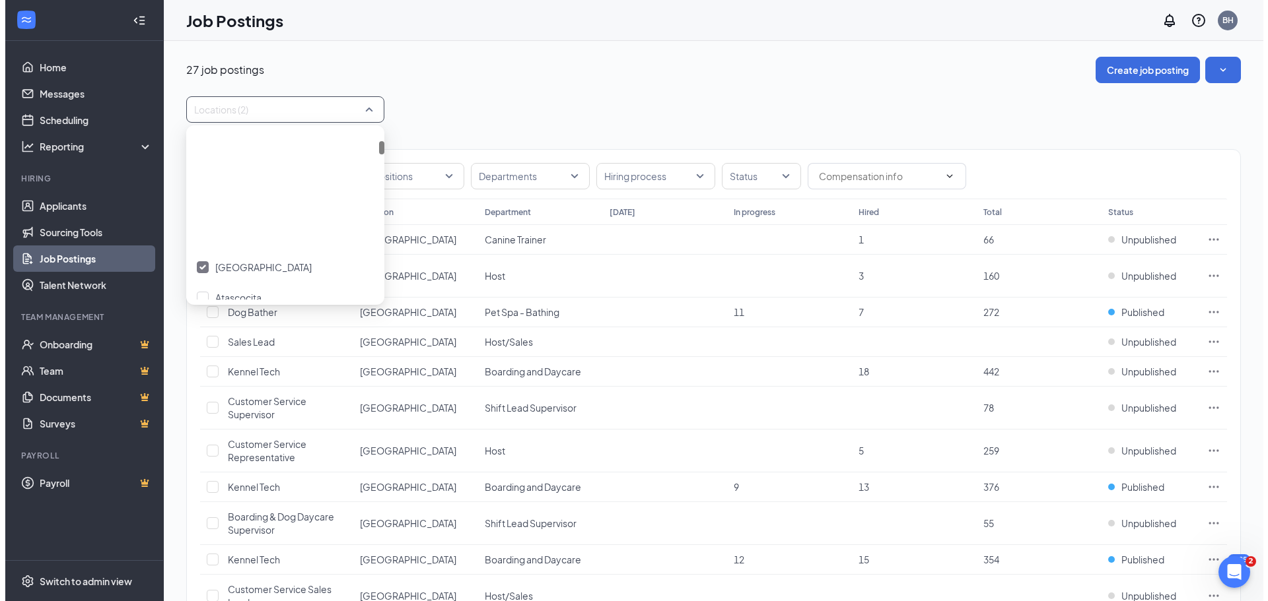
scroll to position [198, 0]
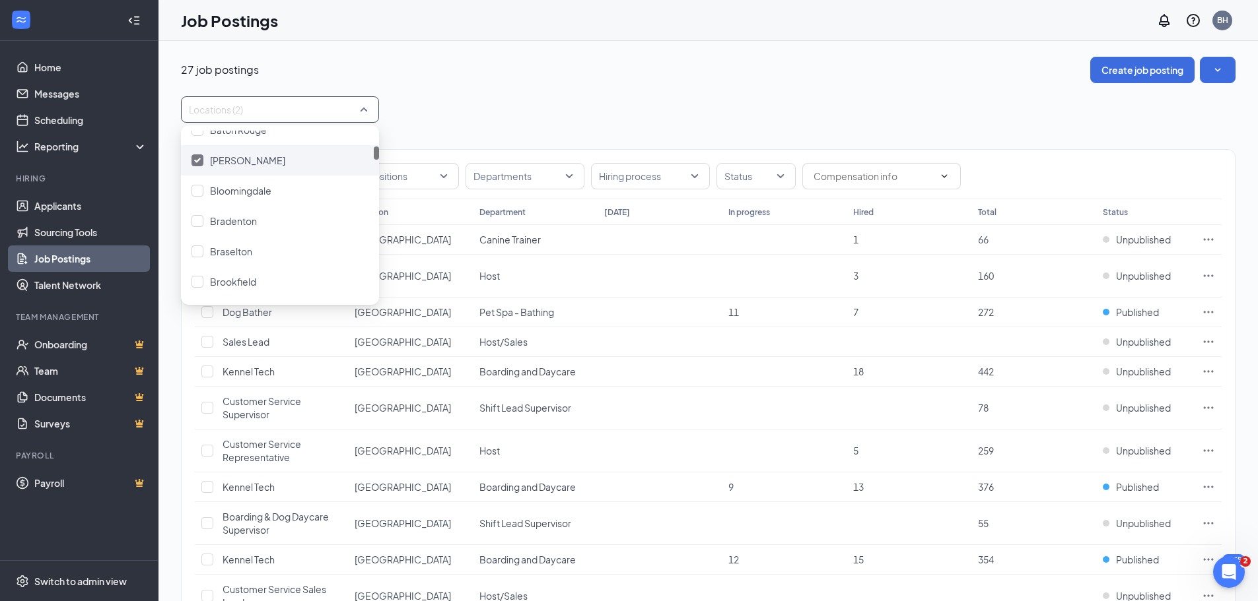
click at [201, 162] on div at bounding box center [197, 160] width 12 height 12
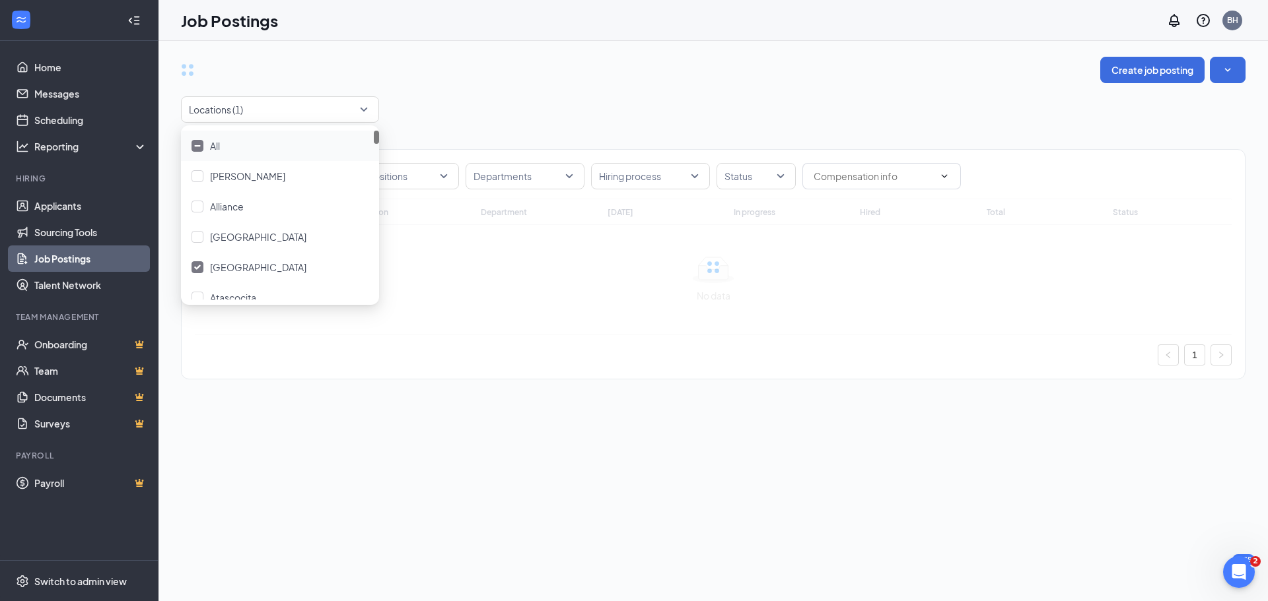
click at [459, 123] on div "Positions Departments Hiring process Status Job postings Location Department [D…" at bounding box center [713, 258] width 1064 height 270
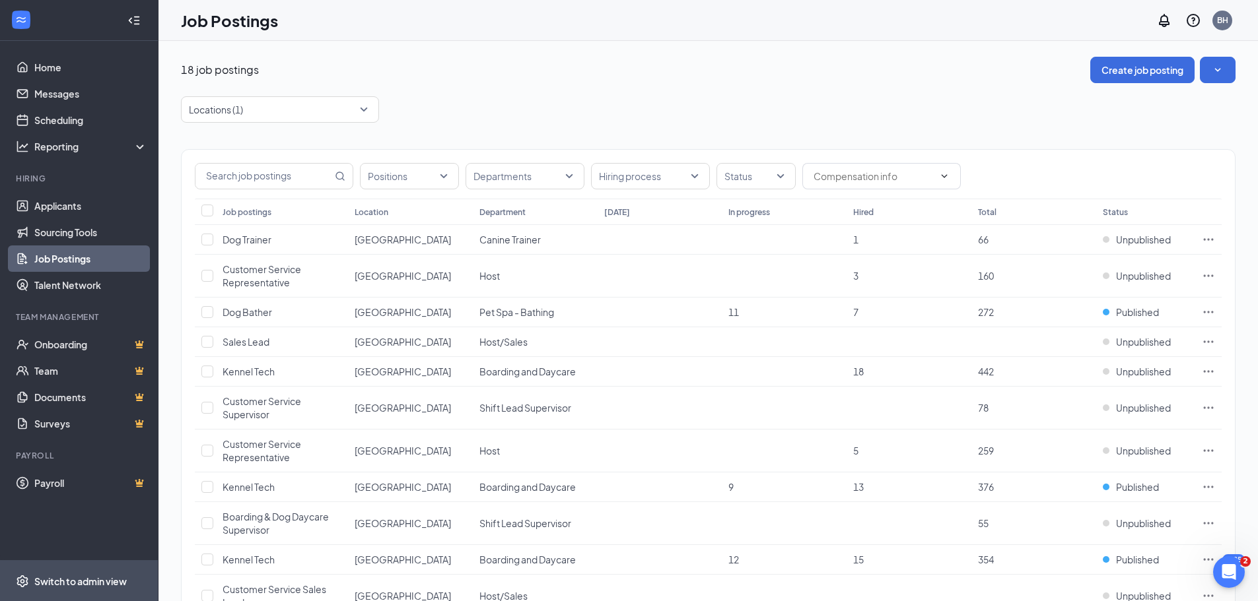
click at [38, 590] on span "Switch to admin view" at bounding box center [90, 581] width 113 height 40
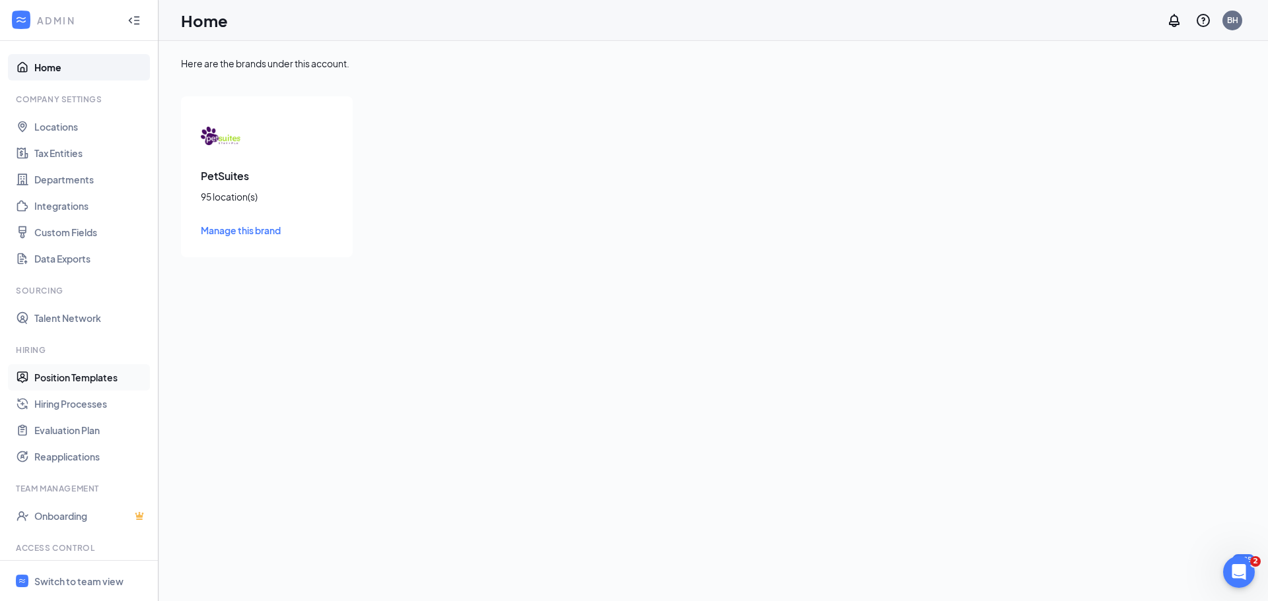
click at [75, 378] on link "Position Templates" at bounding box center [90, 377] width 113 height 26
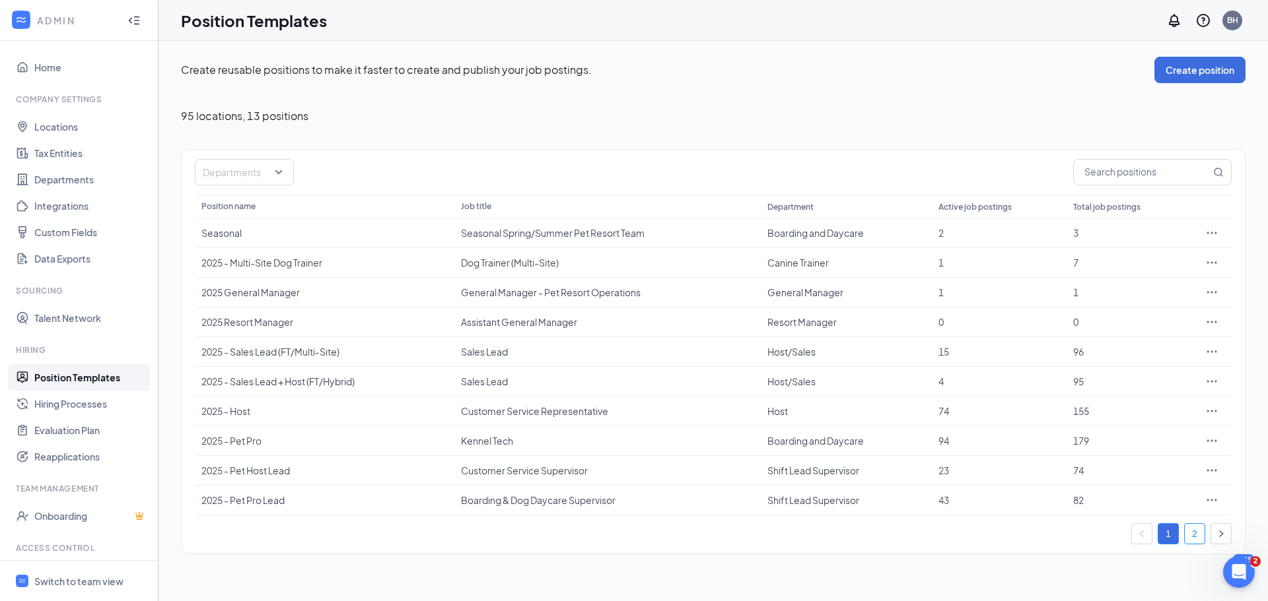
click at [1190, 536] on link "2" at bounding box center [1194, 534] width 20 height 20
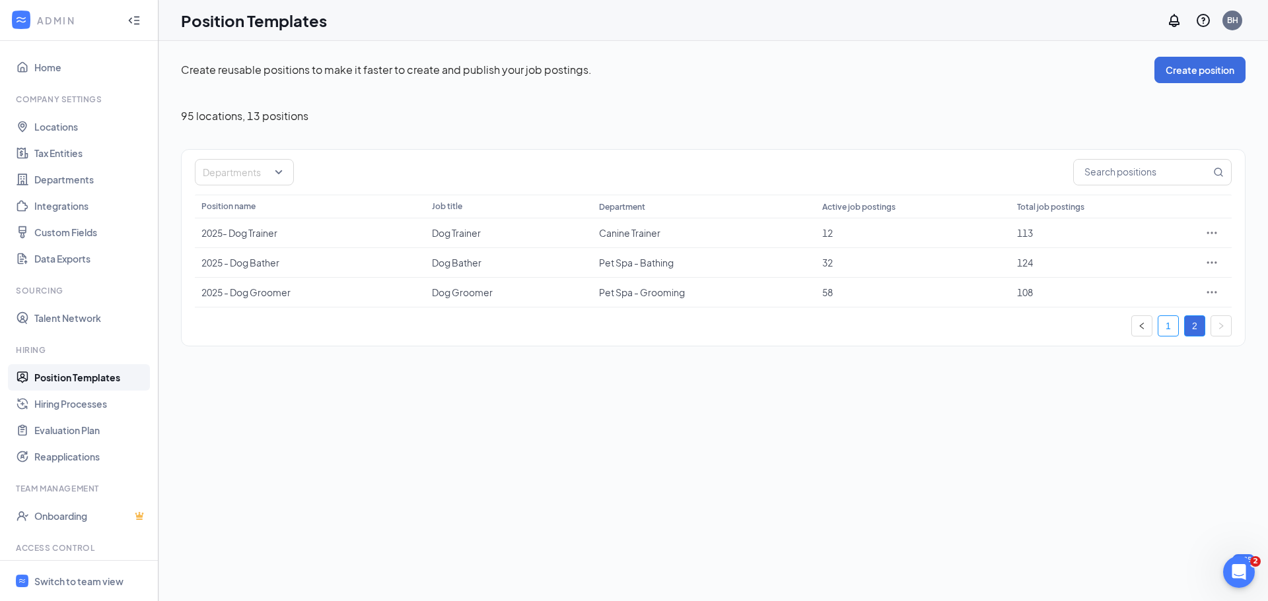
click at [1160, 331] on link "1" at bounding box center [1168, 326] width 20 height 20
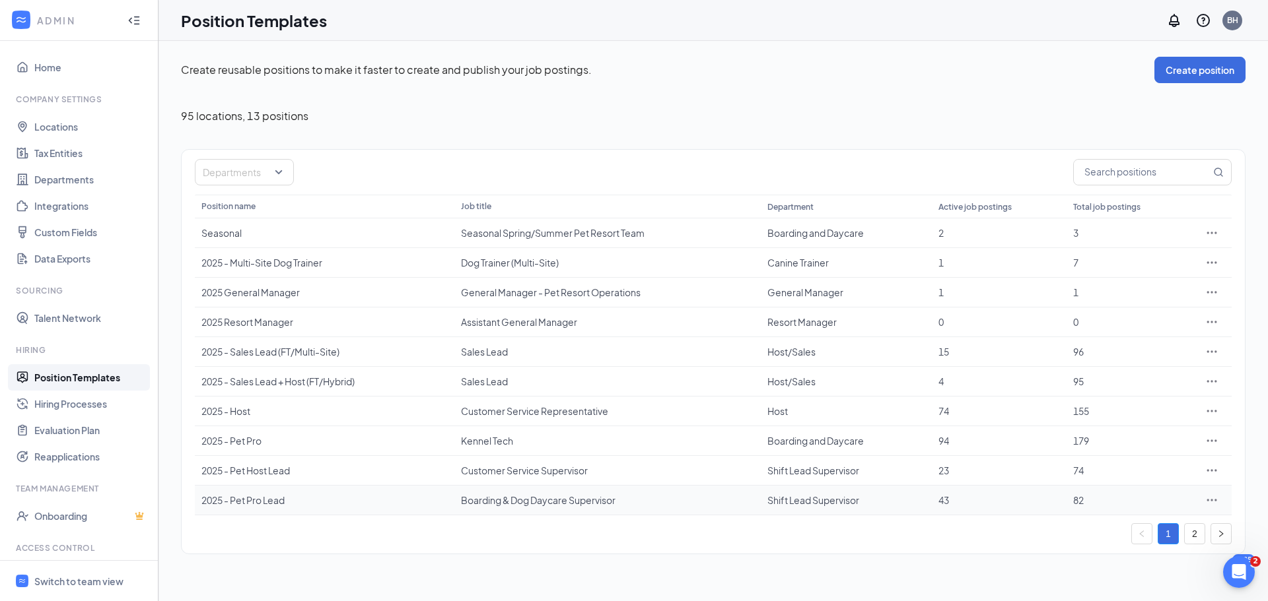
click at [1219, 500] on div at bounding box center [1211, 500] width 26 height 13
click at [1213, 500] on icon "Ellipses" at bounding box center [1211, 500] width 13 height 13
click at [1114, 383] on span "Edit" at bounding box center [1151, 382] width 114 height 15
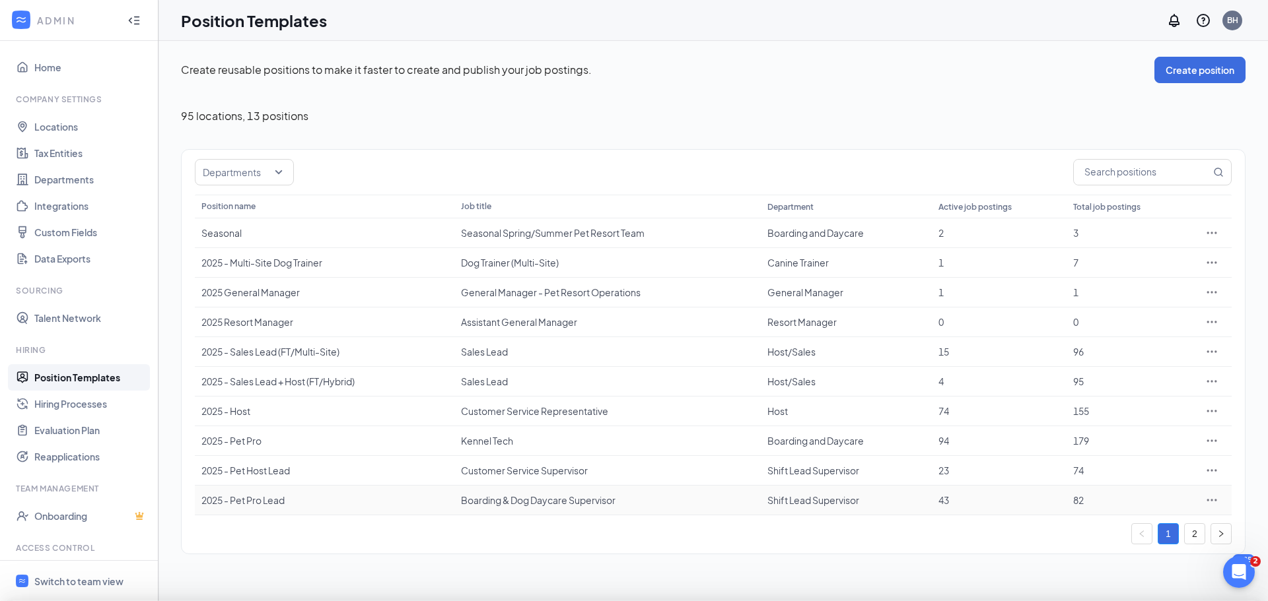
type input "2025 - Pet Pro Lead"
type input "Boarding & Dog Daycare Supervisor"
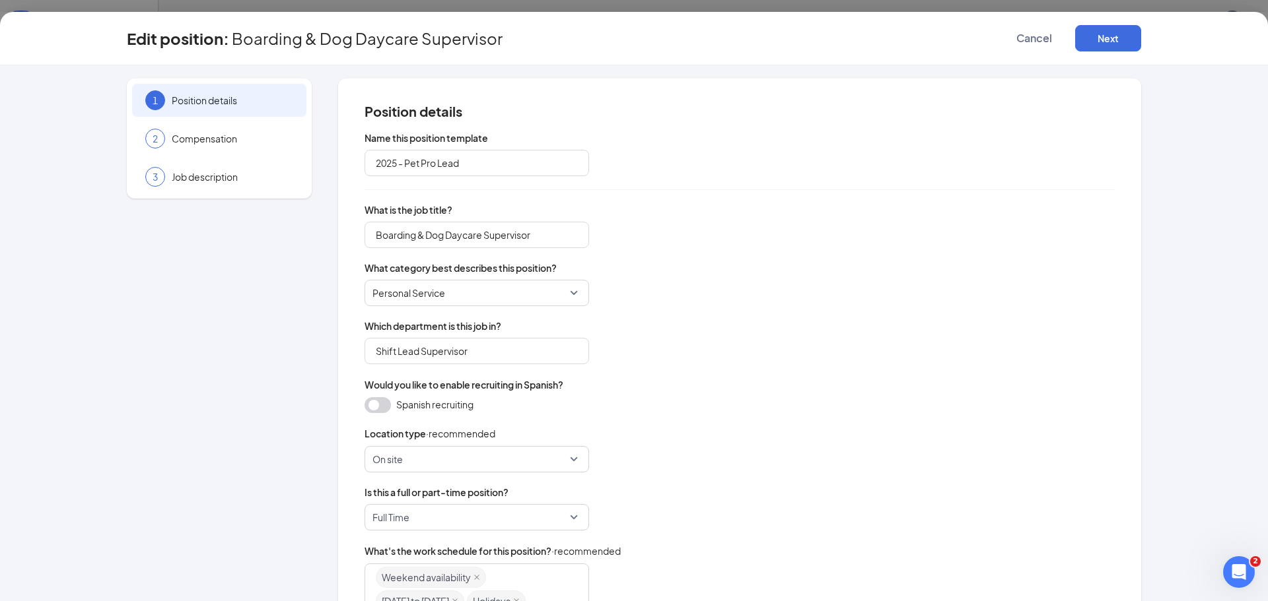
type input "Shift Lead Supervisor"
click at [1018, 32] on span "Cancel" at bounding box center [1034, 38] width 36 height 13
